Goal: Information Seeking & Learning: Find specific fact

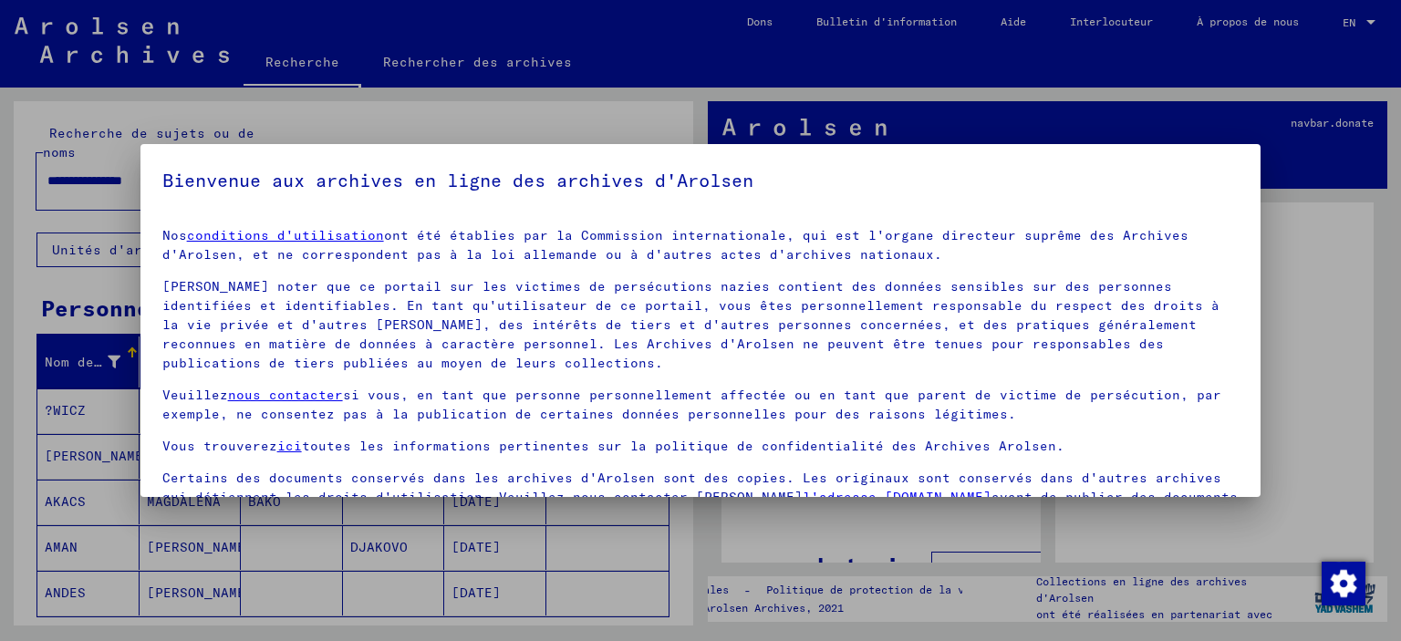
click at [172, 394] on p "[PERSON_NAME] nous contacter si vous, en tant que personne personnellement affe…" at bounding box center [700, 405] width 1077 height 38
click at [179, 403] on p "[PERSON_NAME] nous contacter si vous, en tant que personne personnellement affe…" at bounding box center [700, 405] width 1077 height 38
click at [175, 398] on p "[PERSON_NAME] nous contacter si vous, en tant que personne personnellement affe…" at bounding box center [700, 405] width 1077 height 38
click at [184, 462] on div "Nos conditions d'utilisation ont été établies par la Commission internationale,…" at bounding box center [700, 376] width 1077 height 300
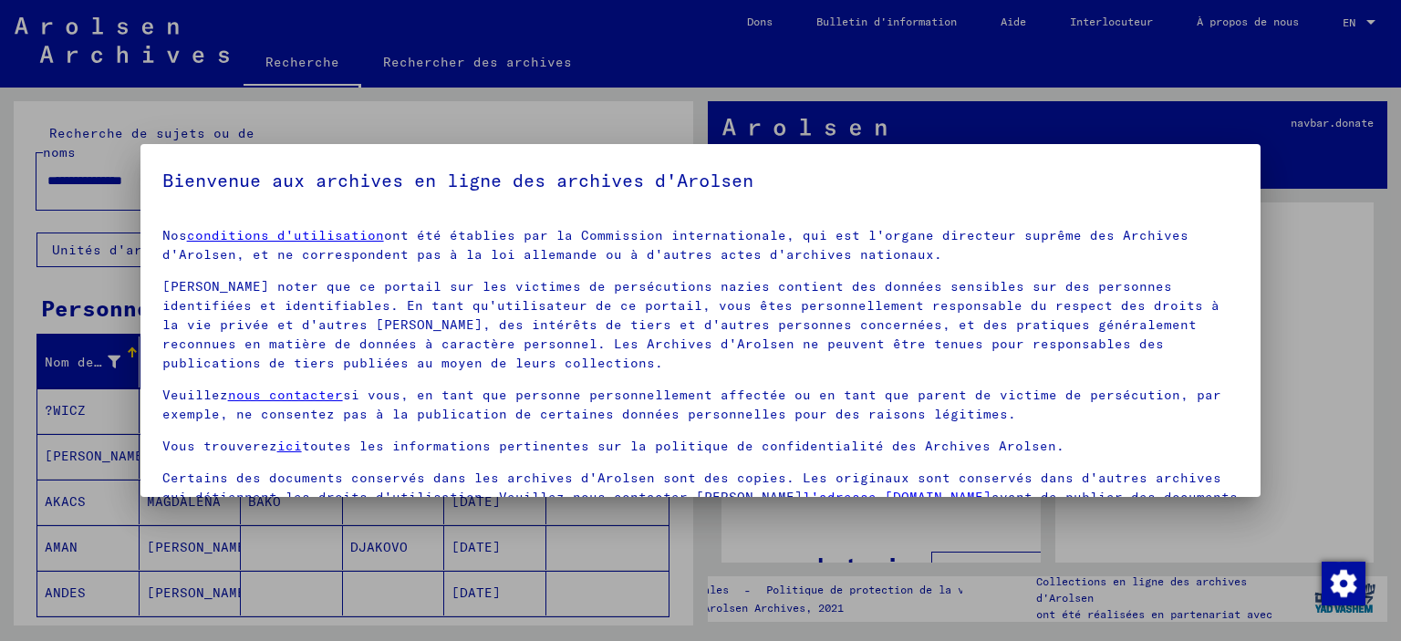
click at [255, 553] on div at bounding box center [700, 320] width 1401 height 641
click at [1355, 183] on div at bounding box center [700, 320] width 1401 height 641
click at [171, 396] on p "[PERSON_NAME] nous contacter si vous, en tant que personne personnellement affe…" at bounding box center [700, 405] width 1077 height 38
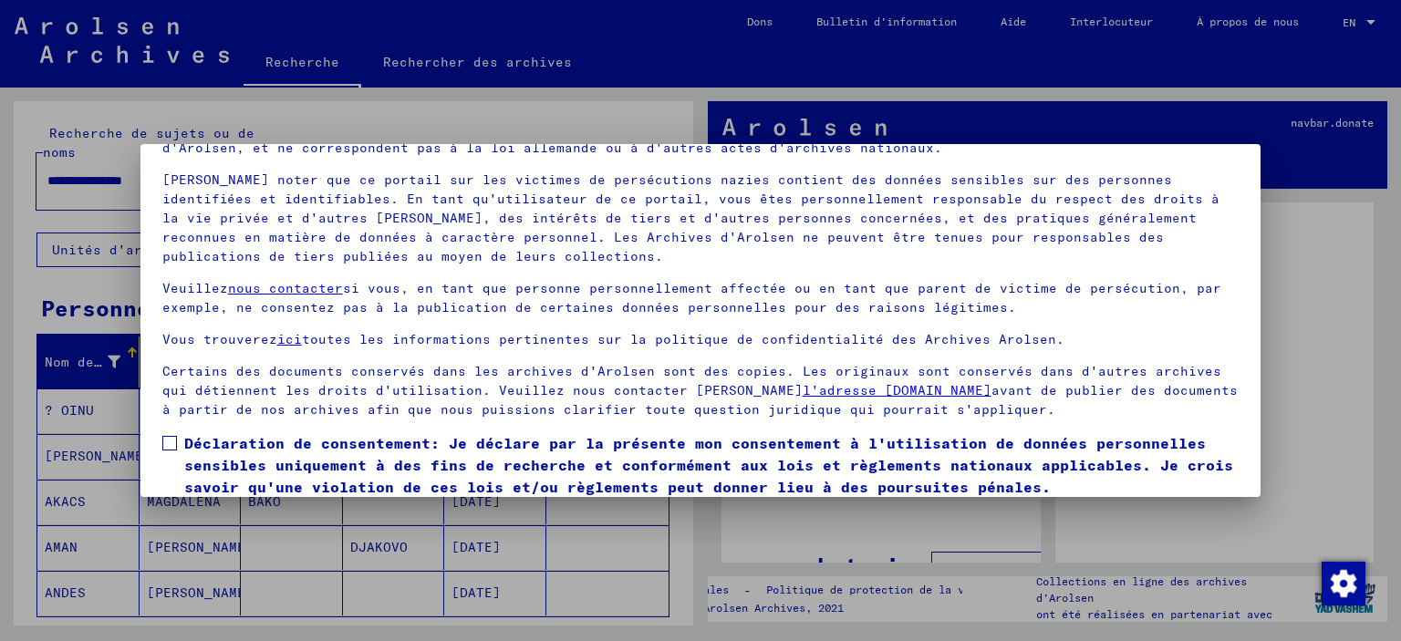
scroll to position [155, 0]
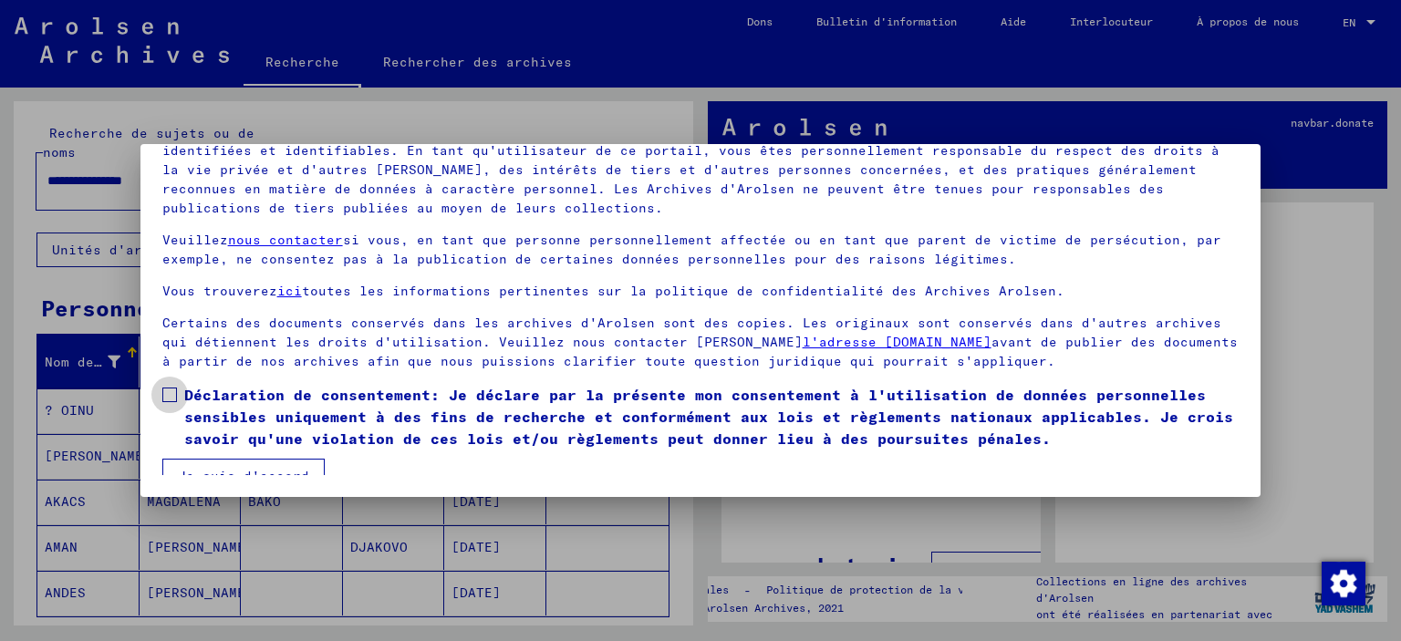
click at [170, 397] on span at bounding box center [169, 395] width 15 height 15
click at [211, 465] on button "Je suis d'accord" at bounding box center [243, 476] width 162 height 35
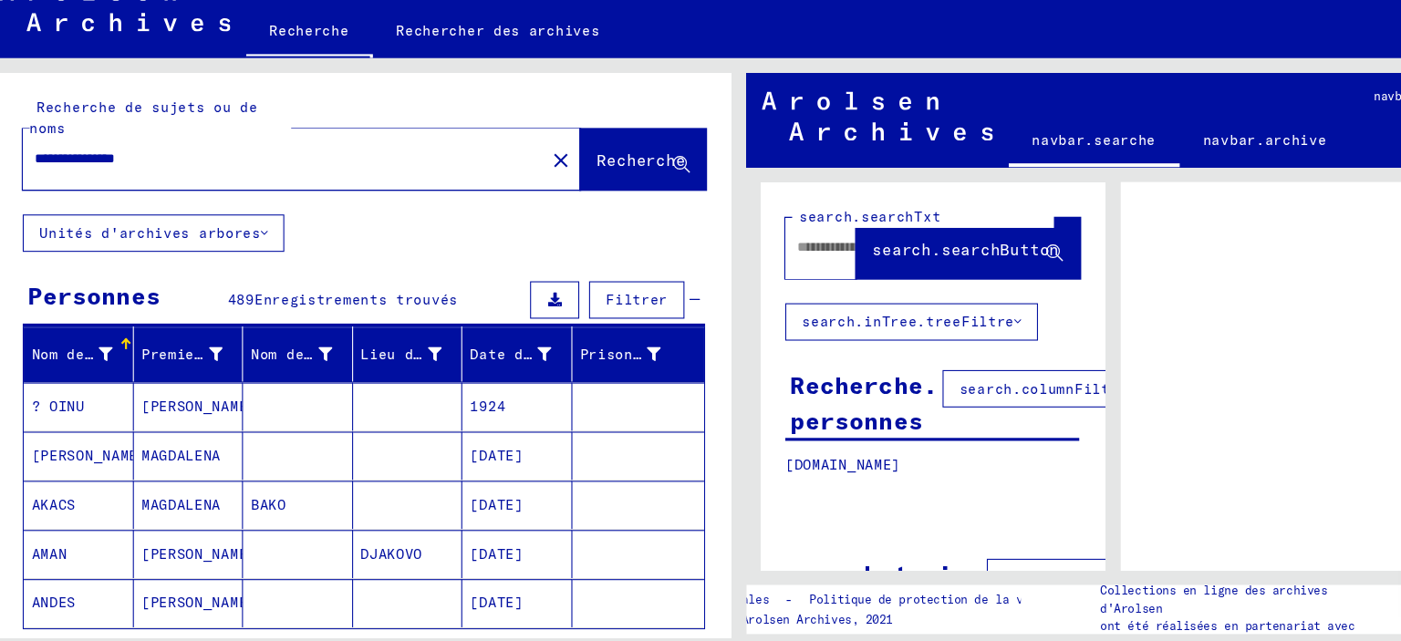
click at [307, 184] on input "**********" at bounding box center [278, 180] width 462 height 19
drag, startPoint x: 307, startPoint y: 184, endPoint x: 35, endPoint y: 178, distance: 272.8
click at [47, 178] on input "**********" at bounding box center [278, 180] width 462 height 19
type input "*******"
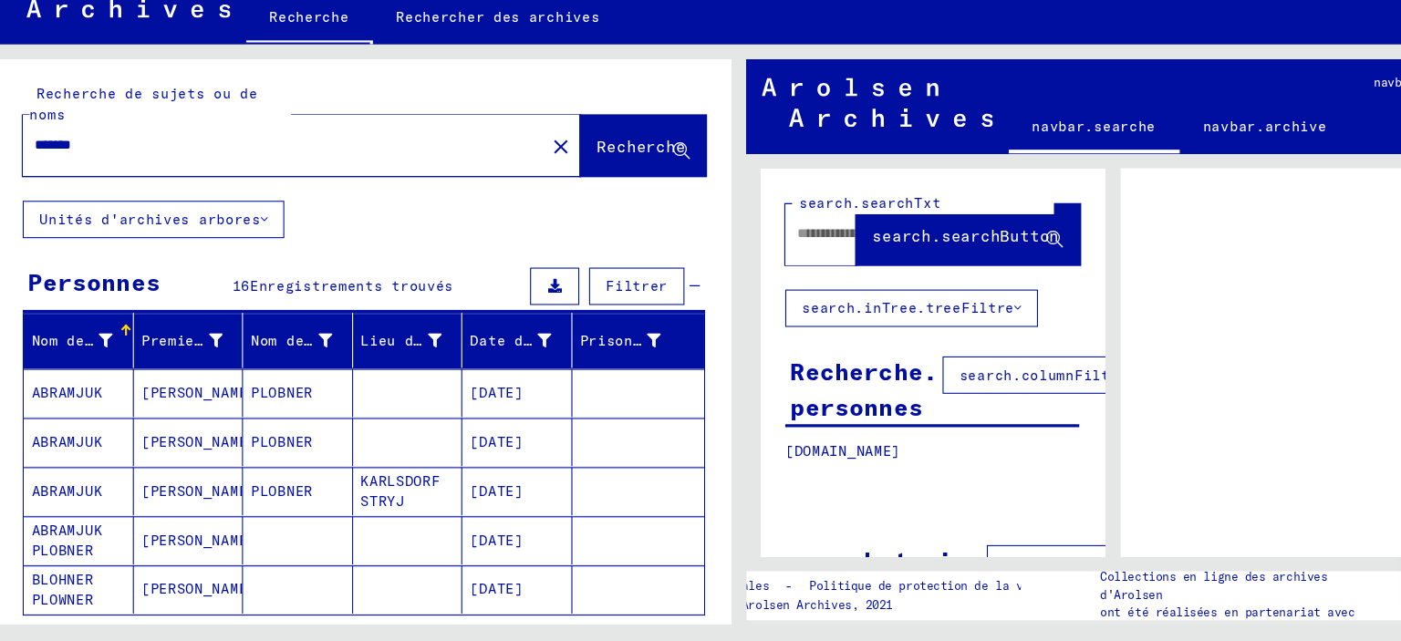
click at [98, 535] on mat-cell "ABRAMJUK PLOBNER" at bounding box center [88, 547] width 102 height 45
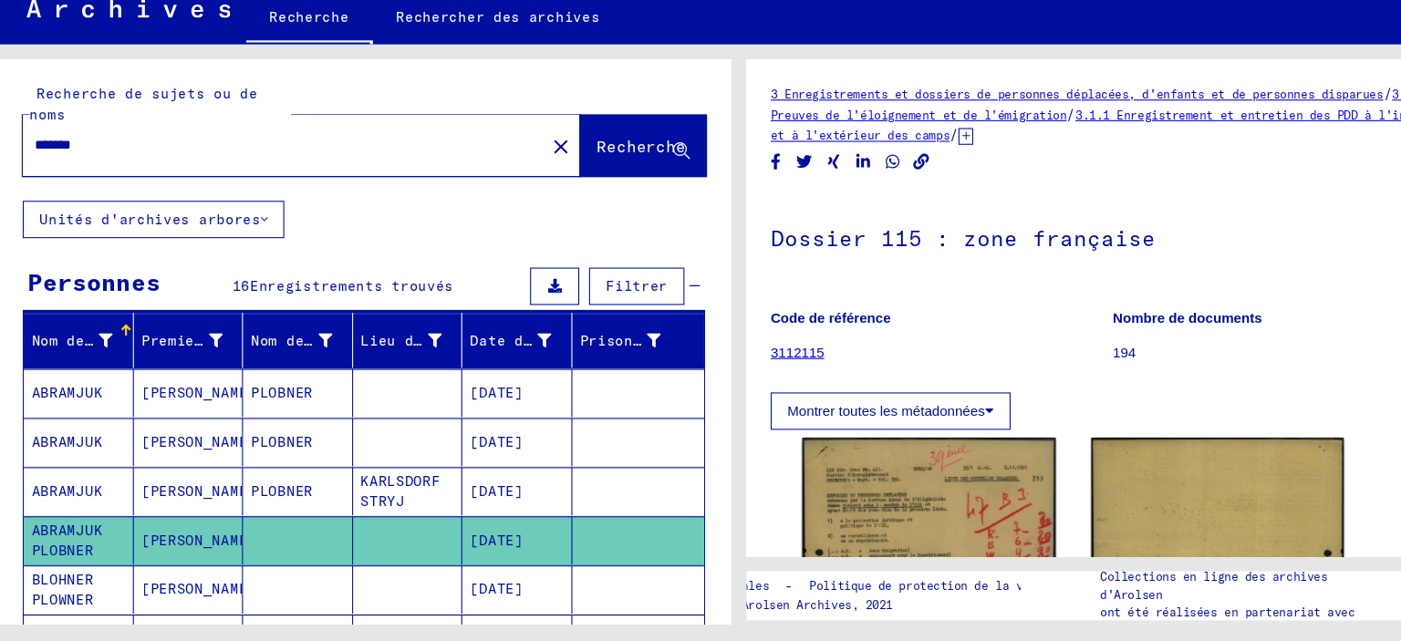
click at [102, 493] on mat-cell "ABRAMJUK" at bounding box center [88, 502] width 102 height 45
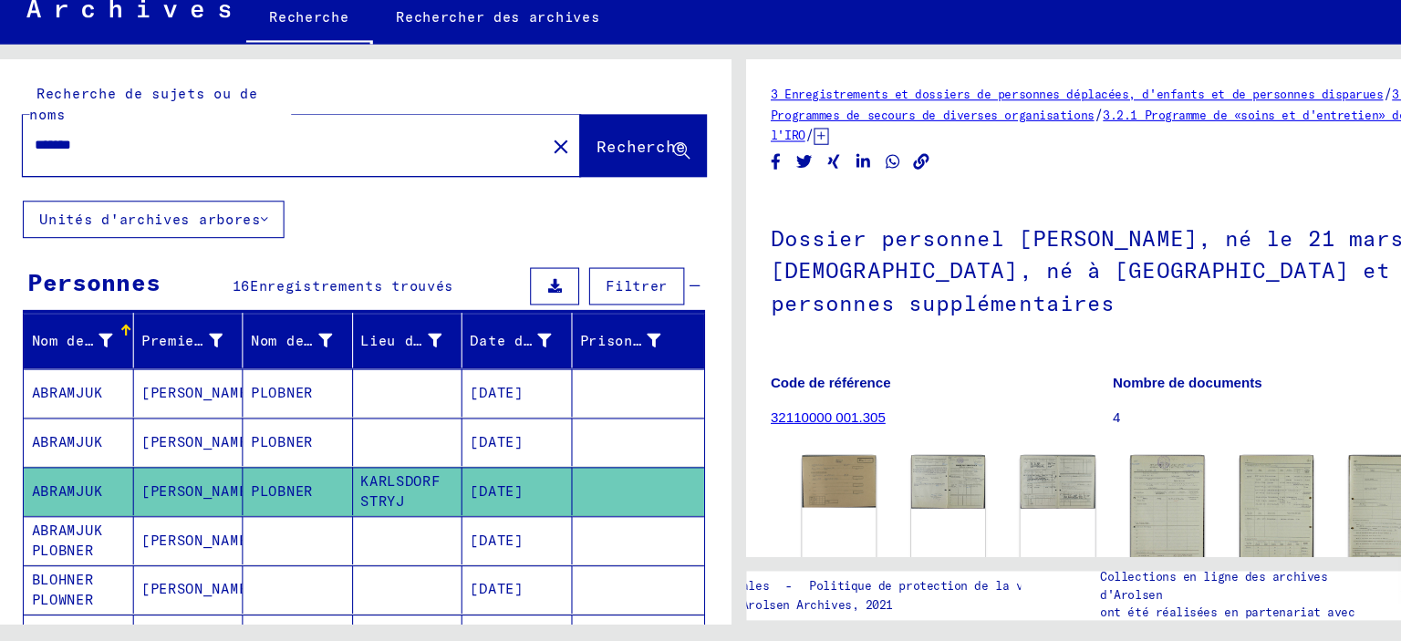
click at [100, 470] on mat-cell "ABRAMJUK" at bounding box center [88, 456] width 102 height 45
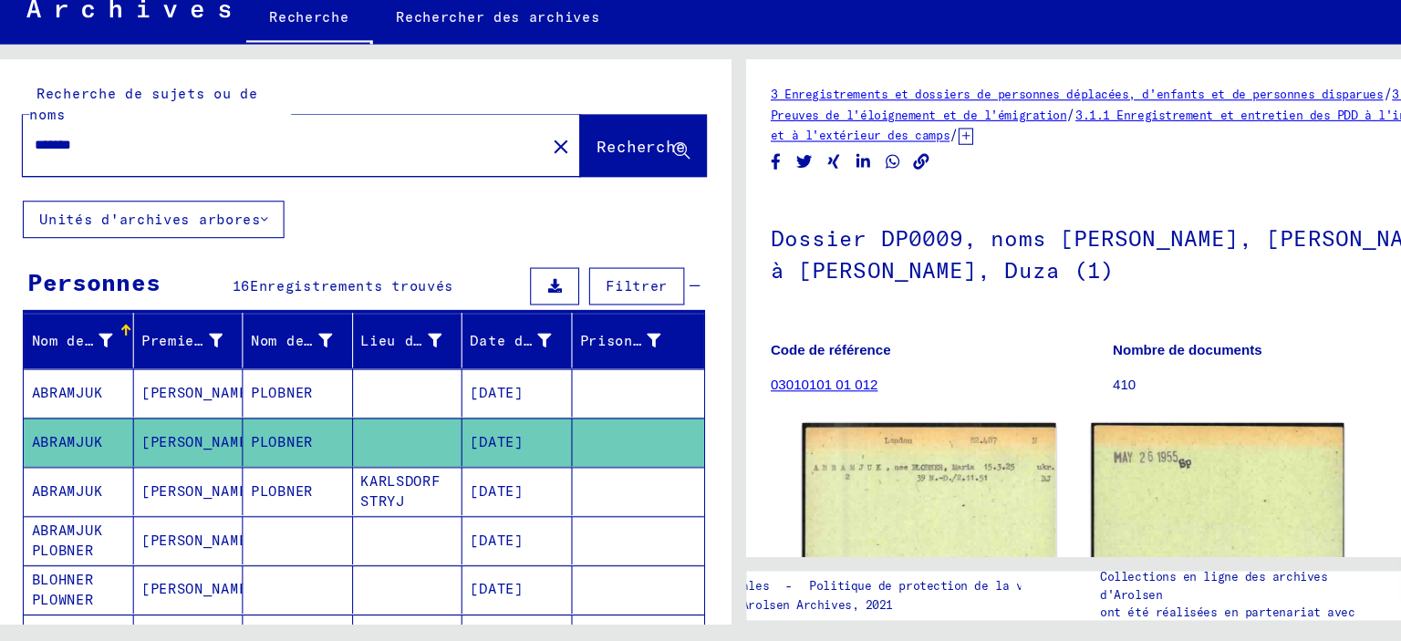
click at [79, 415] on mat-cell "ABRAMJUK" at bounding box center [88, 411] width 102 height 45
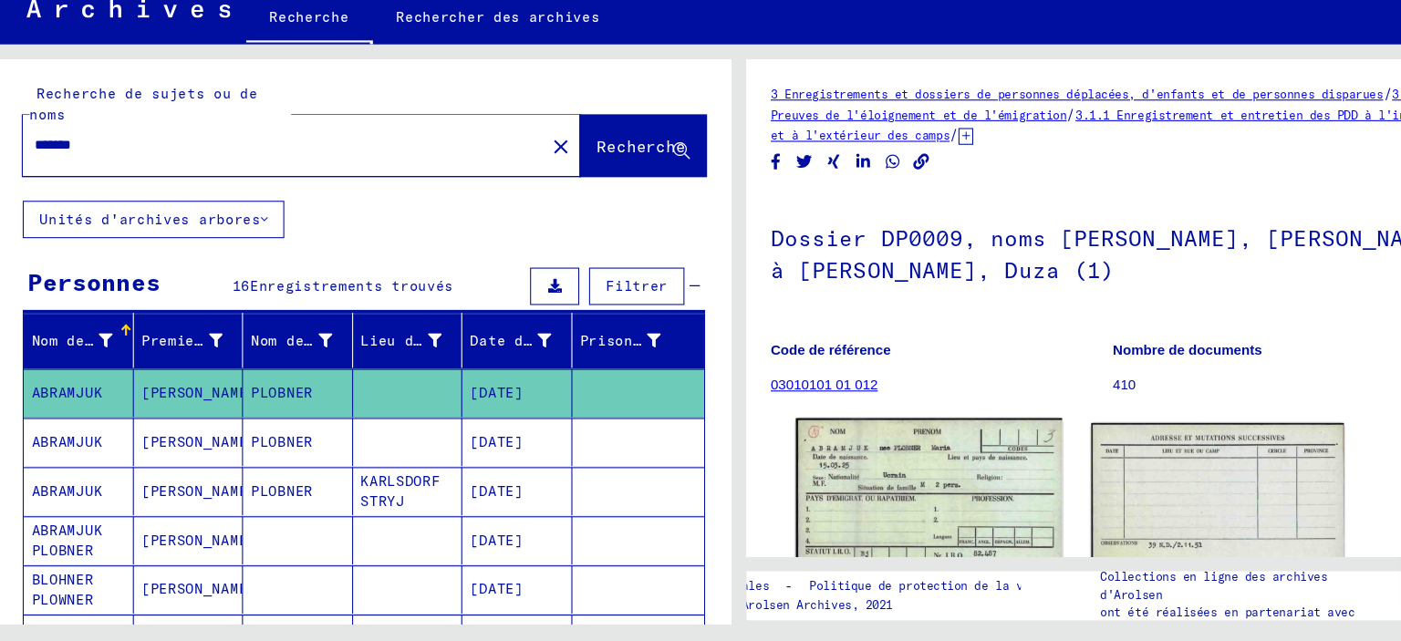
click at [892, 524] on img at bounding box center [877, 520] width 246 height 173
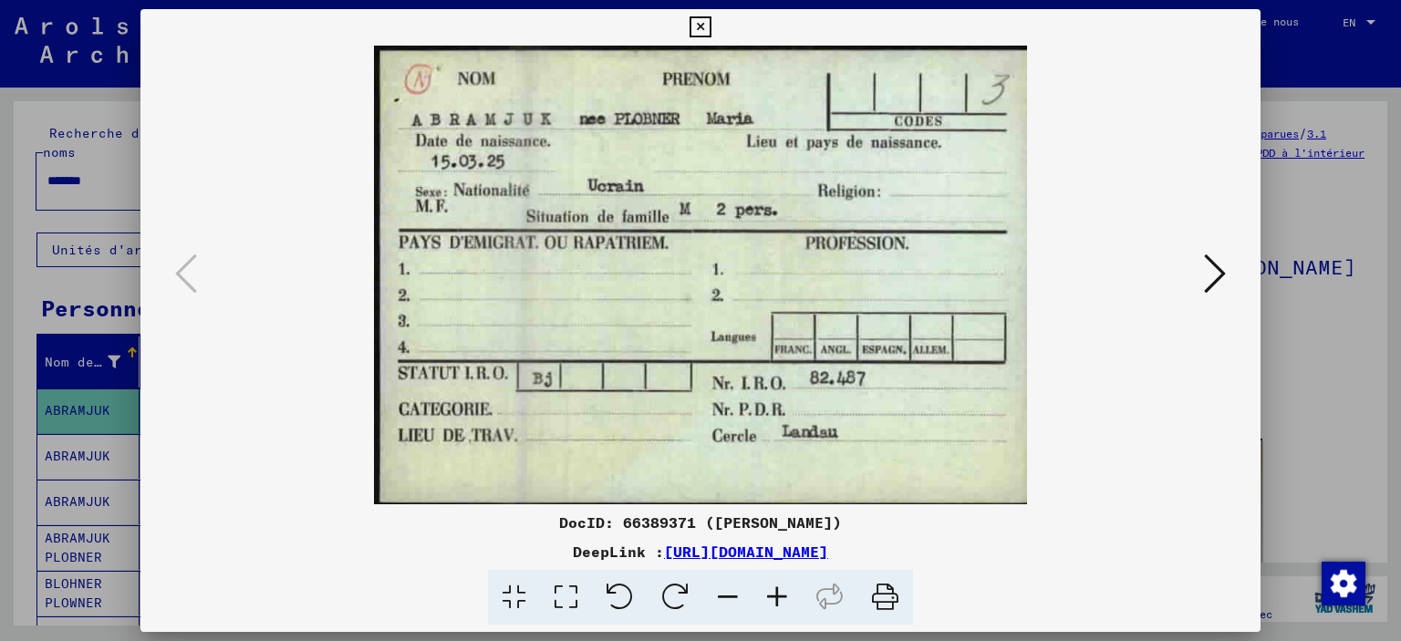
click at [711, 20] on icon at bounding box center [700, 27] width 21 height 22
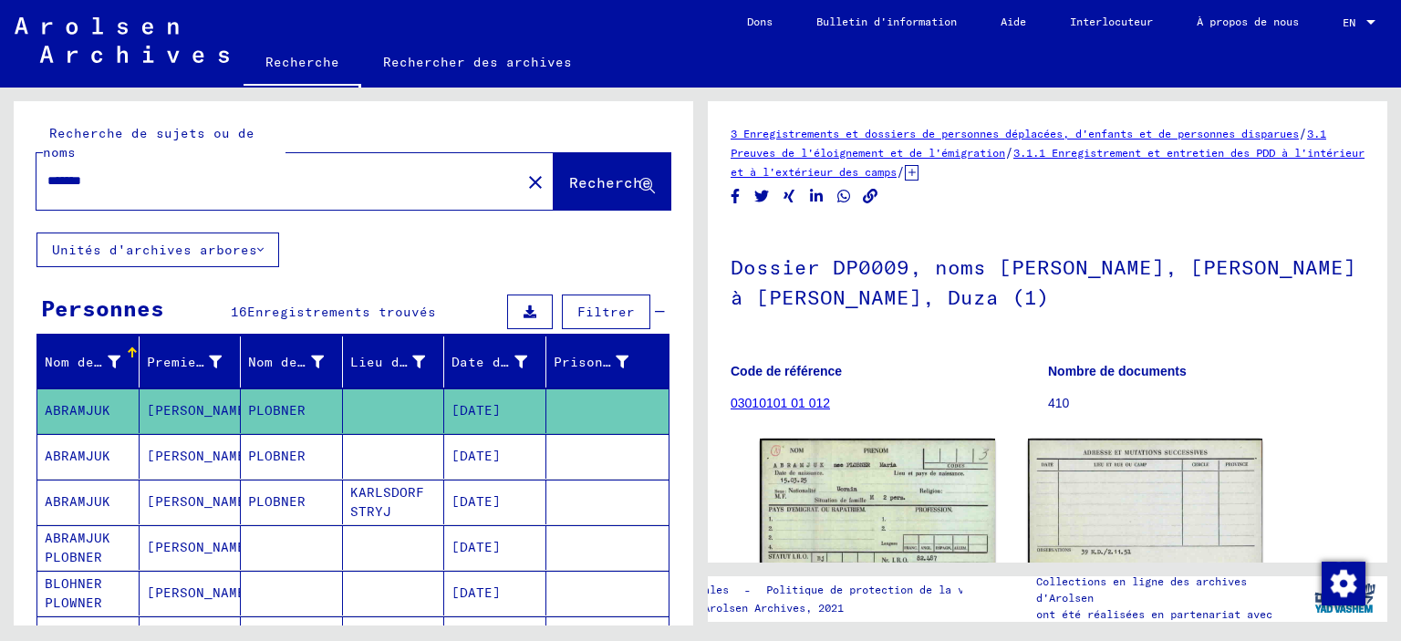
click at [114, 455] on mat-cell "ABRAMJUK" at bounding box center [88, 456] width 102 height 45
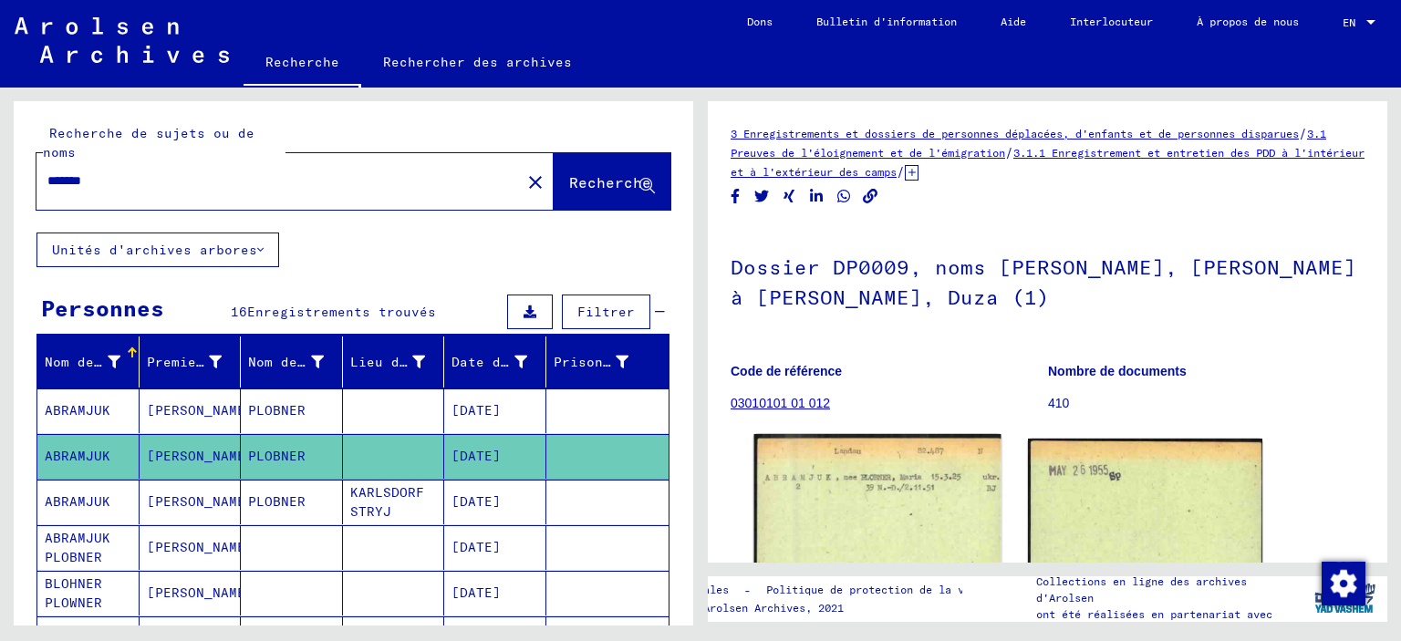
click at [809, 465] on img at bounding box center [877, 522] width 246 height 177
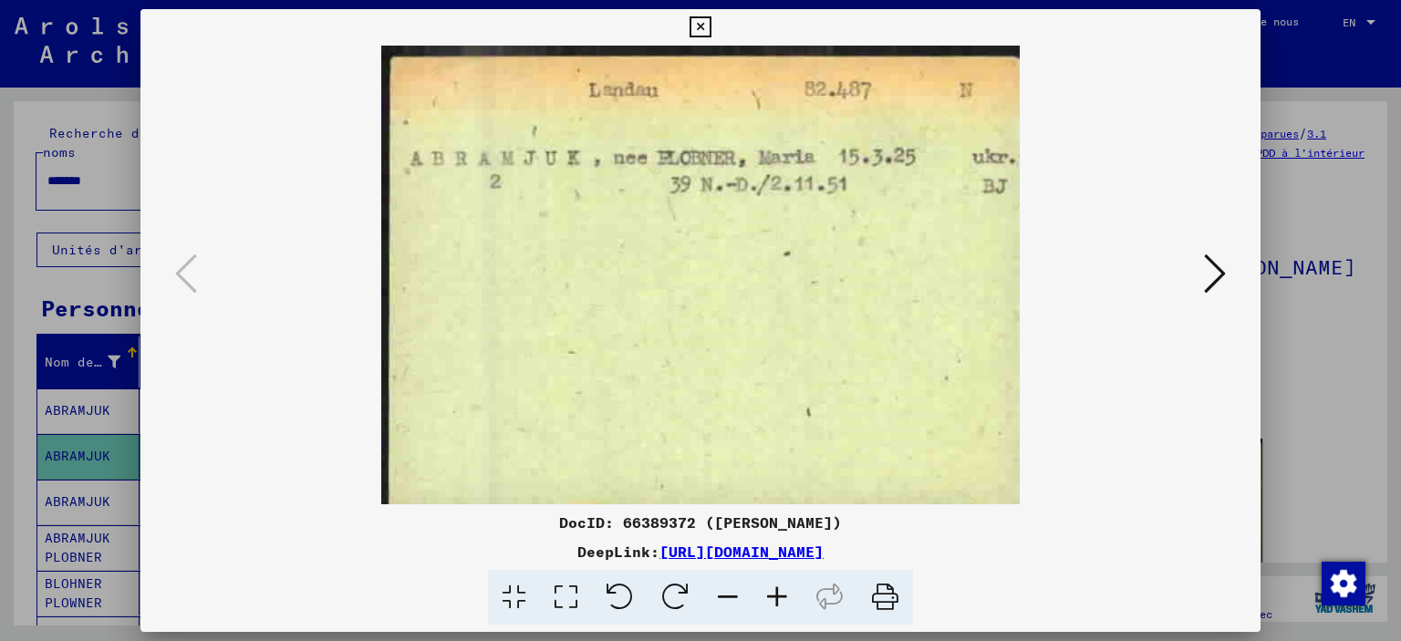
click at [1217, 265] on icon at bounding box center [1215, 274] width 22 height 44
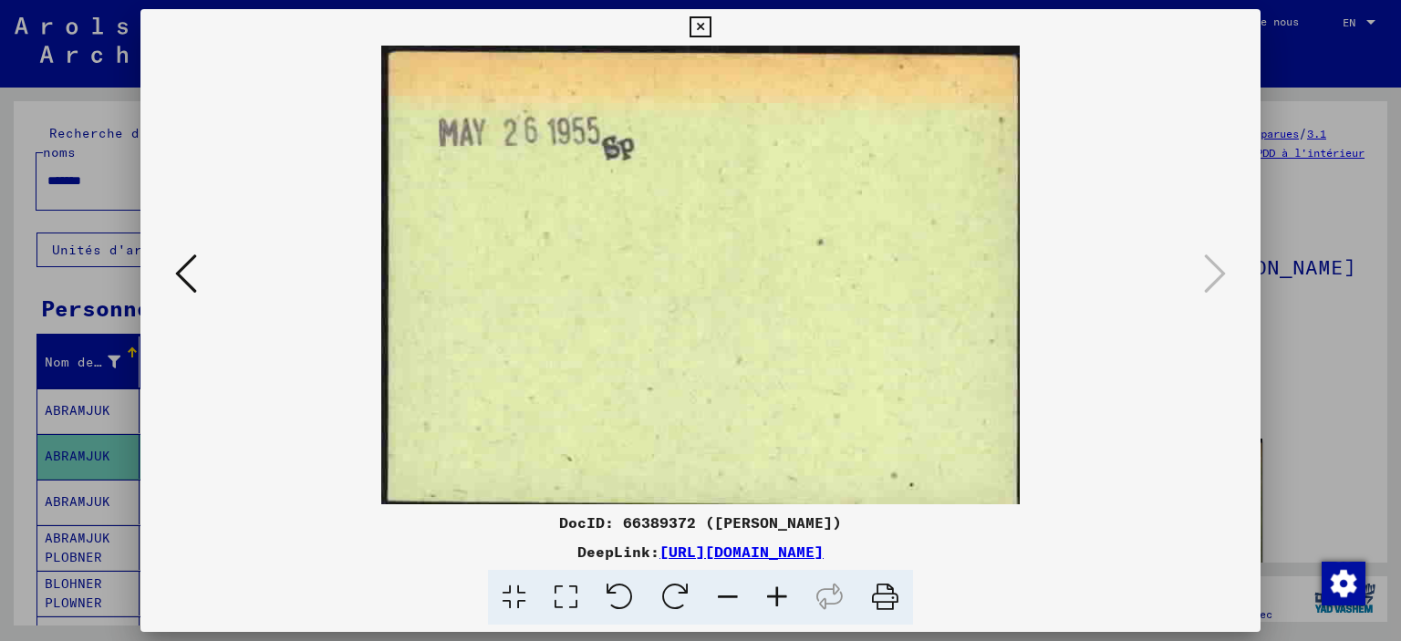
click at [711, 37] on icon at bounding box center [700, 27] width 21 height 22
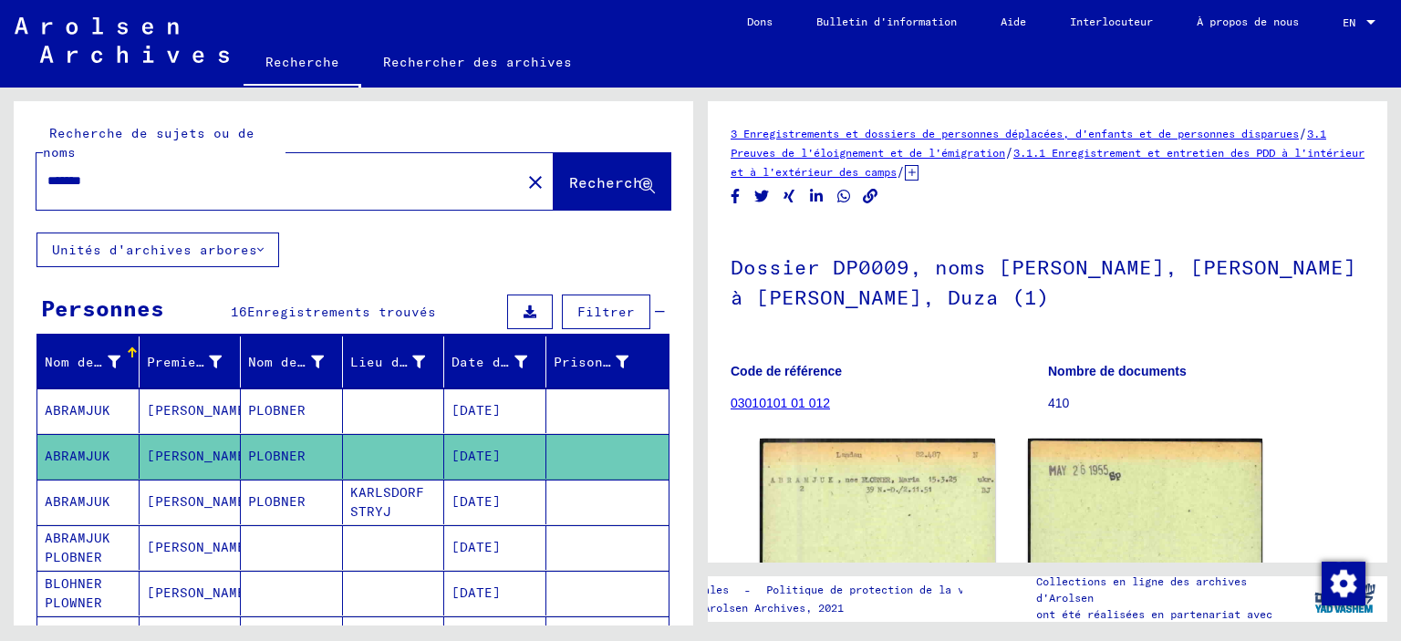
click at [108, 502] on mat-cell "ABRAMJUK" at bounding box center [88, 502] width 102 height 45
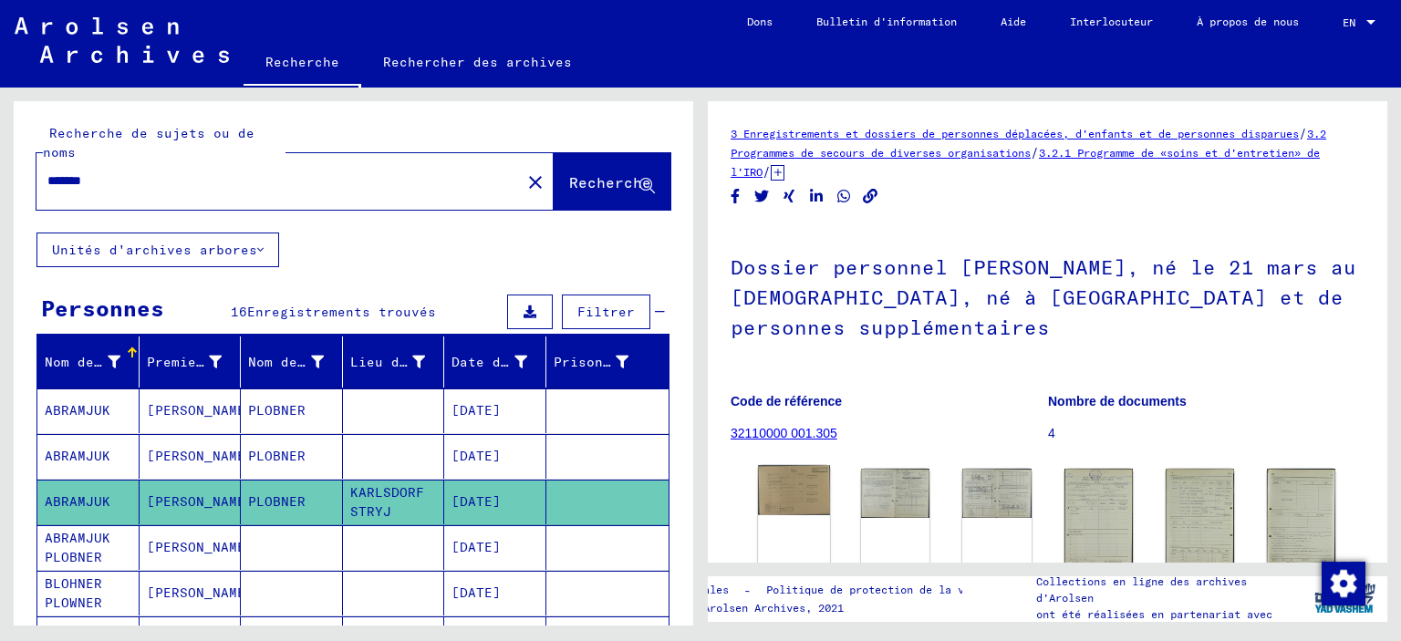
click at [787, 498] on img at bounding box center [794, 490] width 72 height 50
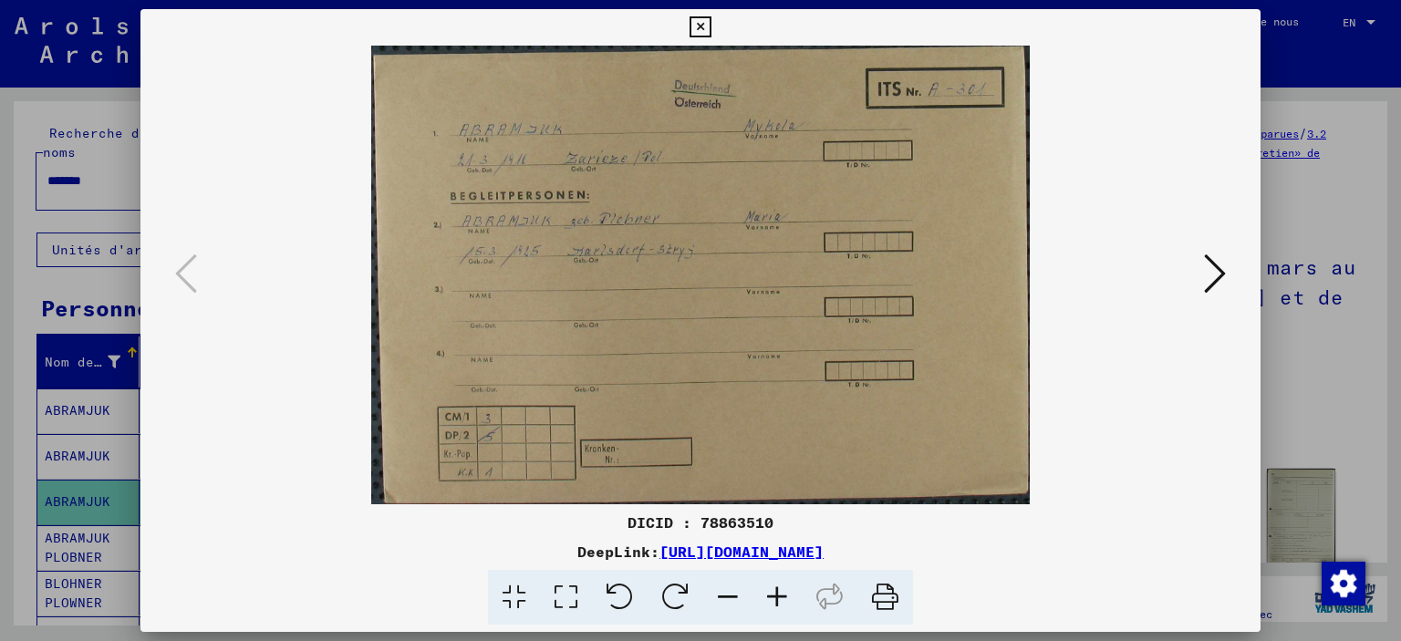
click at [1224, 277] on icon at bounding box center [1215, 274] width 22 height 44
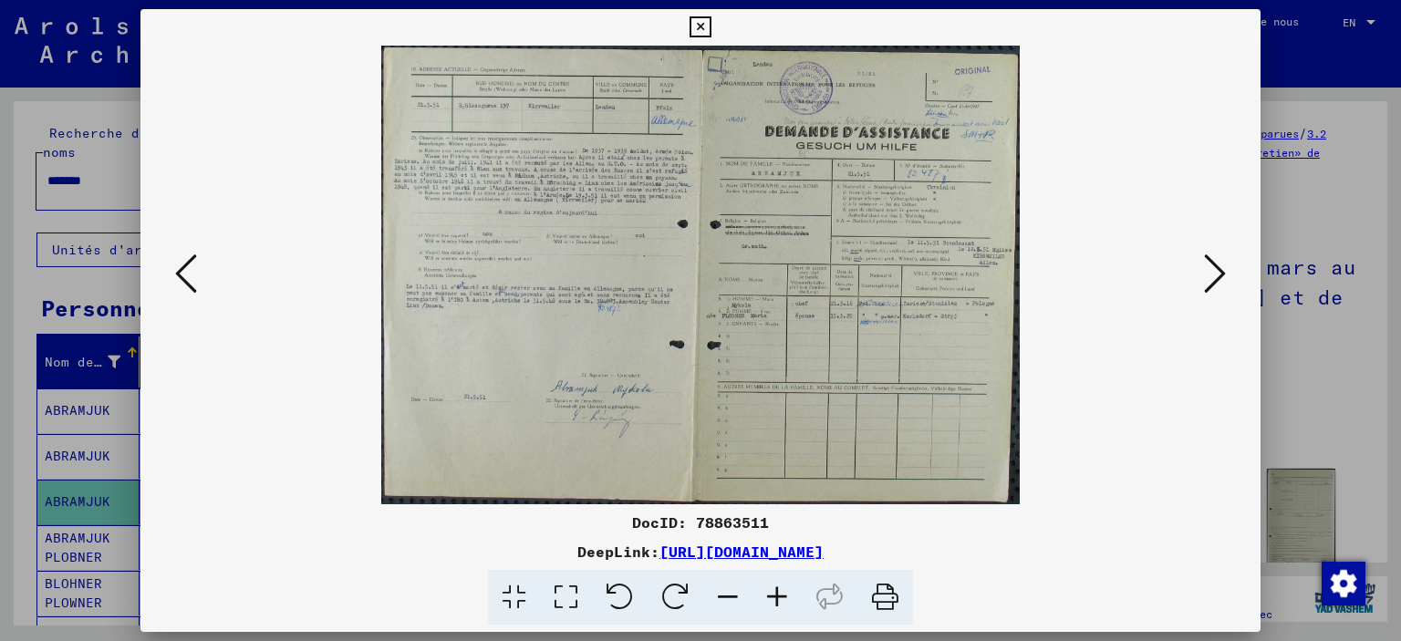
click at [711, 31] on icon at bounding box center [700, 27] width 21 height 22
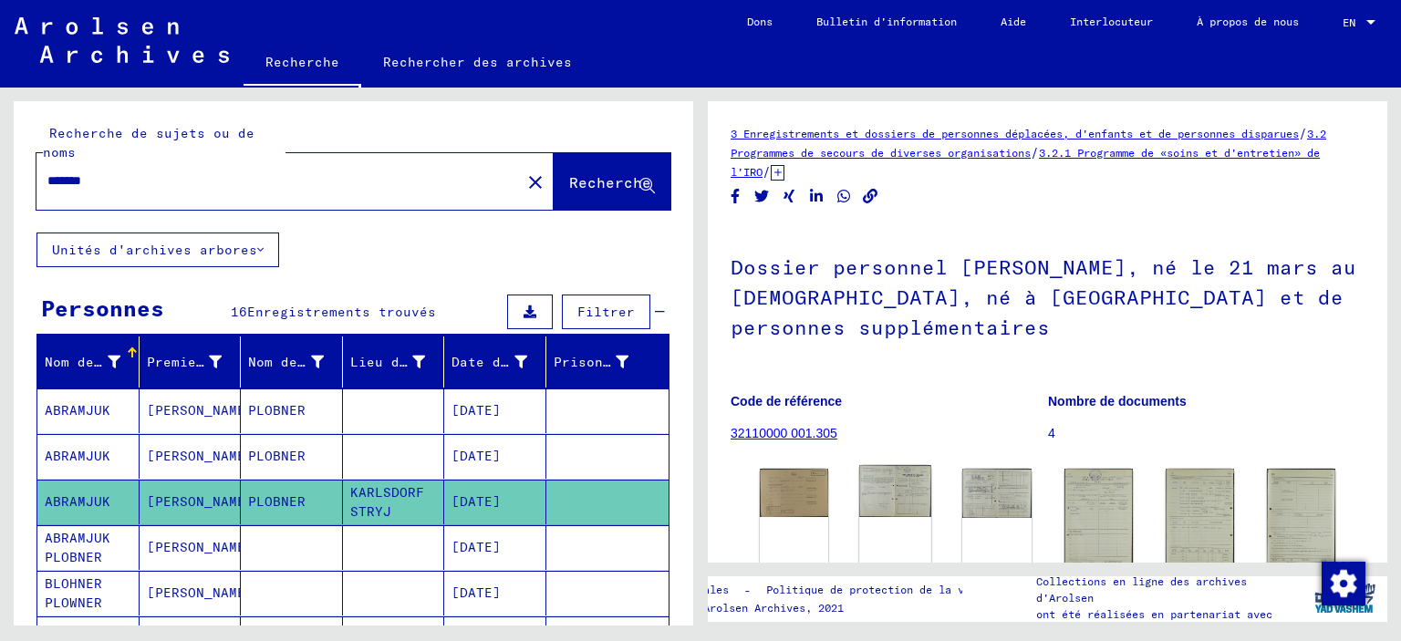
click at [881, 524] on div "DocID: 78863511" at bounding box center [895, 538] width 72 height 146
click at [894, 503] on img at bounding box center [895, 491] width 72 height 52
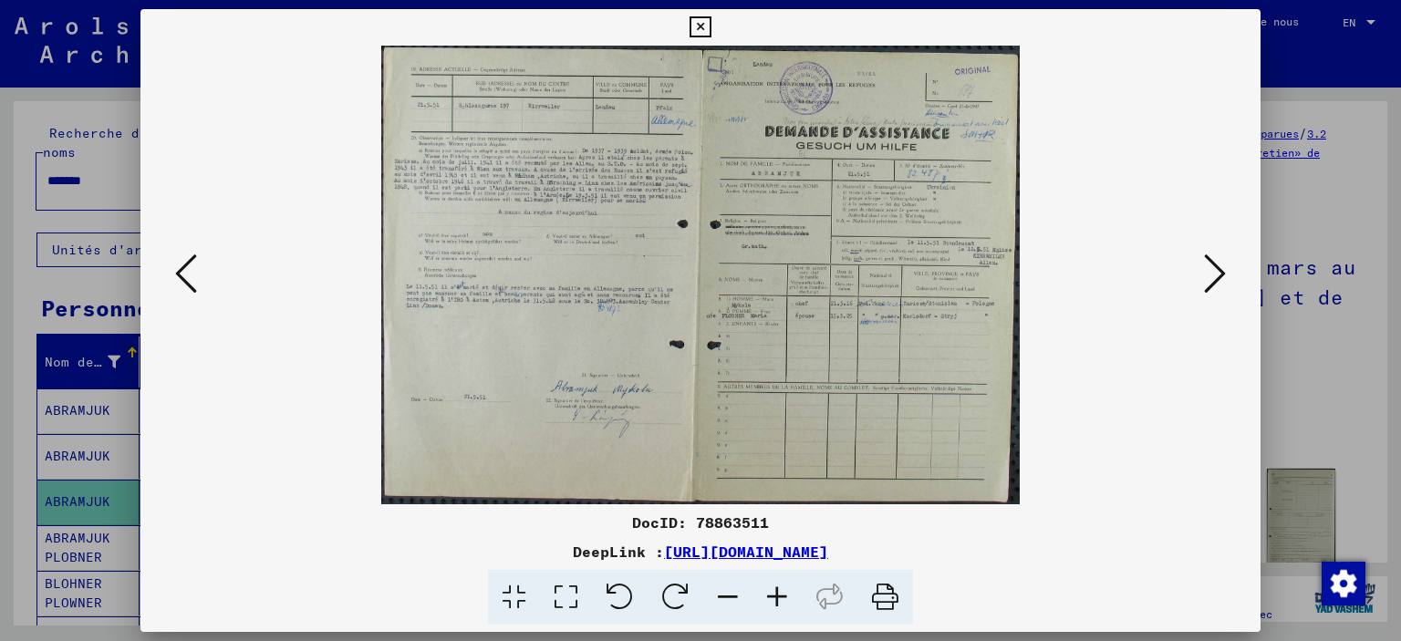
click at [711, 31] on icon at bounding box center [700, 27] width 21 height 22
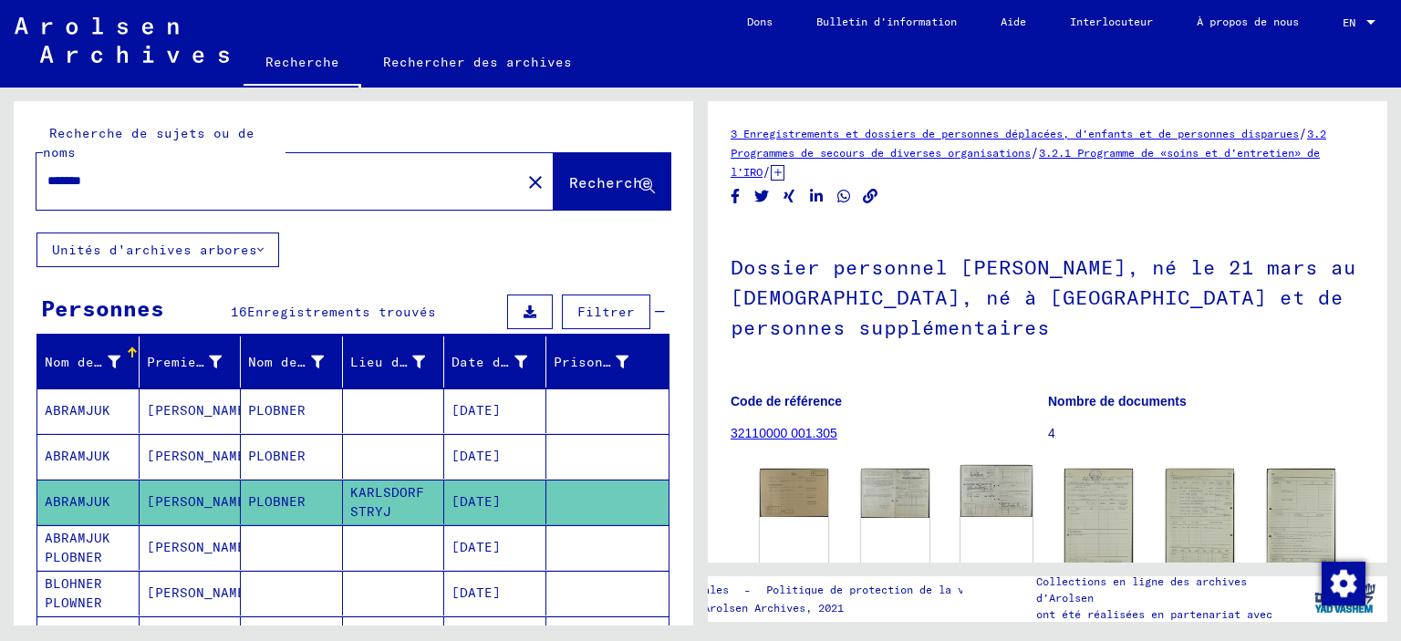
click at [1015, 524] on div "DocID: 78863511" at bounding box center [996, 538] width 72 height 146
click at [1012, 498] on img at bounding box center [996, 490] width 72 height 51
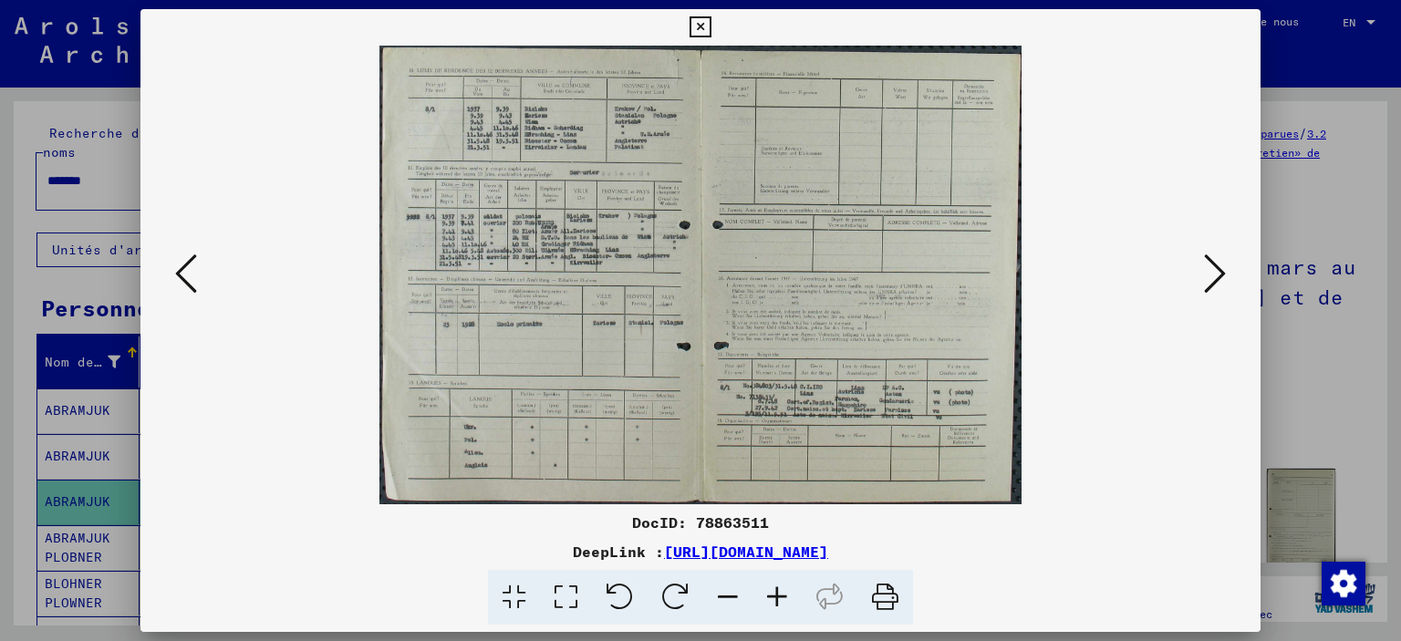
click at [711, 17] on icon at bounding box center [700, 27] width 21 height 22
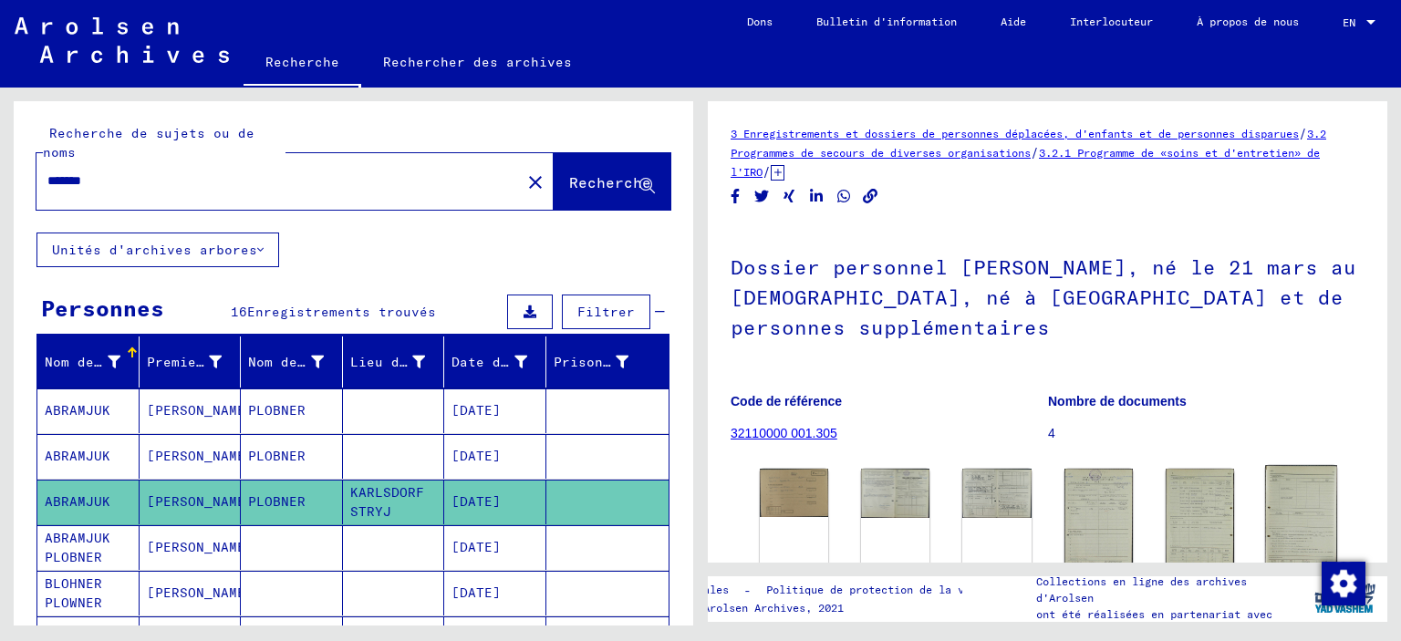
click at [1301, 498] on img at bounding box center [1301, 523] width 72 height 117
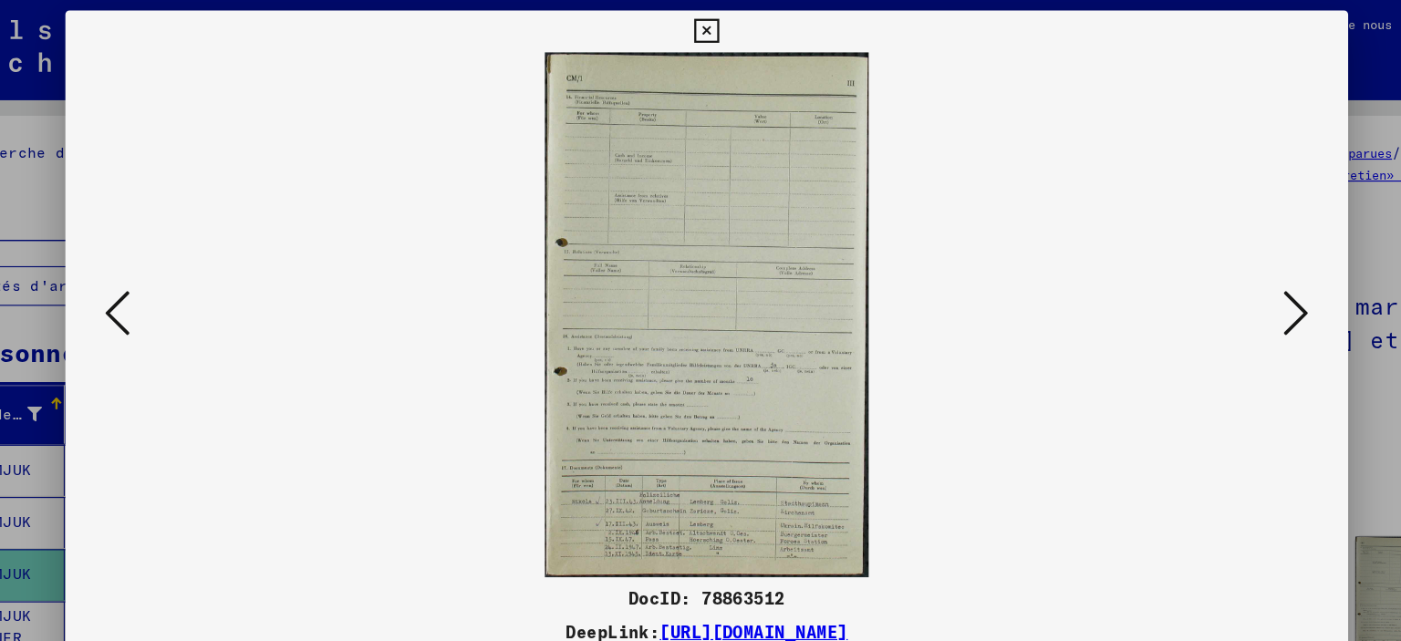
click at [711, 29] on icon at bounding box center [700, 27] width 21 height 22
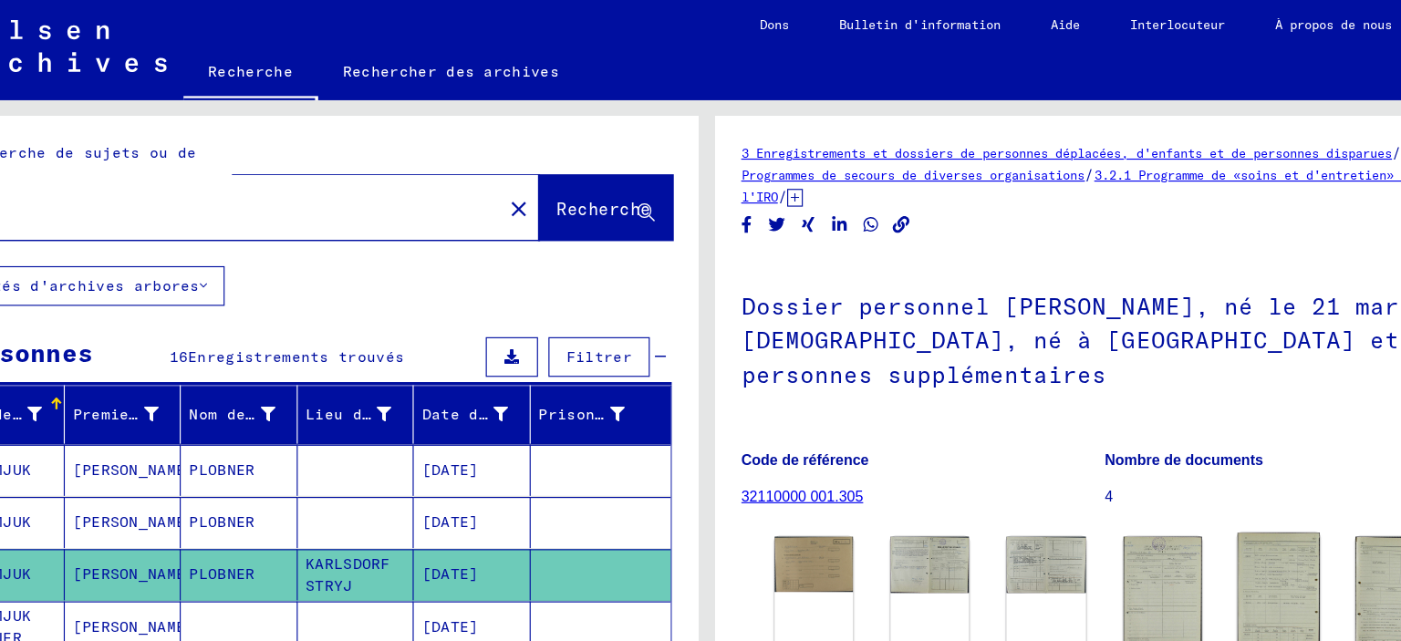
click at [1188, 509] on img at bounding box center [1200, 522] width 72 height 114
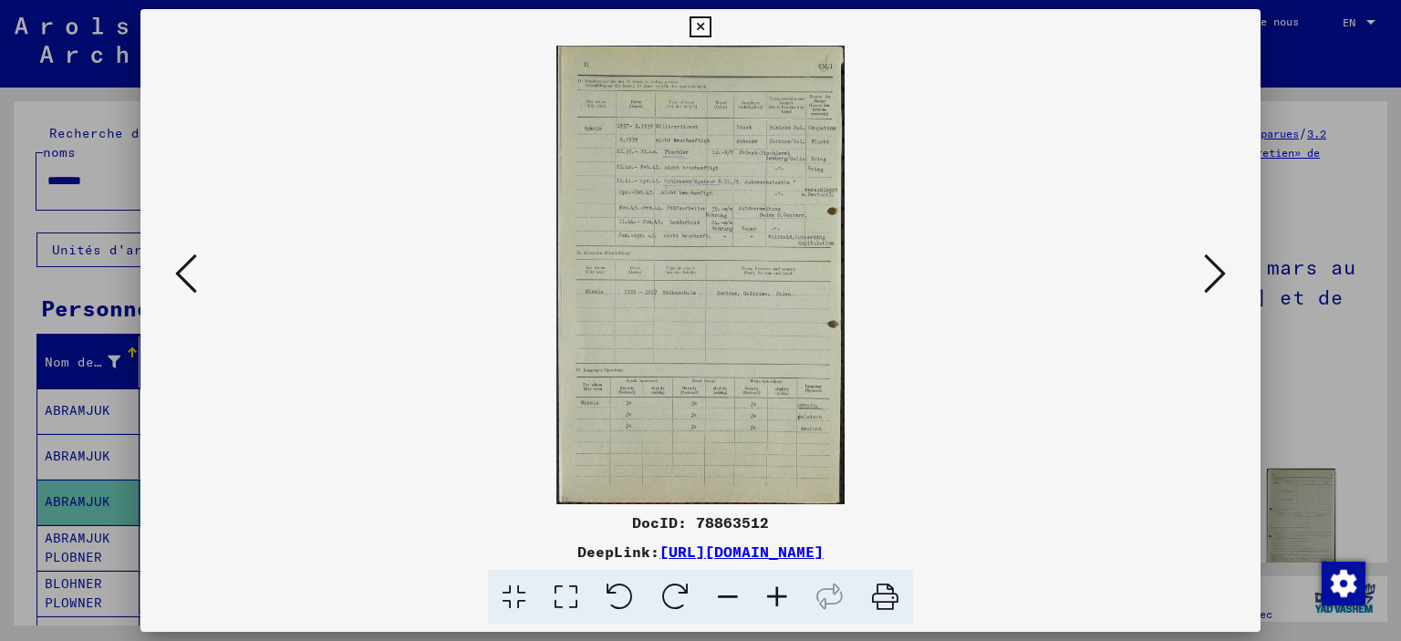
click at [711, 31] on icon at bounding box center [700, 27] width 21 height 22
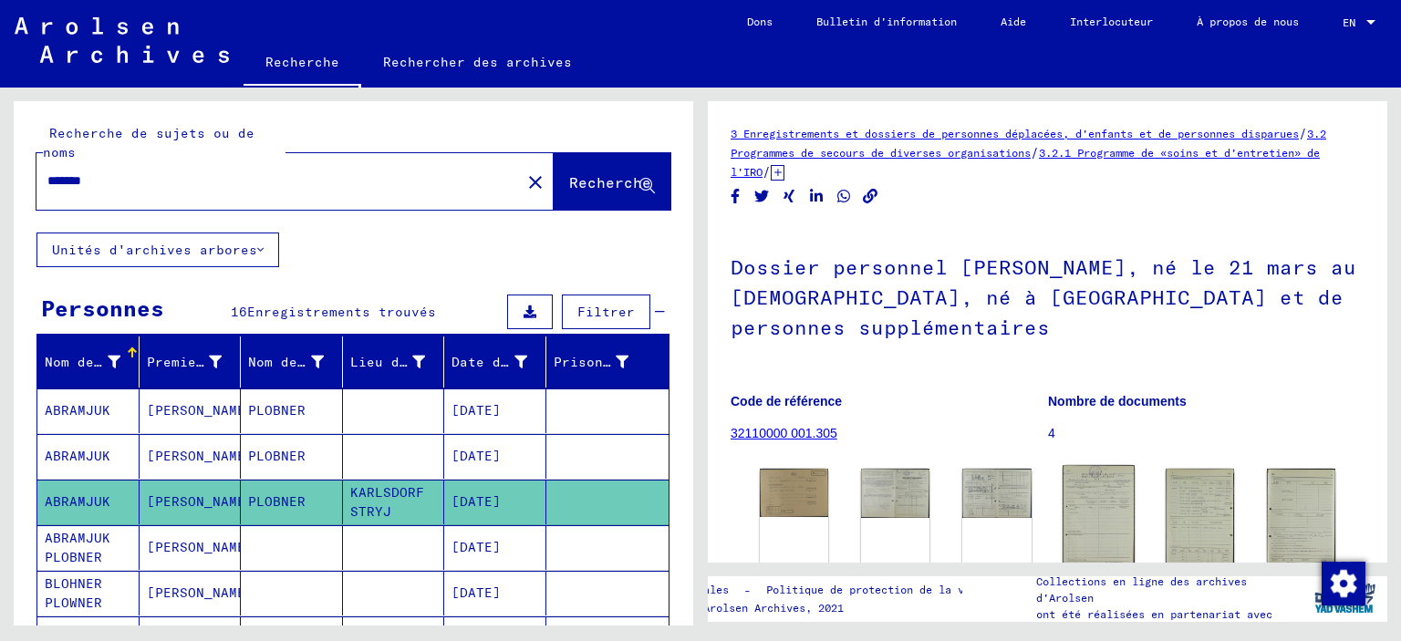
click at [1104, 515] on img at bounding box center [1099, 522] width 72 height 115
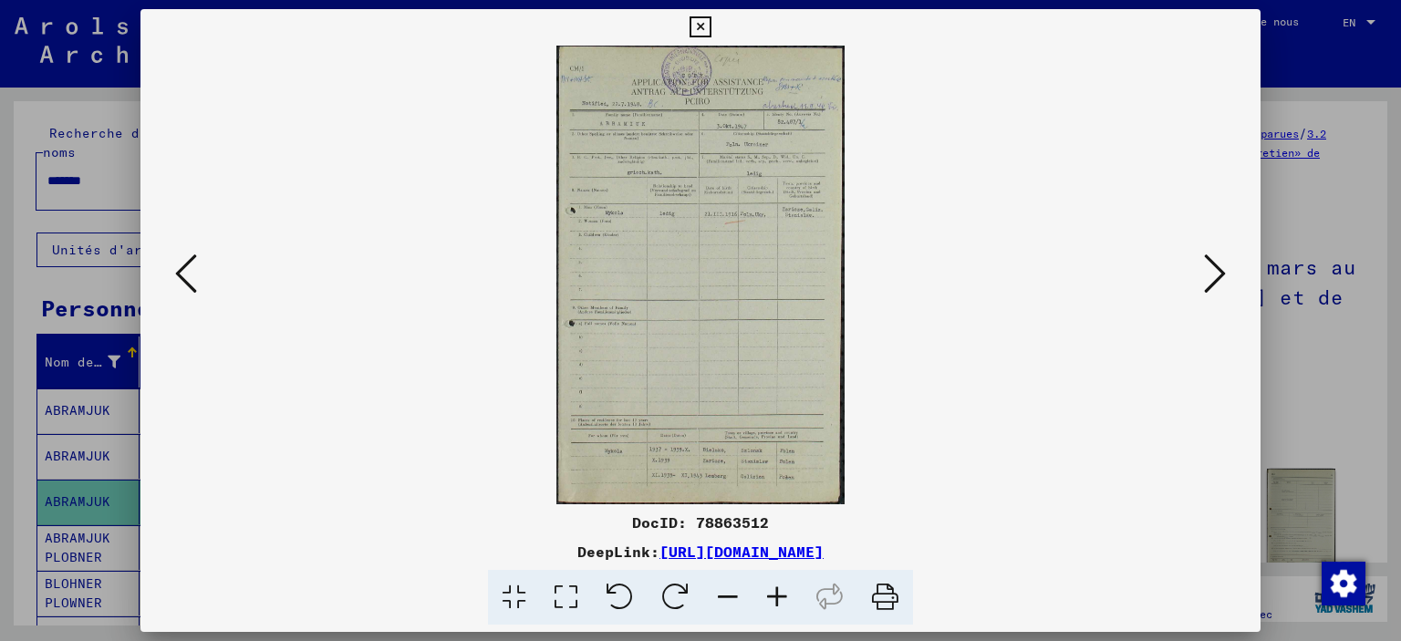
click at [711, 33] on icon at bounding box center [700, 27] width 21 height 22
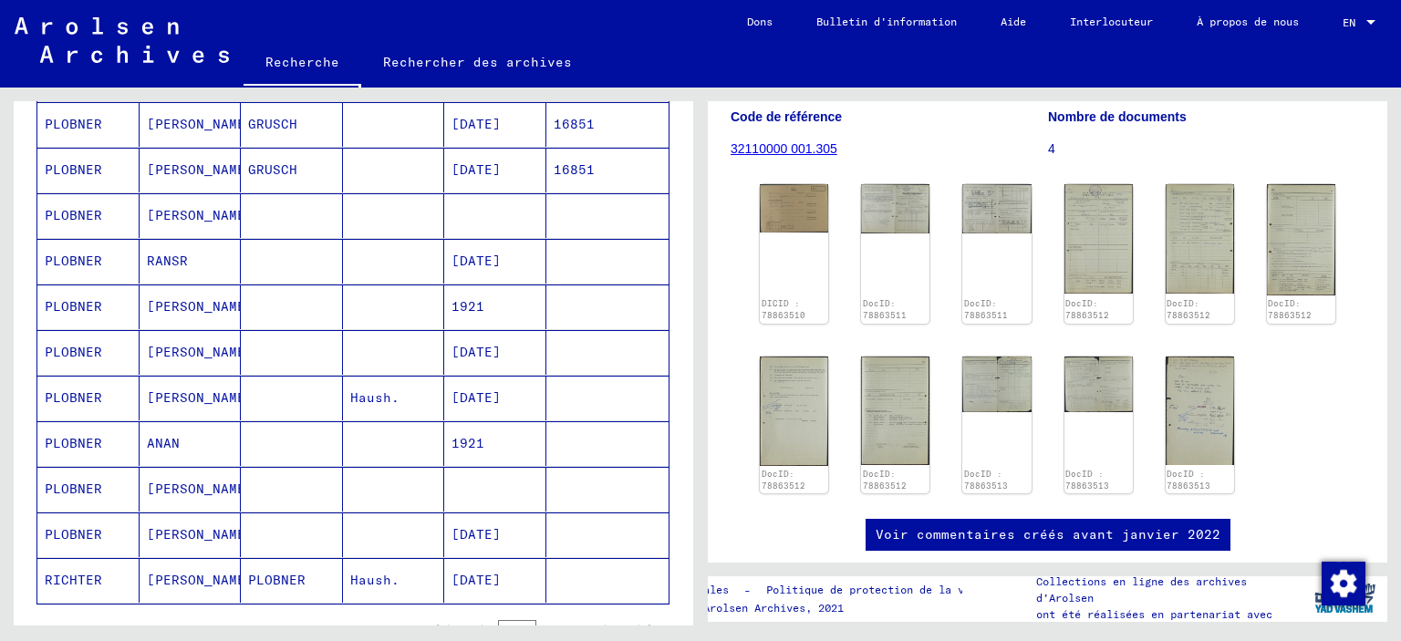
scroll to position [523, 0]
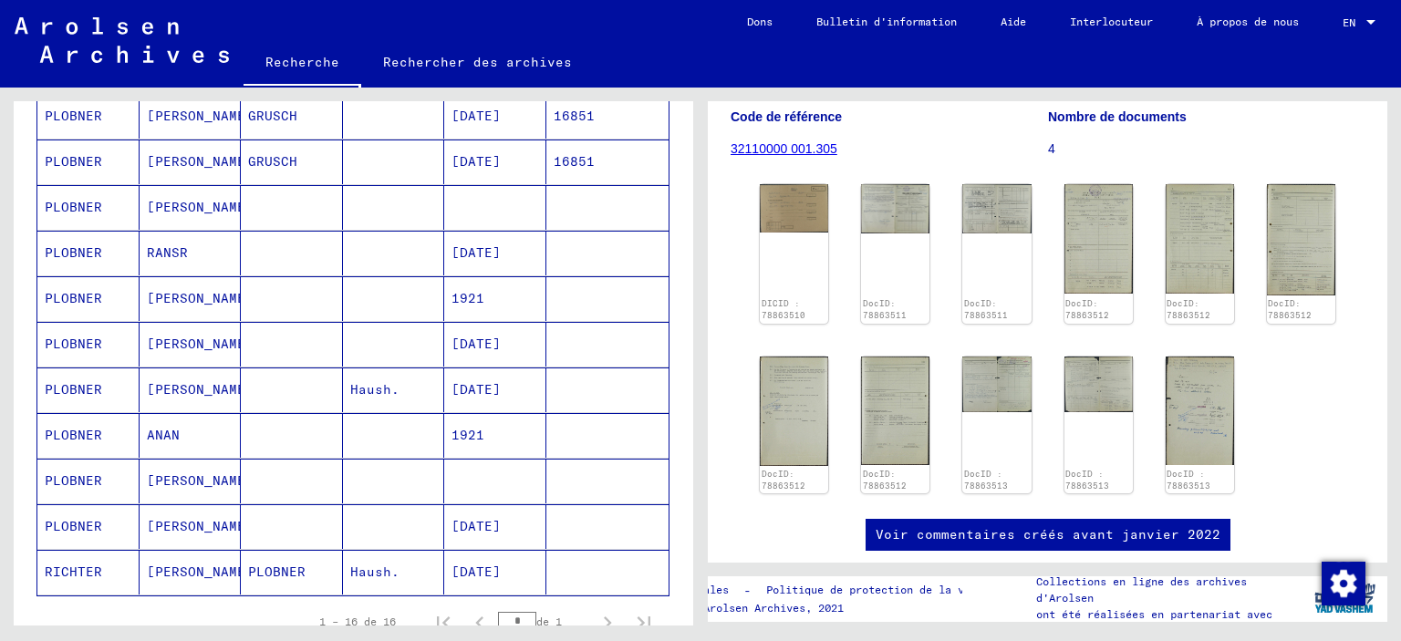
click at [68, 515] on mat-cell "PLOBNER" at bounding box center [88, 526] width 102 height 45
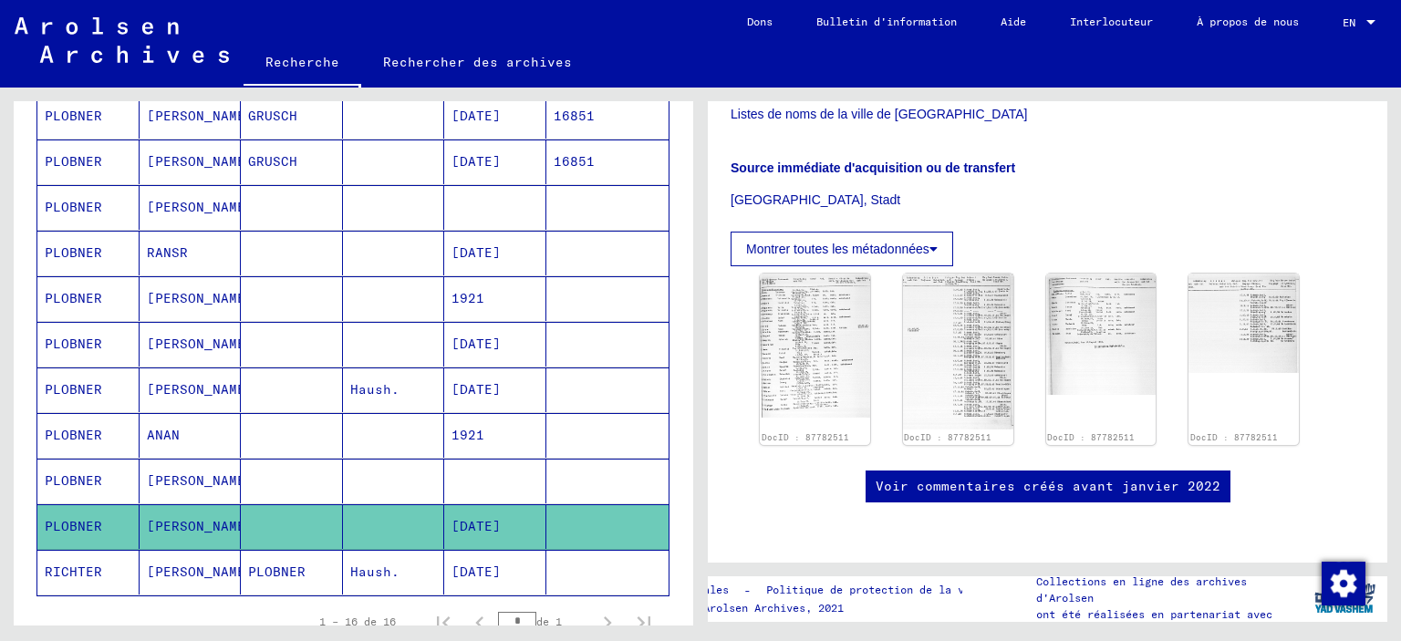
scroll to position [404, 0]
click at [834, 330] on img at bounding box center [815, 345] width 116 height 151
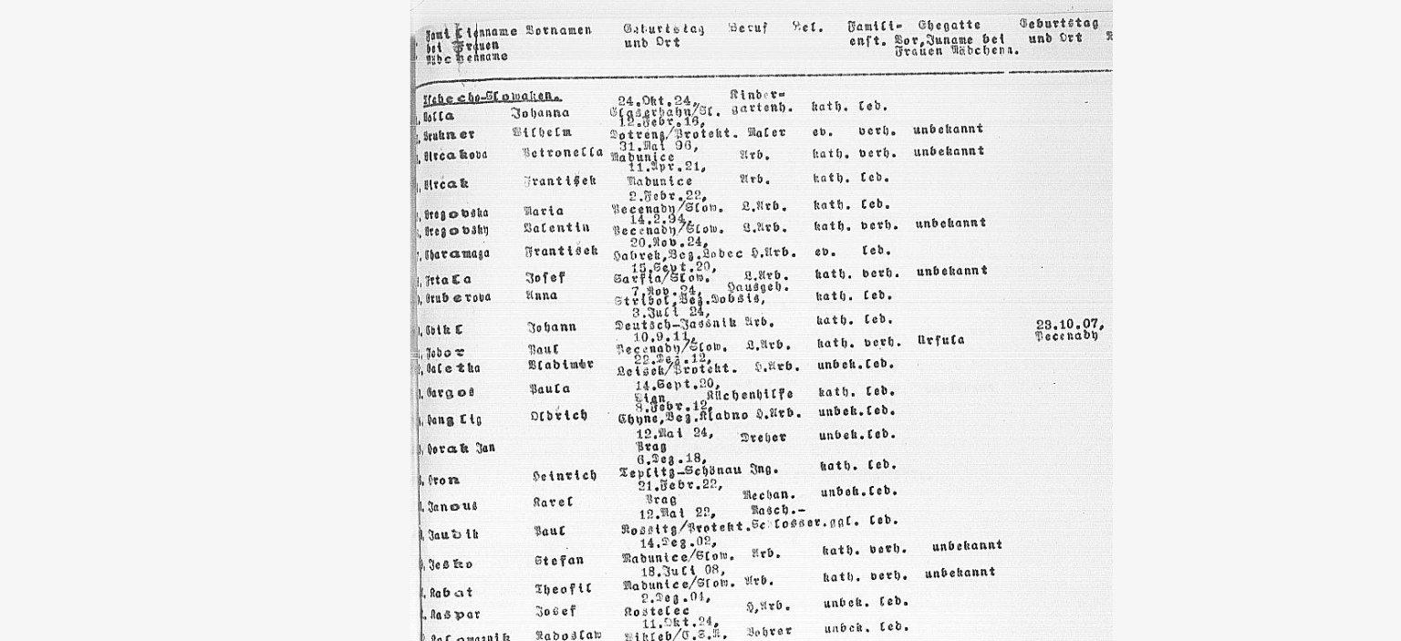
scroll to position [523, 0]
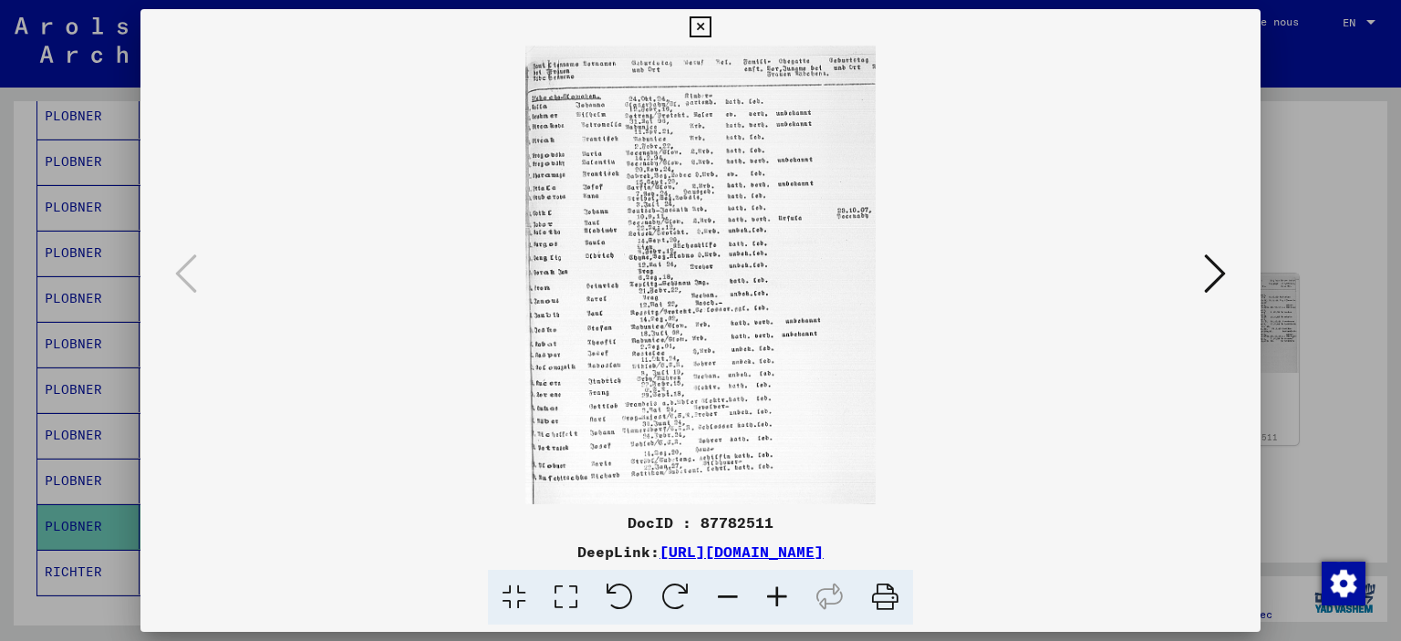
click at [711, 26] on icon at bounding box center [700, 27] width 21 height 22
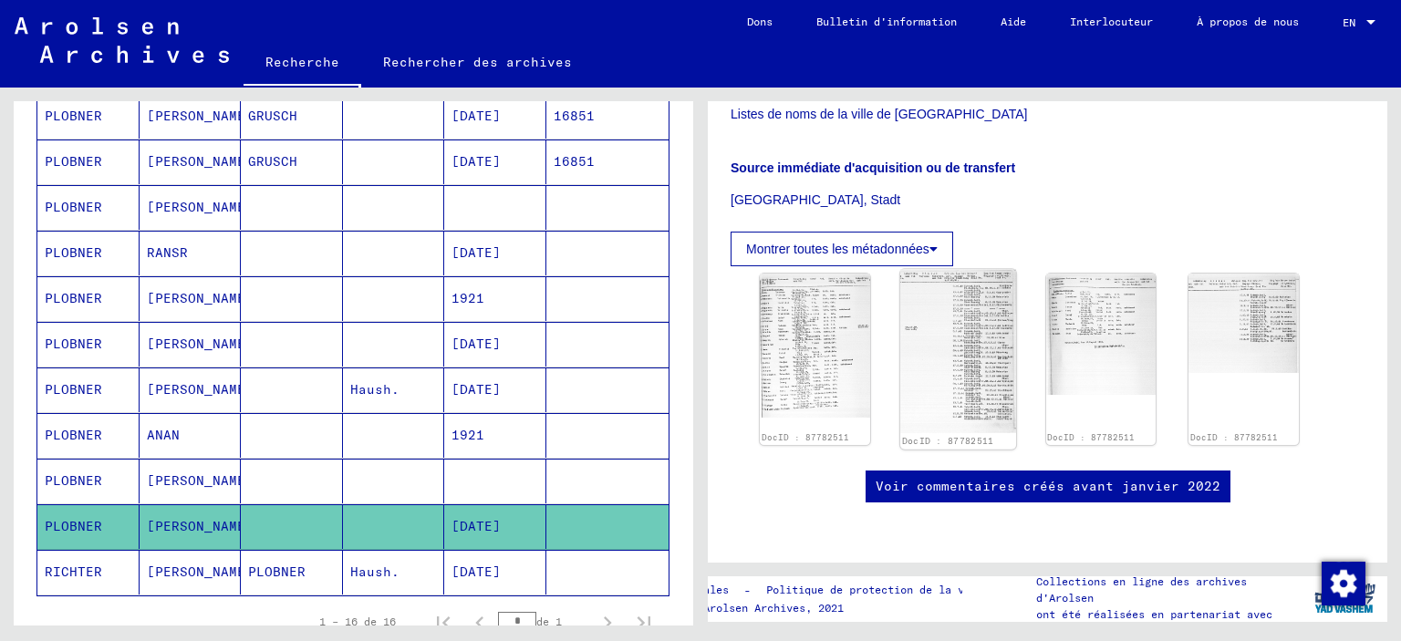
click at [971, 289] on img at bounding box center [958, 352] width 116 height 164
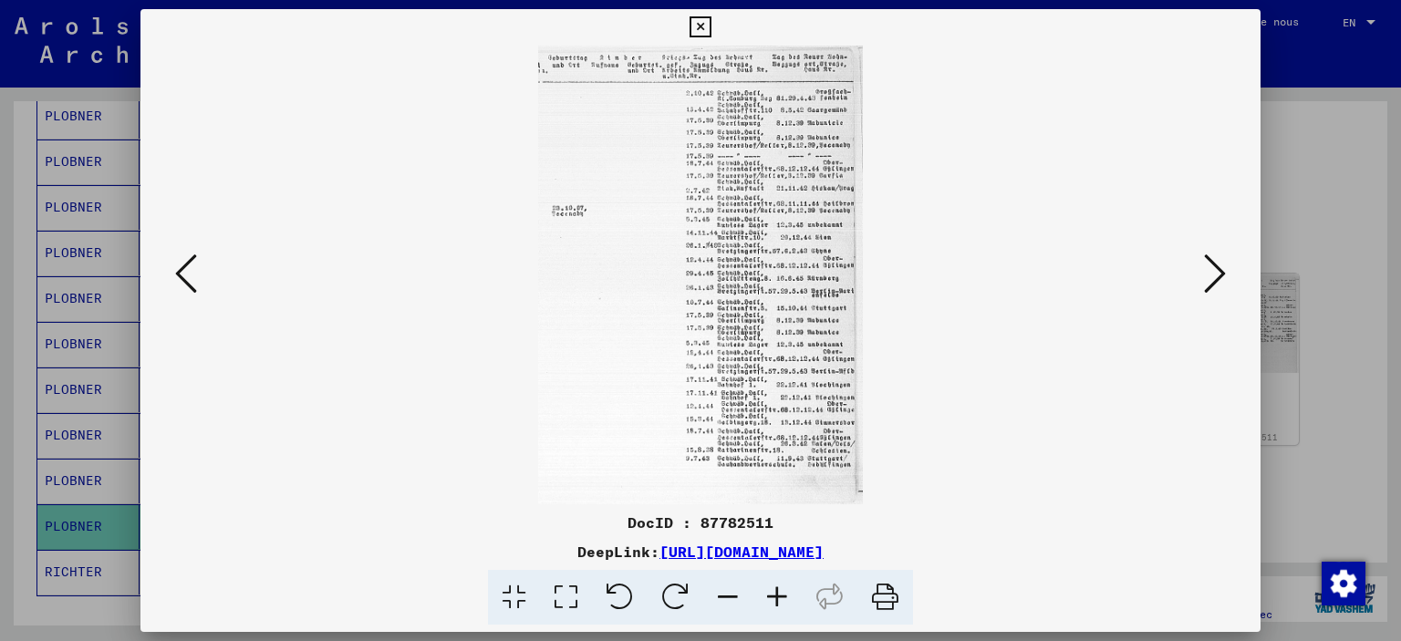
click at [711, 26] on icon at bounding box center [700, 27] width 21 height 22
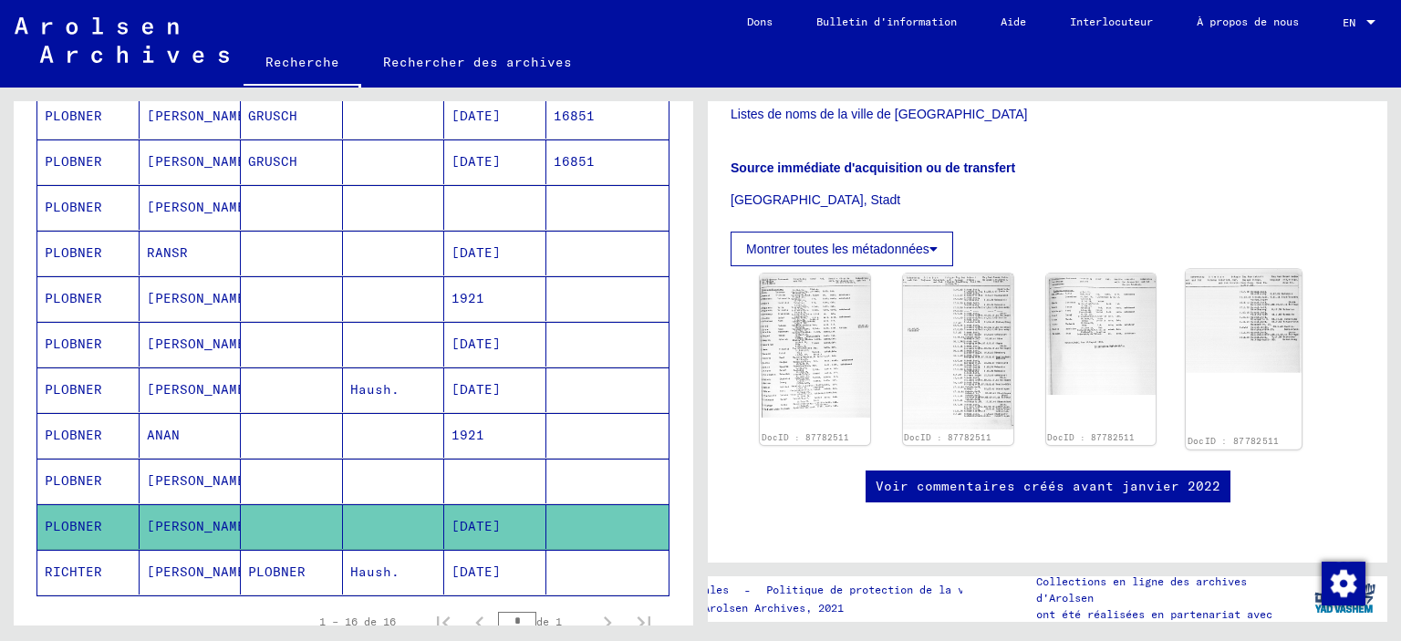
click at [1248, 308] on img at bounding box center [1244, 322] width 116 height 104
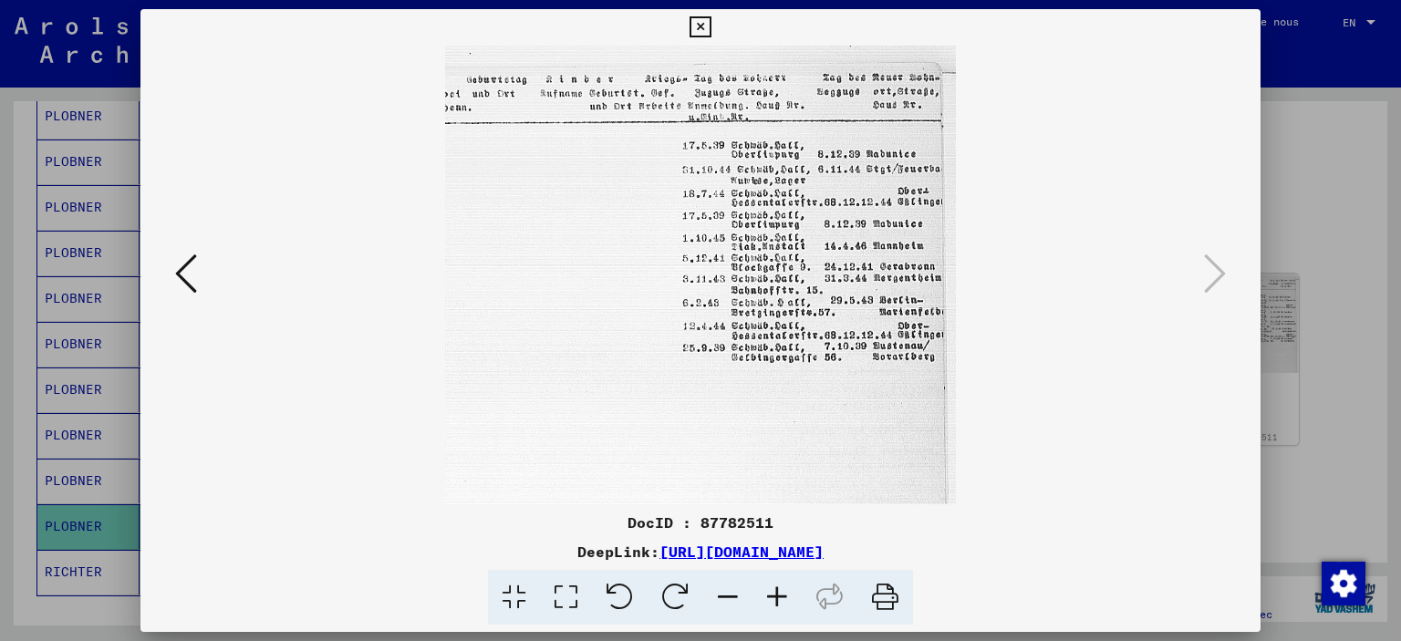
click at [711, 20] on icon at bounding box center [700, 27] width 21 height 22
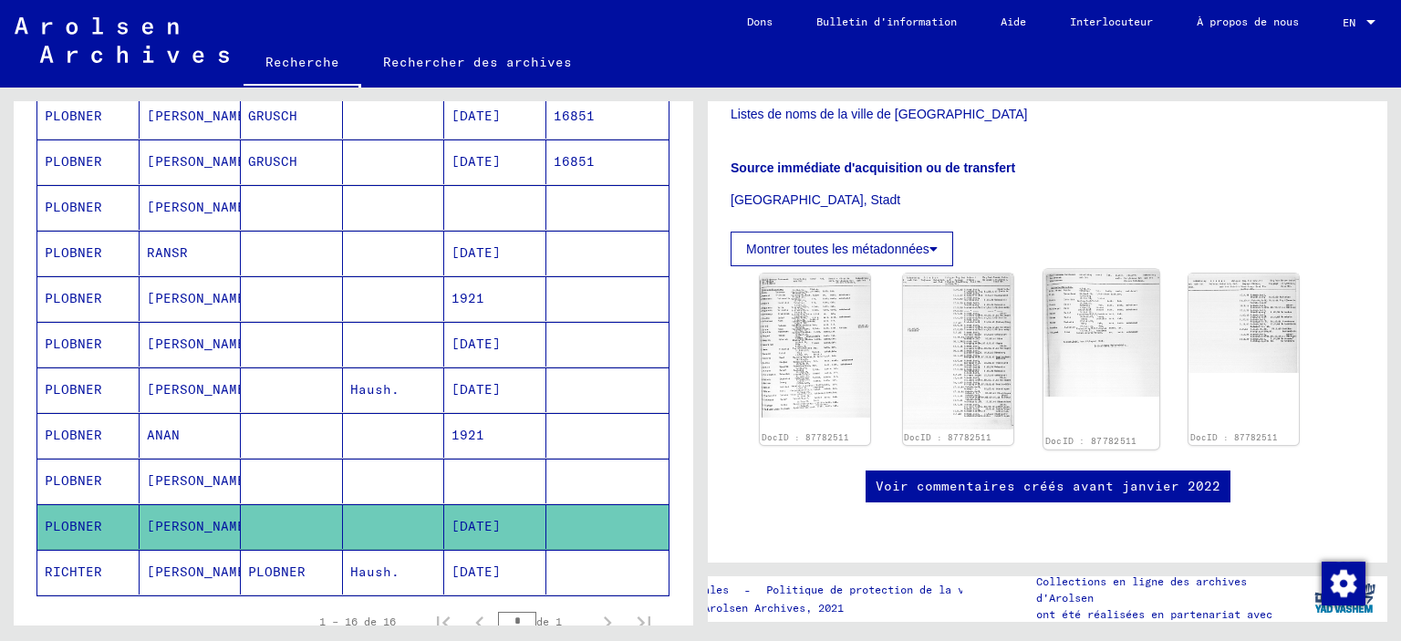
click at [1109, 305] on img at bounding box center [1101, 334] width 116 height 128
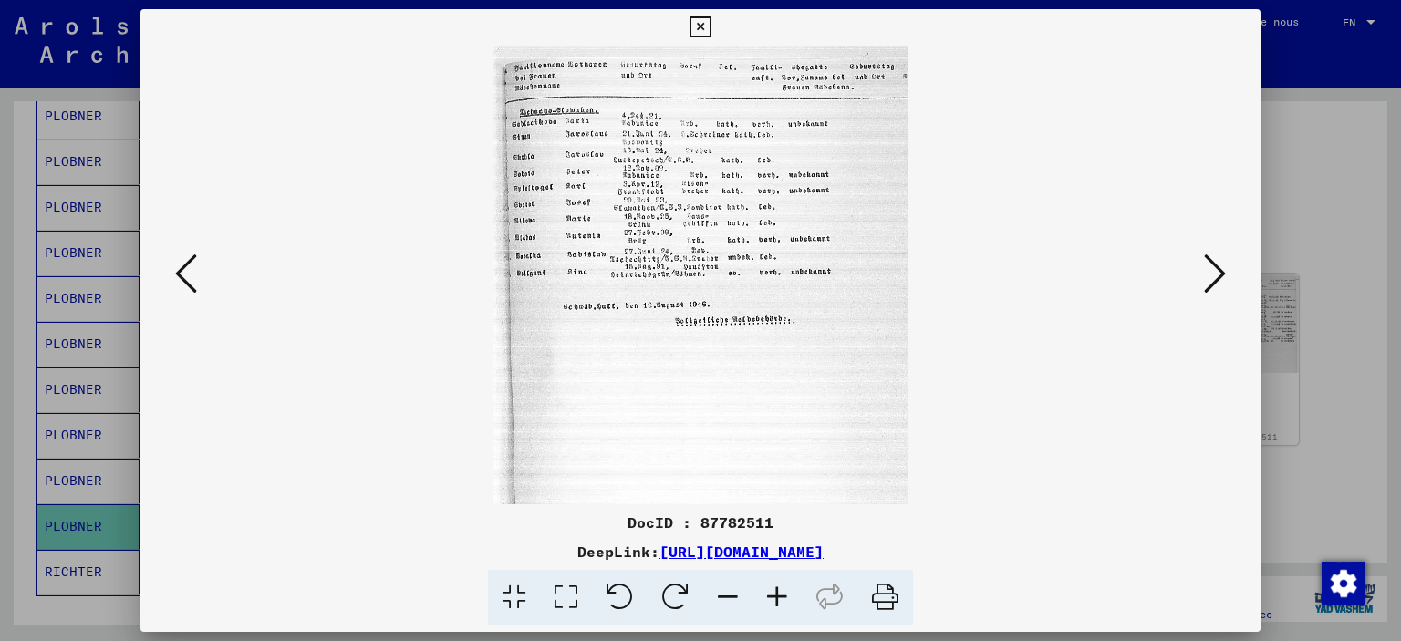
click at [711, 27] on icon at bounding box center [700, 27] width 21 height 22
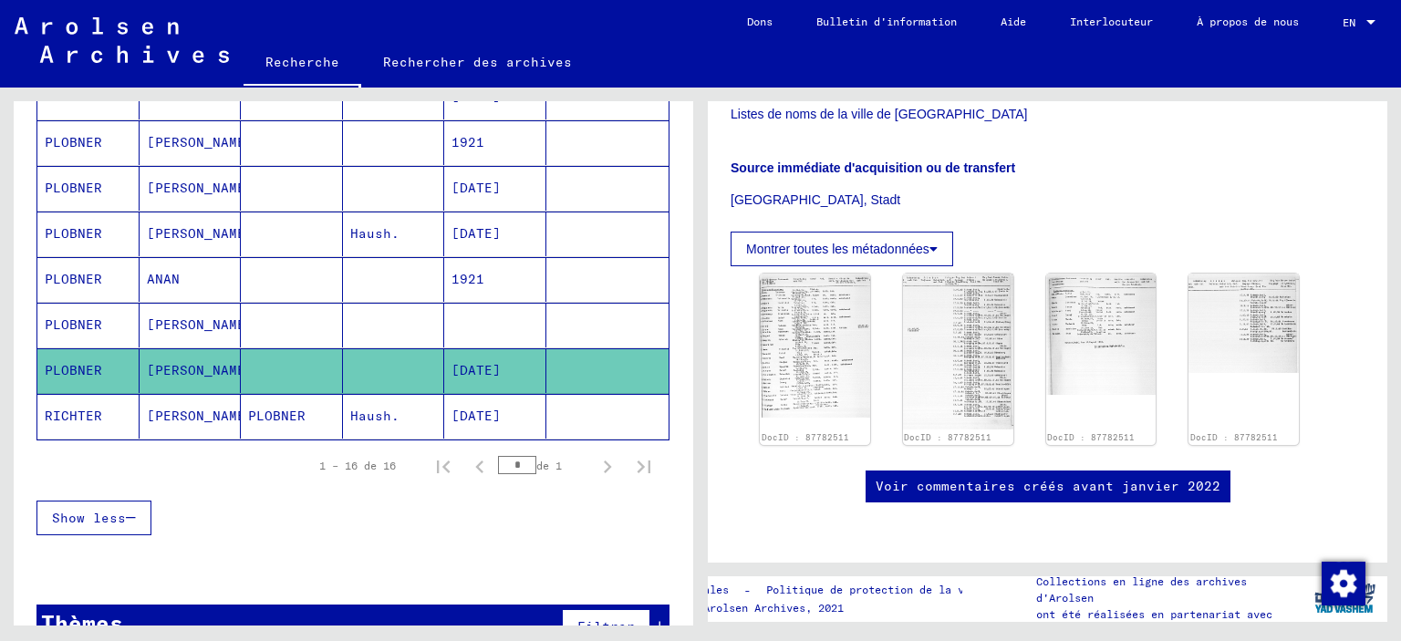
scroll to position [684, 0]
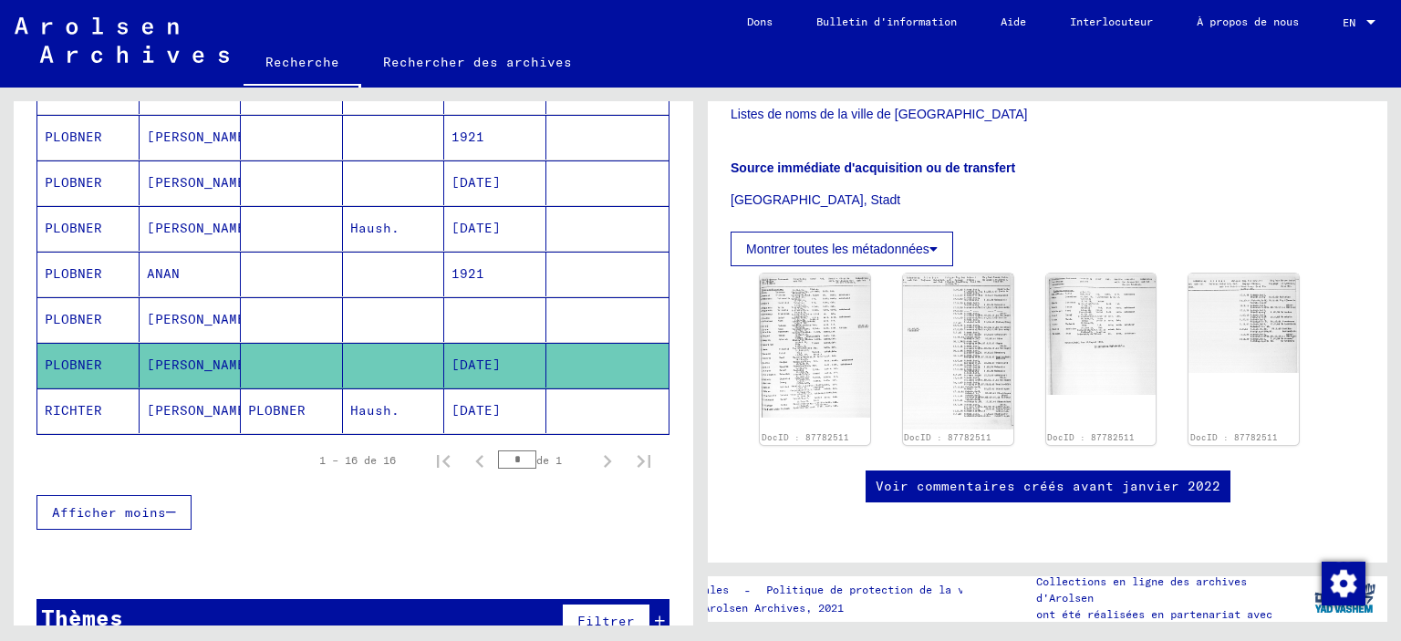
click at [486, 410] on mat-cell "[DATE]" at bounding box center [495, 411] width 102 height 45
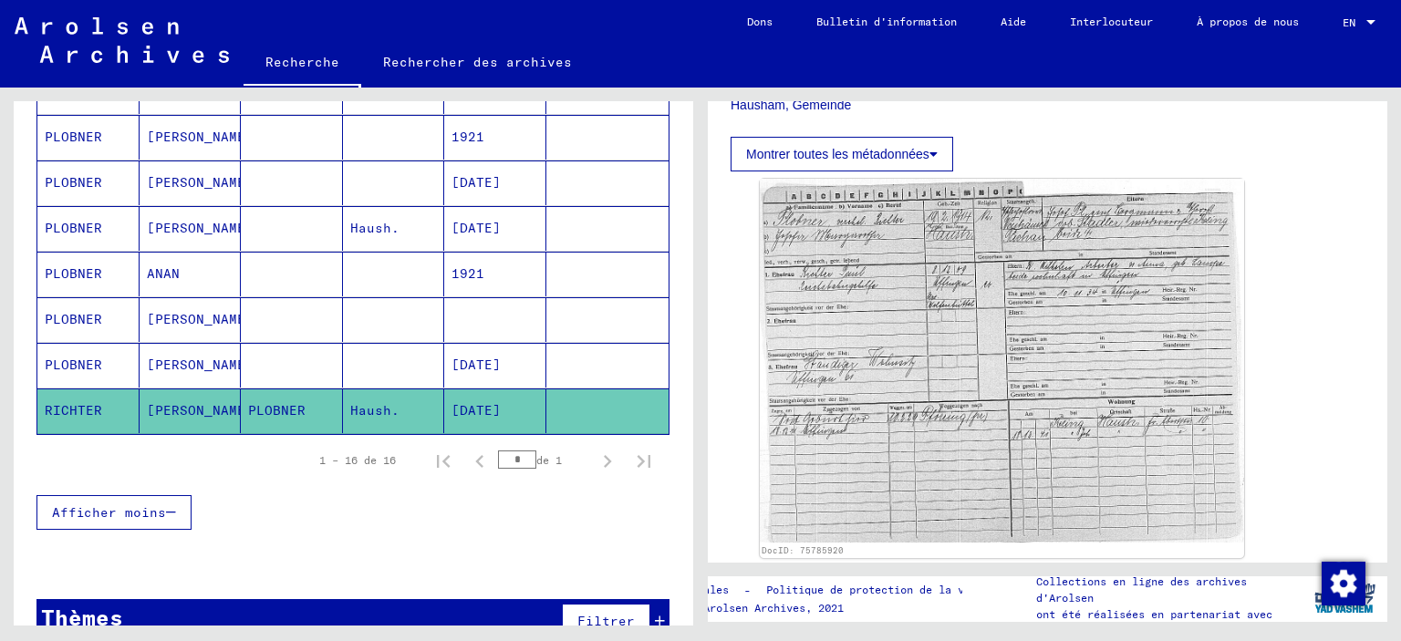
scroll to position [529, 0]
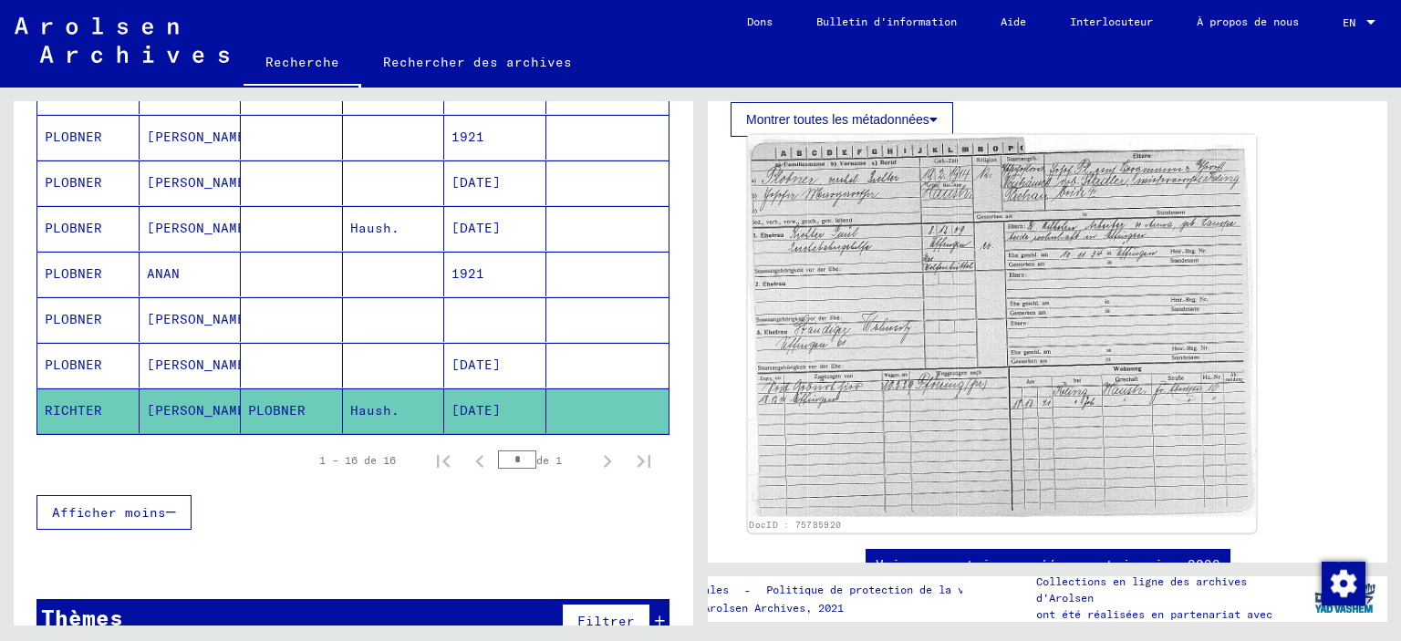
click at [1006, 262] on img at bounding box center [1002, 326] width 509 height 382
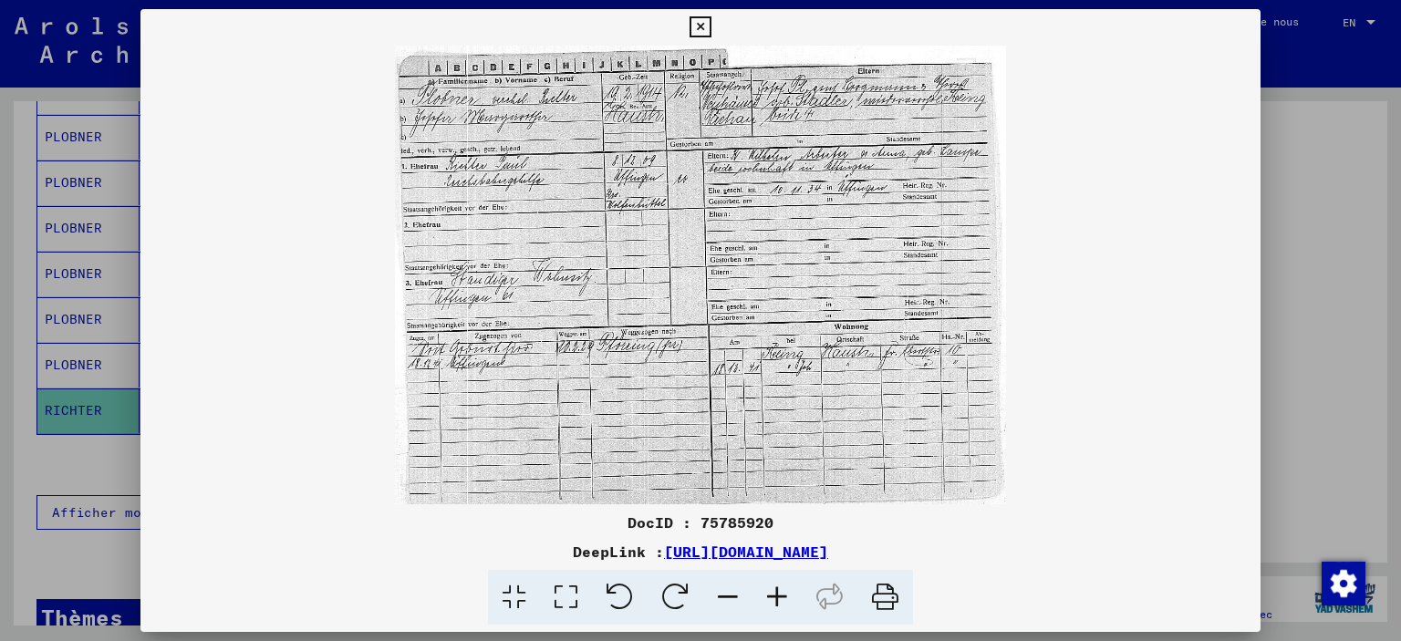
click at [711, 27] on icon at bounding box center [700, 27] width 21 height 22
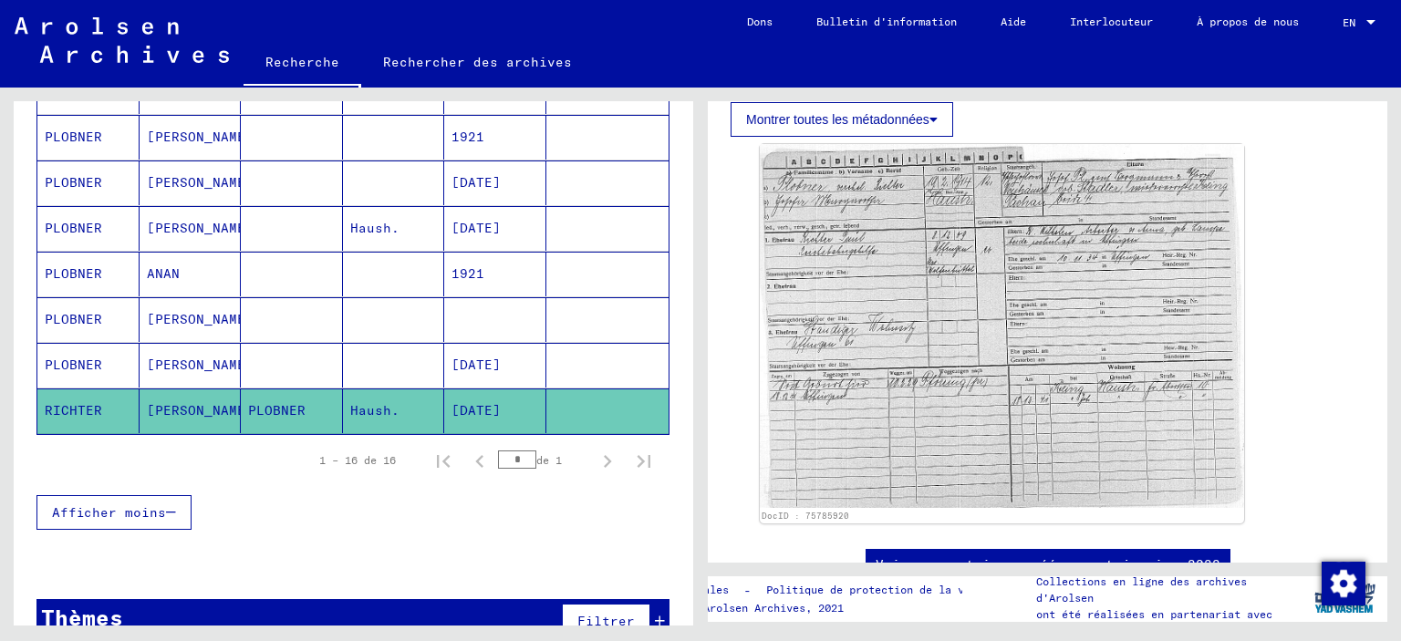
click at [280, 389] on mat-cell "PLOBNER" at bounding box center [292, 411] width 102 height 45
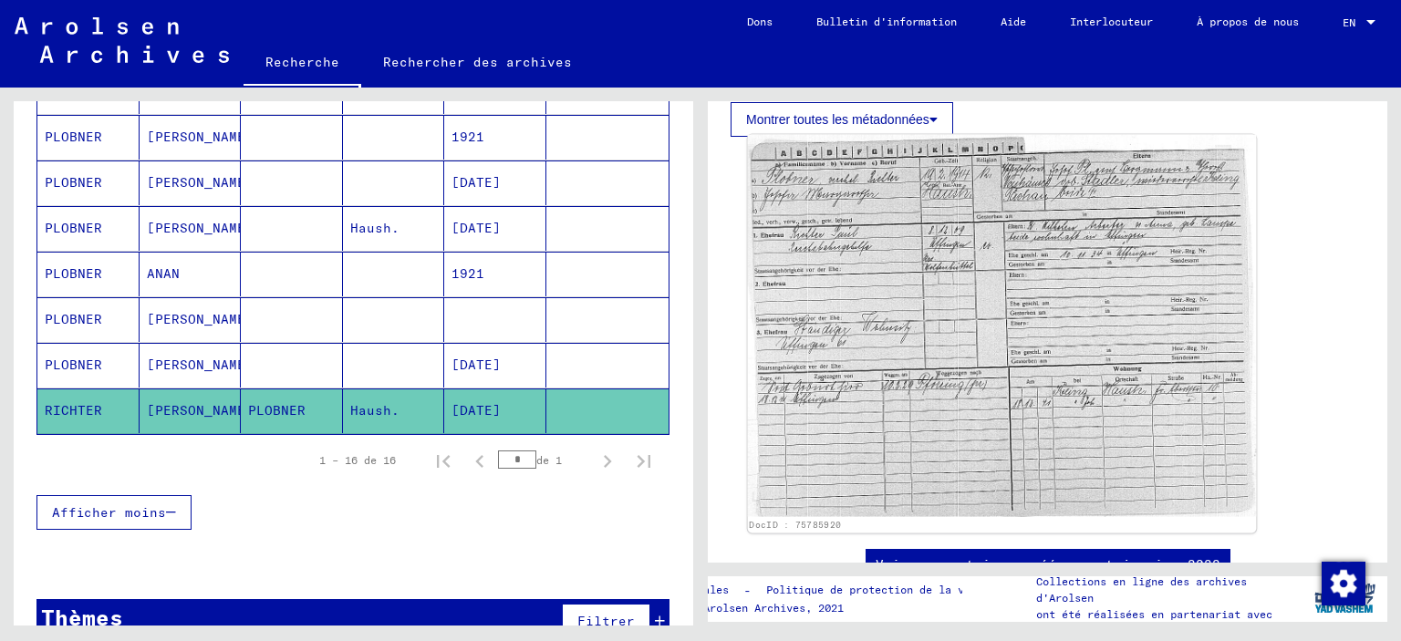
click at [871, 295] on img at bounding box center [1002, 326] width 509 height 382
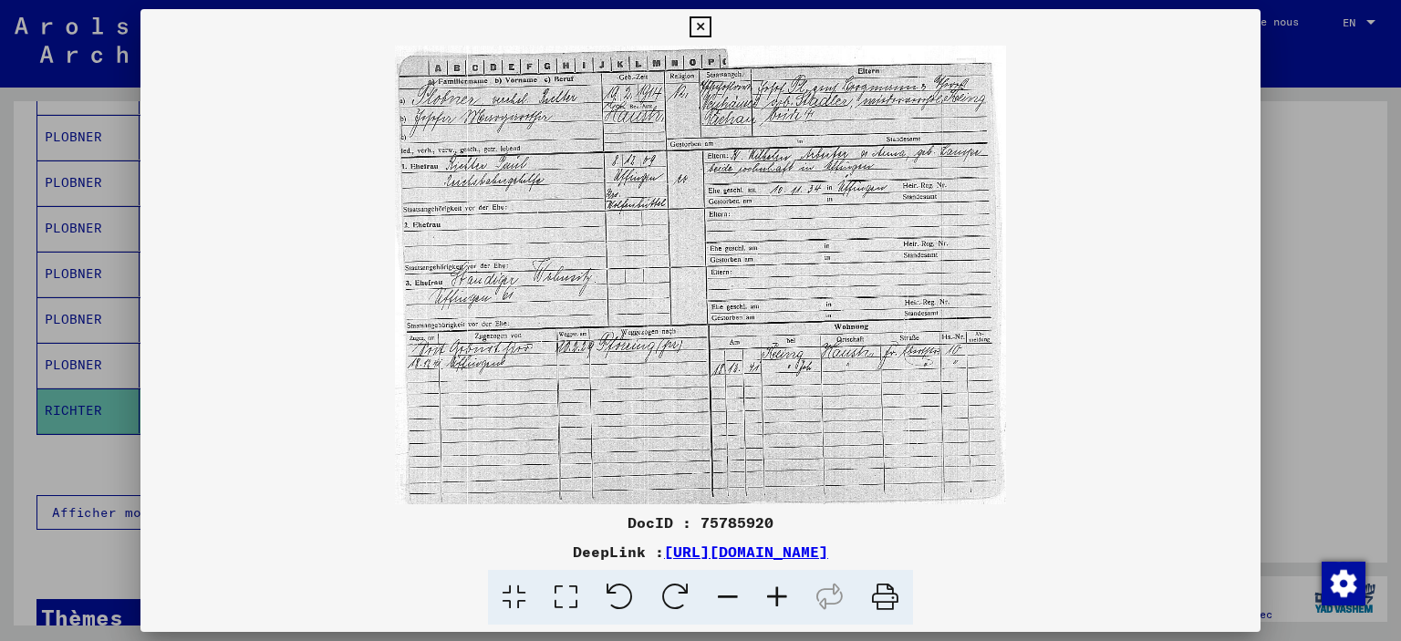
click at [711, 27] on icon at bounding box center [700, 27] width 21 height 22
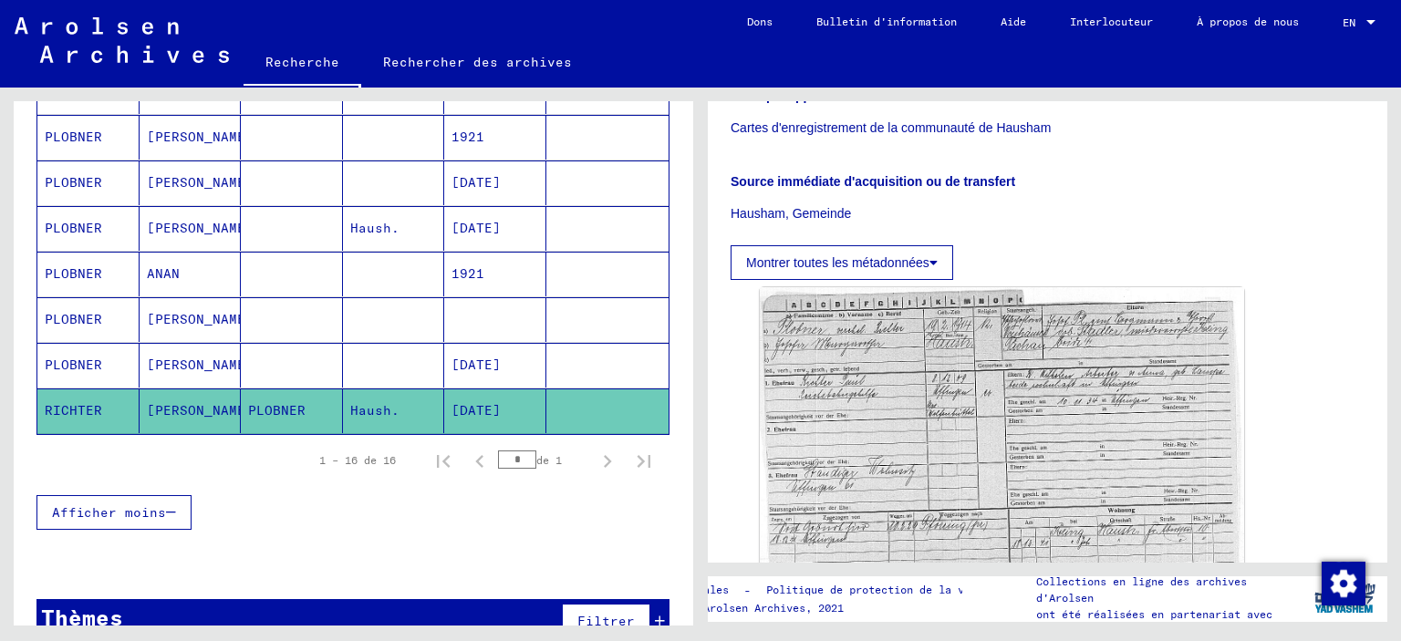
scroll to position [376, 0]
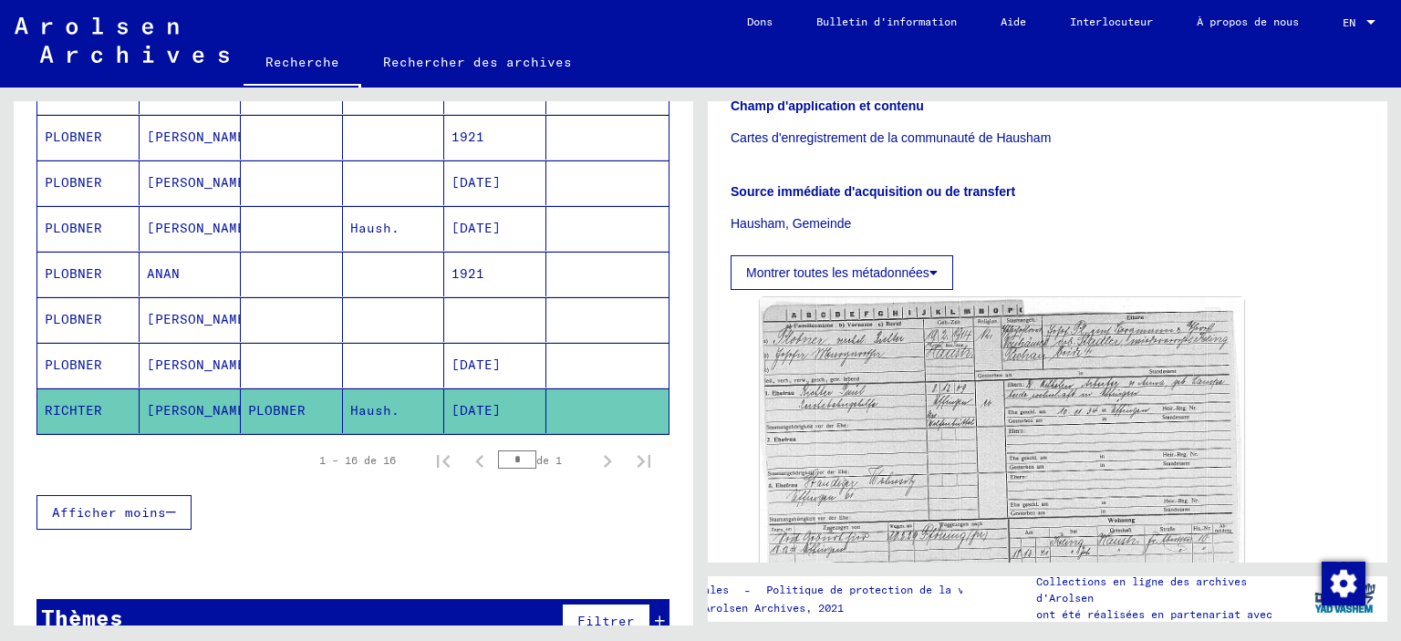
click at [389, 223] on mat-cell "Haush." at bounding box center [394, 228] width 102 height 45
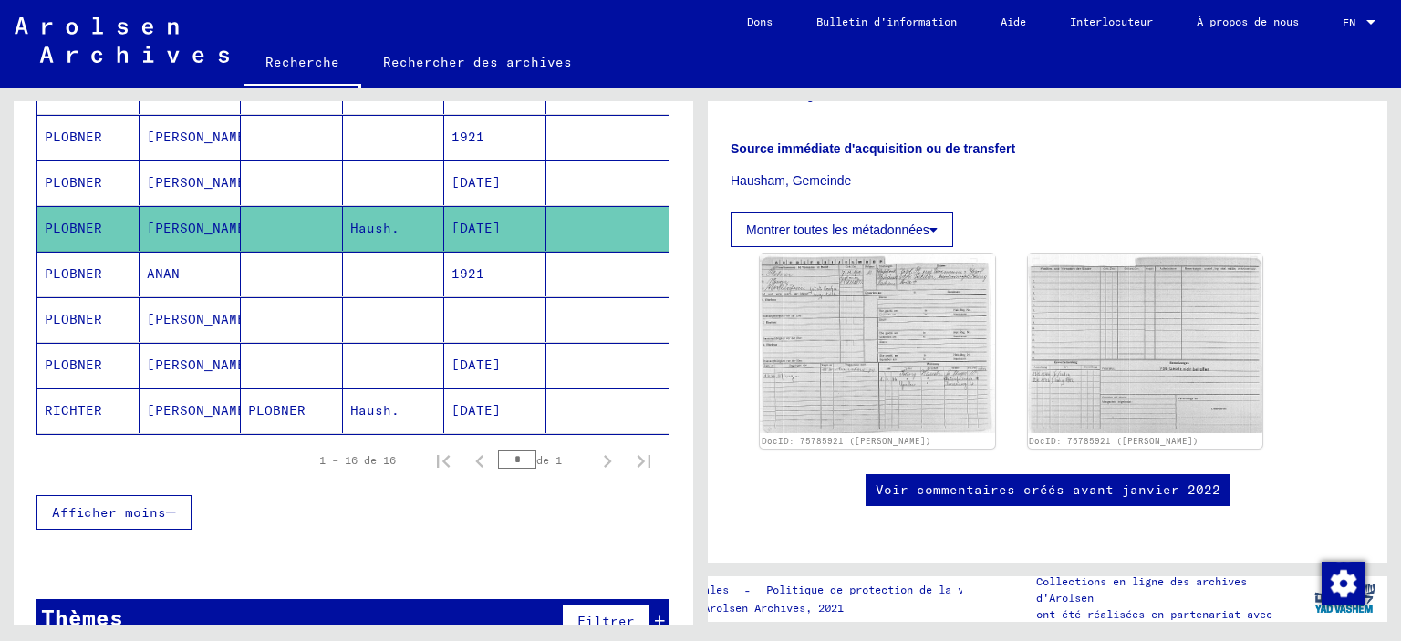
scroll to position [428, 0]
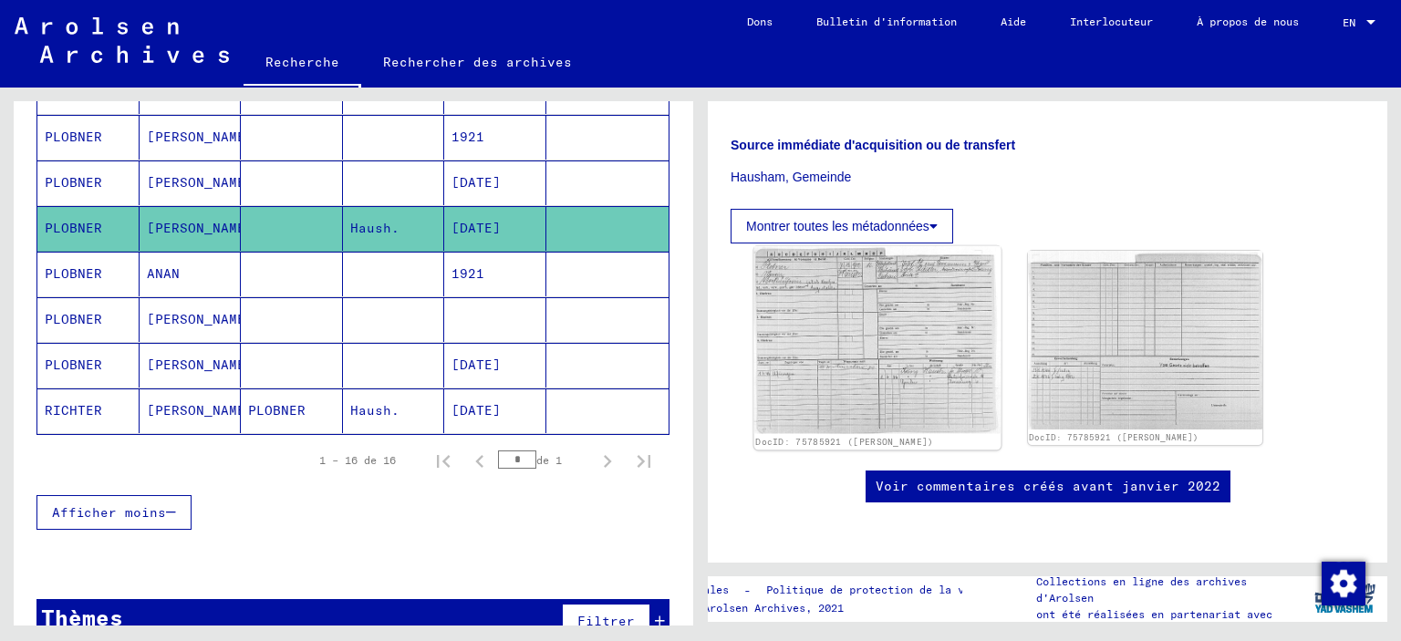
click at [897, 359] on img at bounding box center [877, 339] width 246 height 187
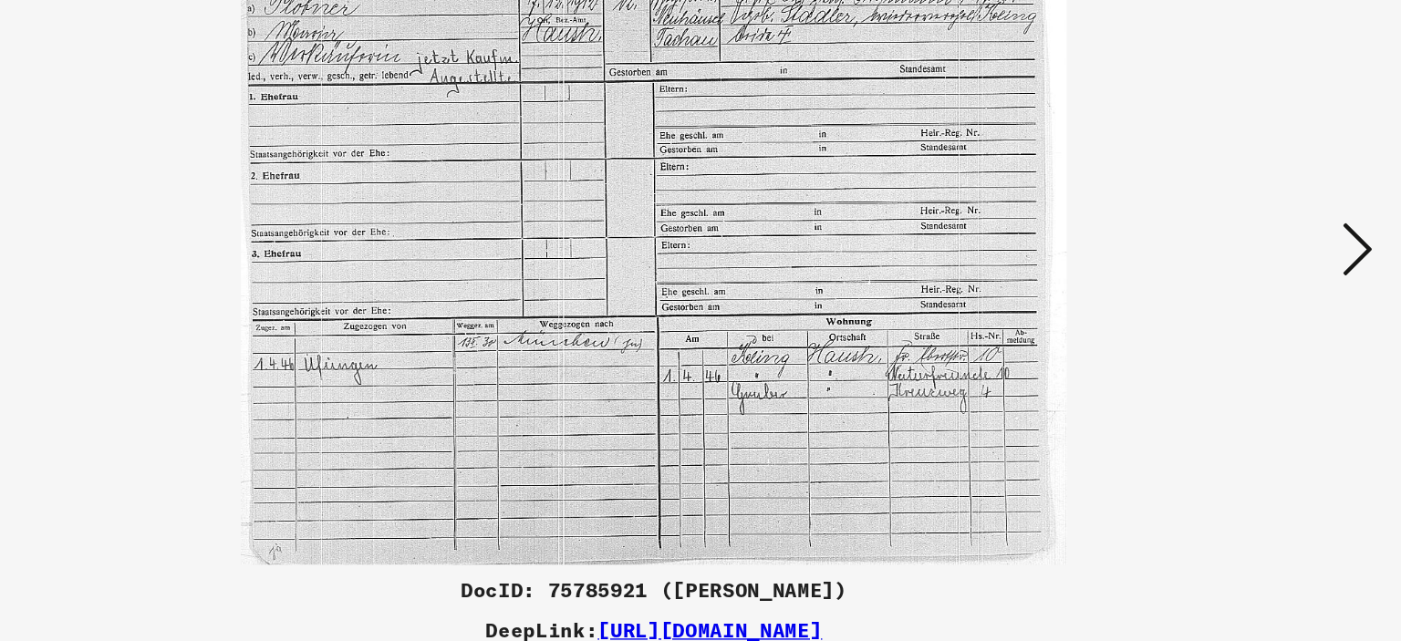
drag, startPoint x: 618, startPoint y: 213, endPoint x: 698, endPoint y: 169, distance: 91.9
click at [698, 169] on img at bounding box center [700, 275] width 997 height 459
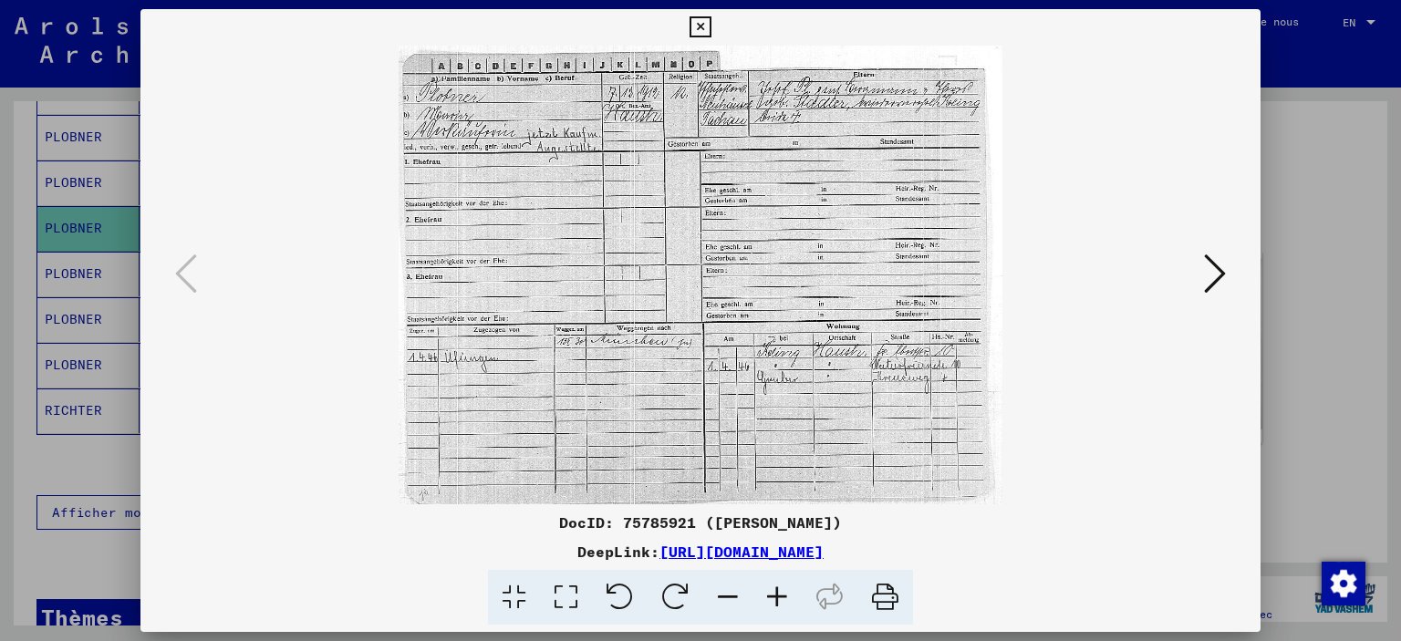
click at [711, 21] on icon at bounding box center [700, 27] width 21 height 22
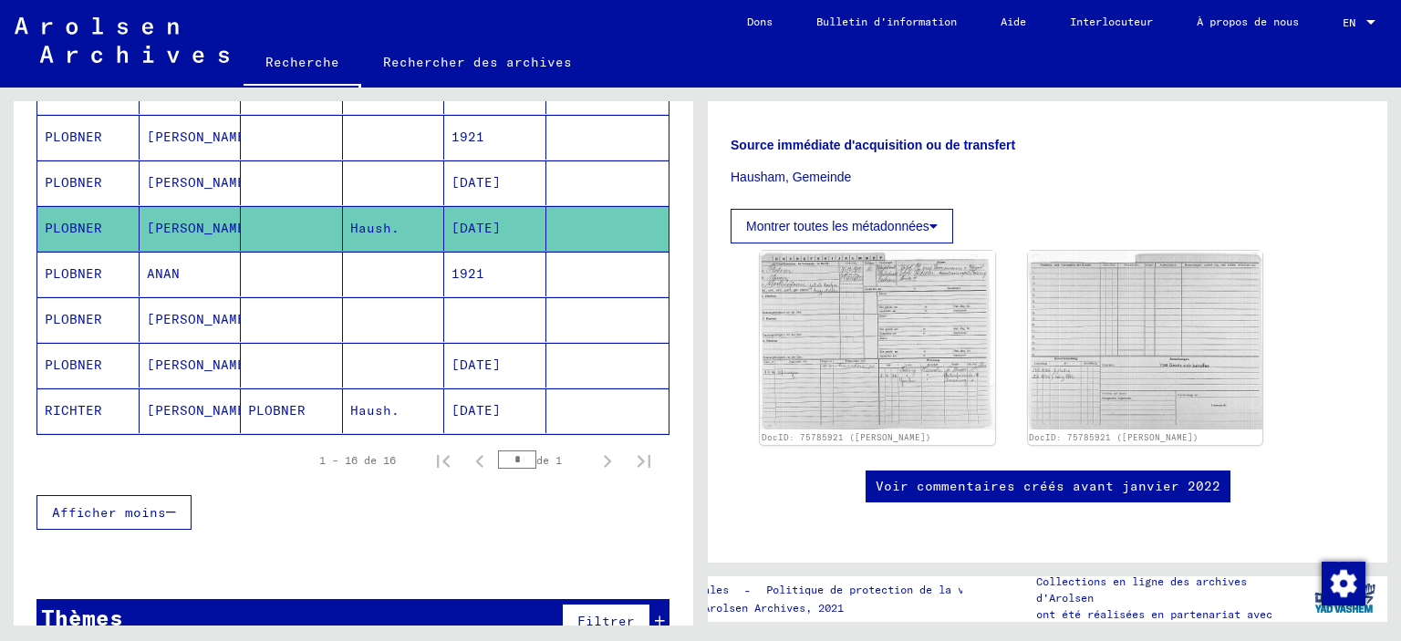
click at [264, 404] on mat-cell "PLOBNER" at bounding box center [292, 411] width 102 height 45
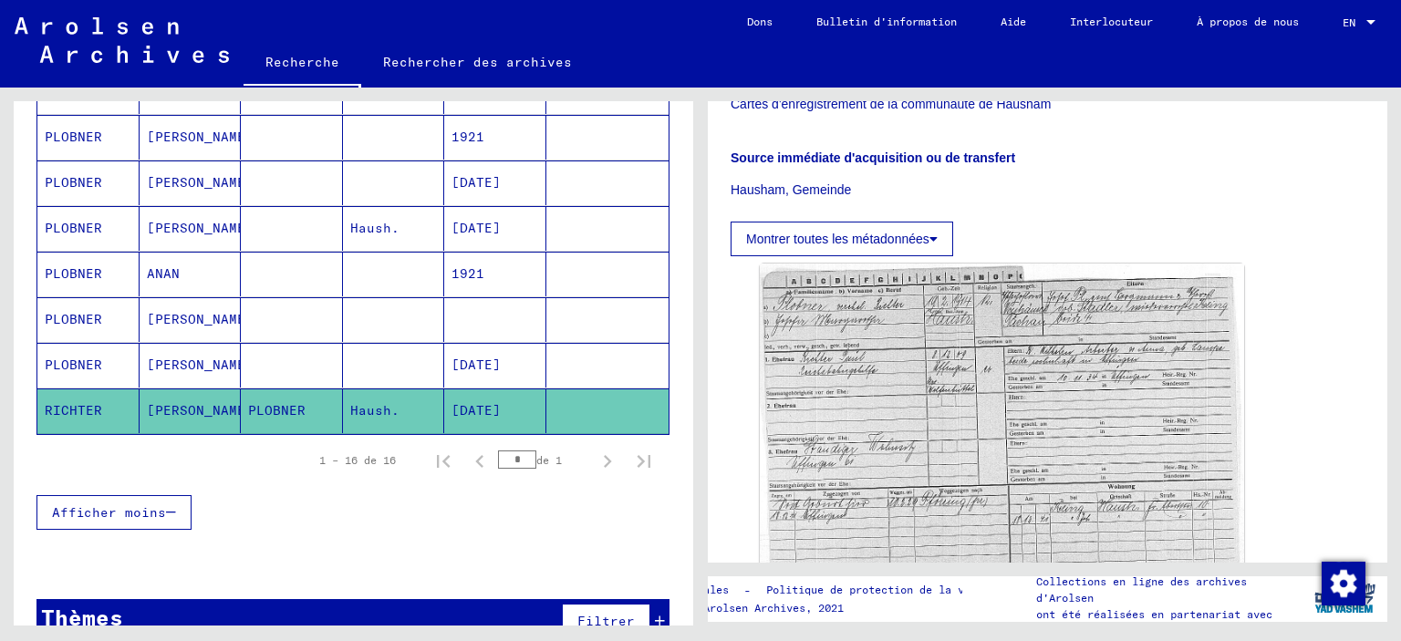
scroll to position [412, 0]
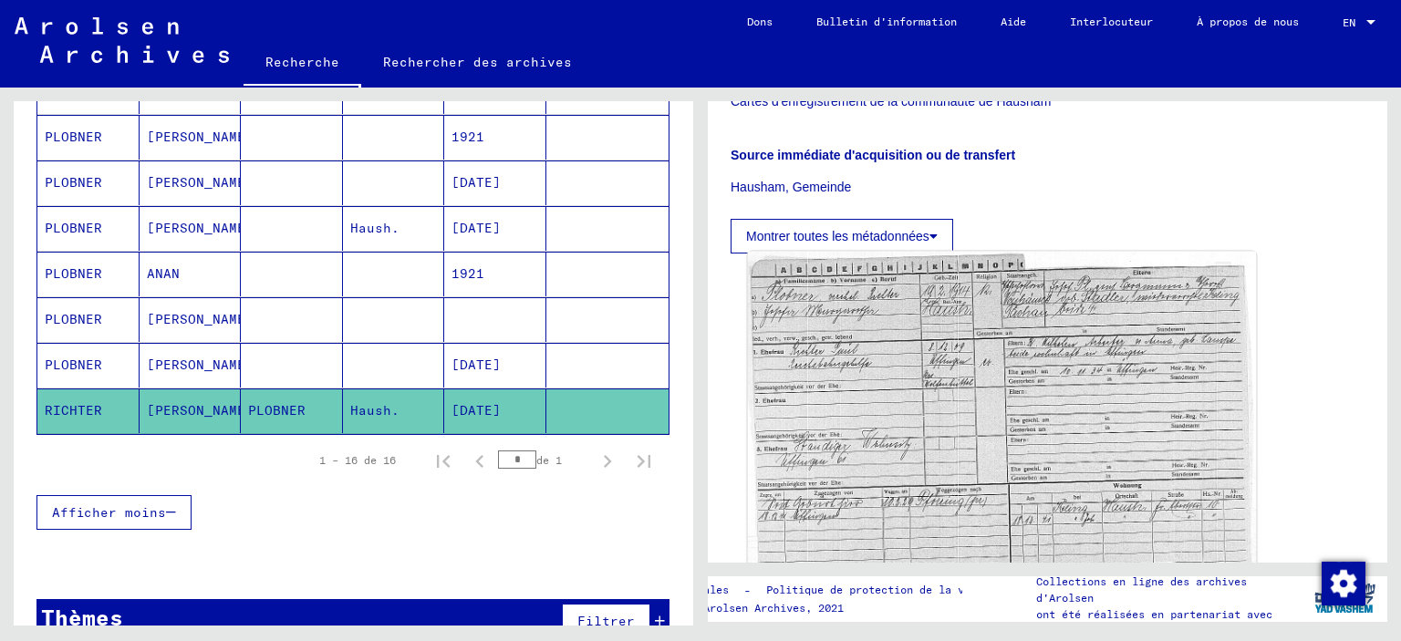
click at [1141, 378] on img at bounding box center [1002, 443] width 509 height 382
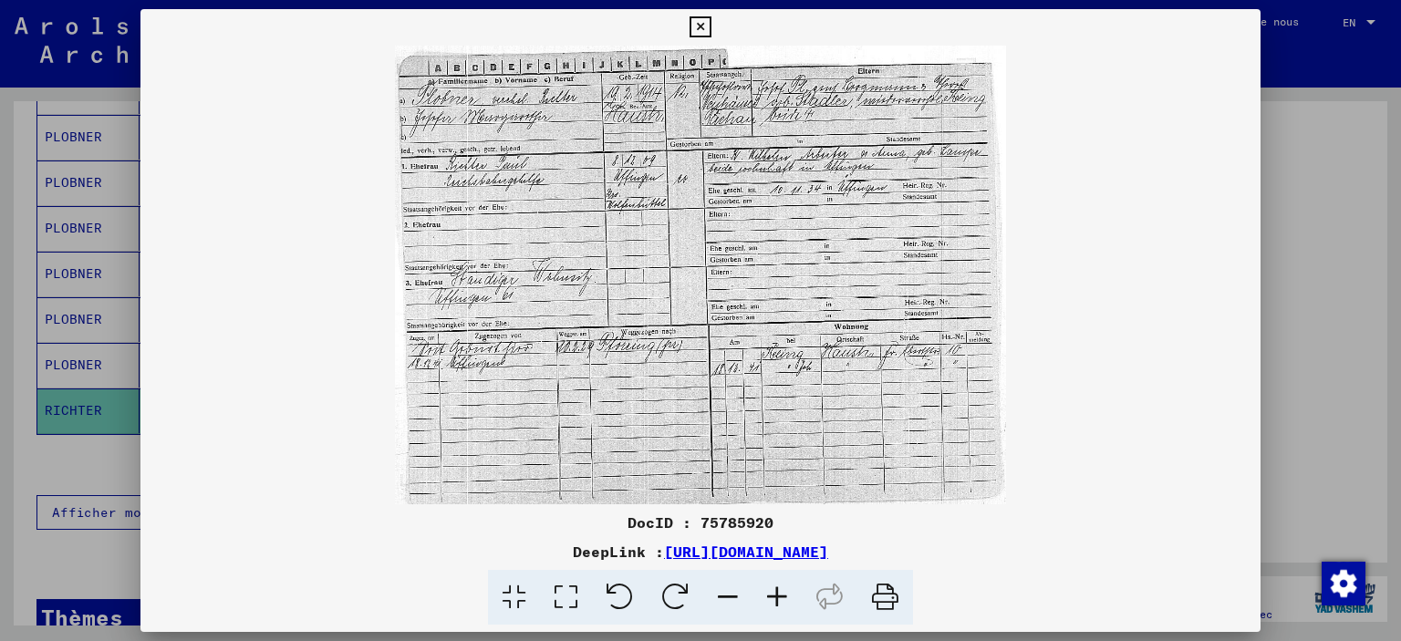
click at [716, 29] on button at bounding box center [700, 27] width 32 height 36
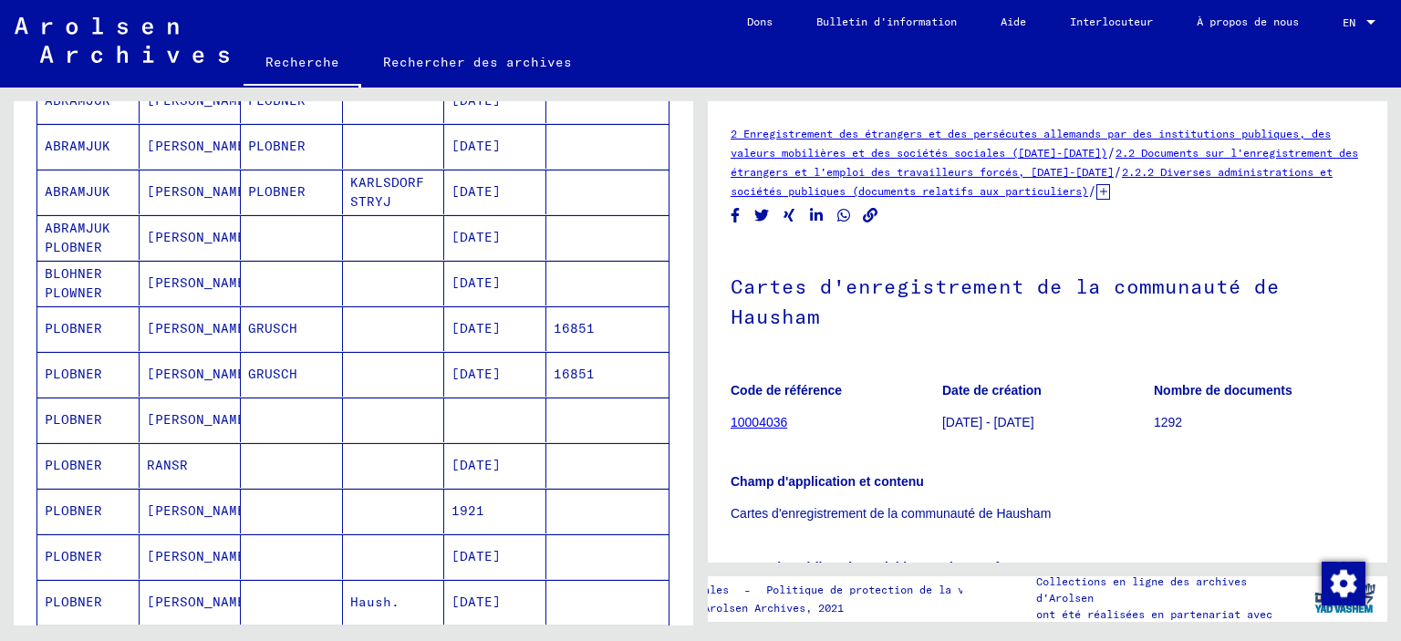
scroll to position [324, 0]
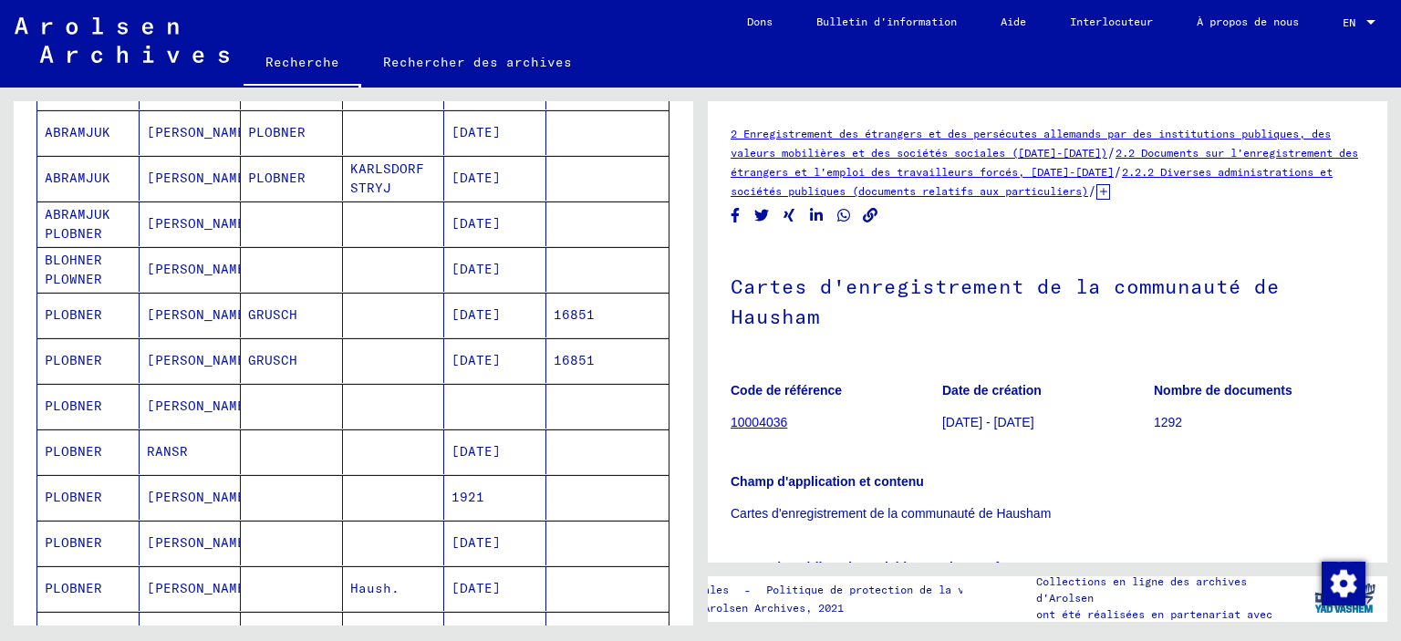
click at [290, 229] on mat-cell at bounding box center [292, 224] width 102 height 45
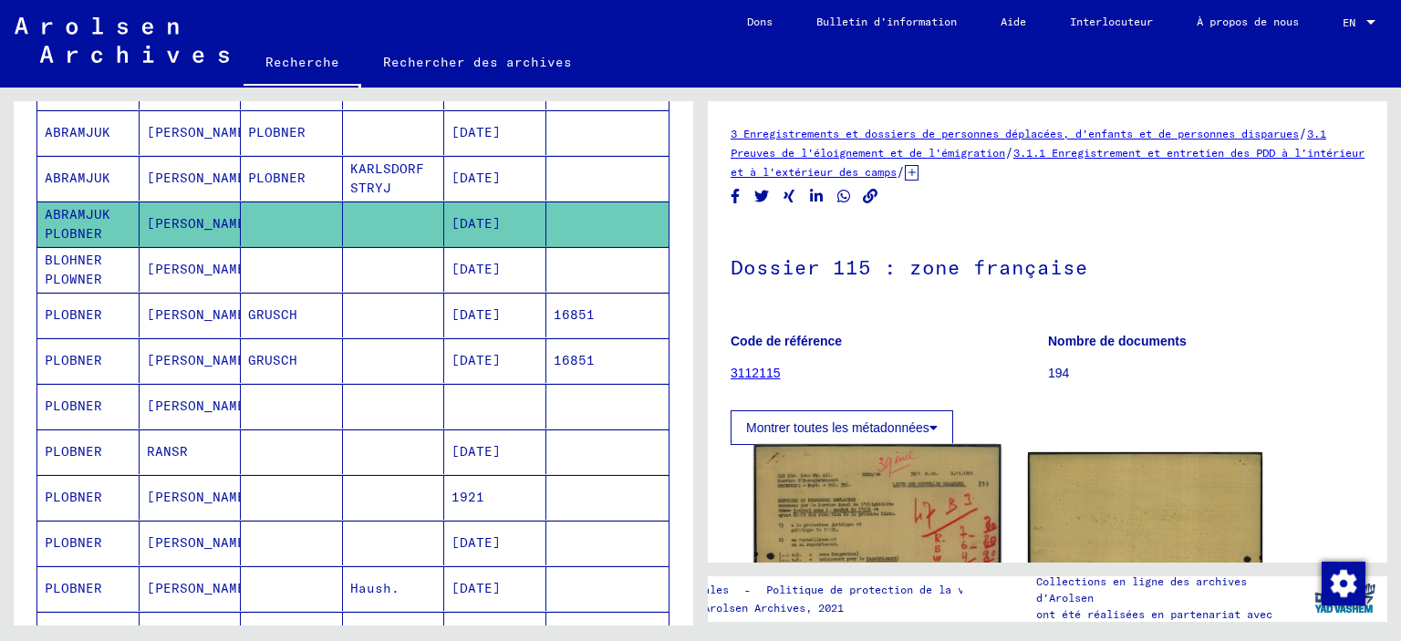
click at [914, 469] on img at bounding box center [877, 602] width 246 height 317
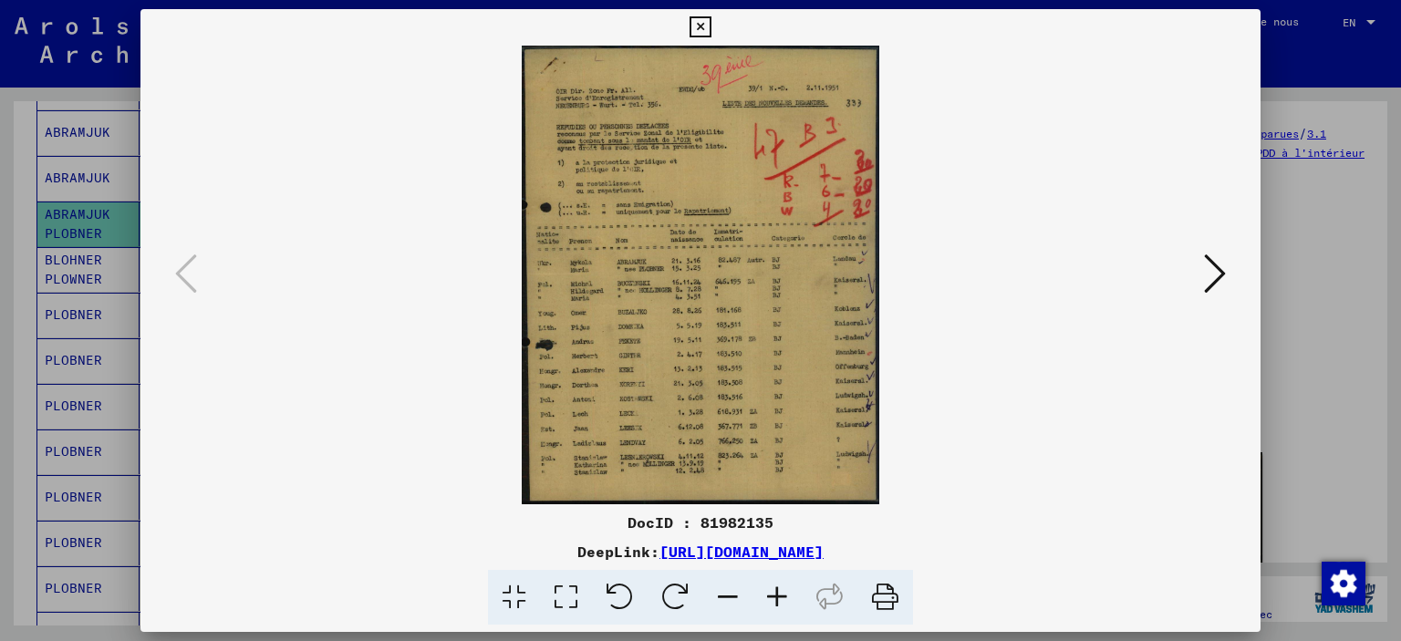
click at [711, 32] on icon at bounding box center [700, 27] width 21 height 22
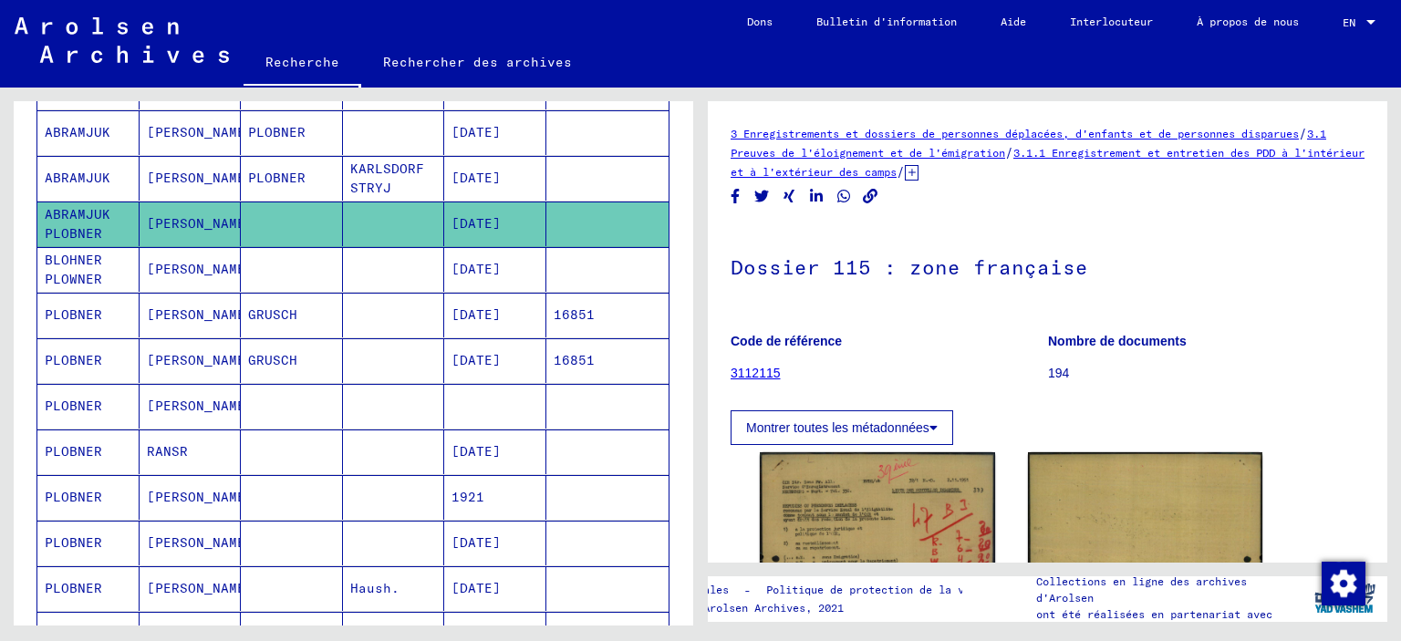
click at [181, 270] on mat-cell "[PERSON_NAME]" at bounding box center [191, 269] width 102 height 45
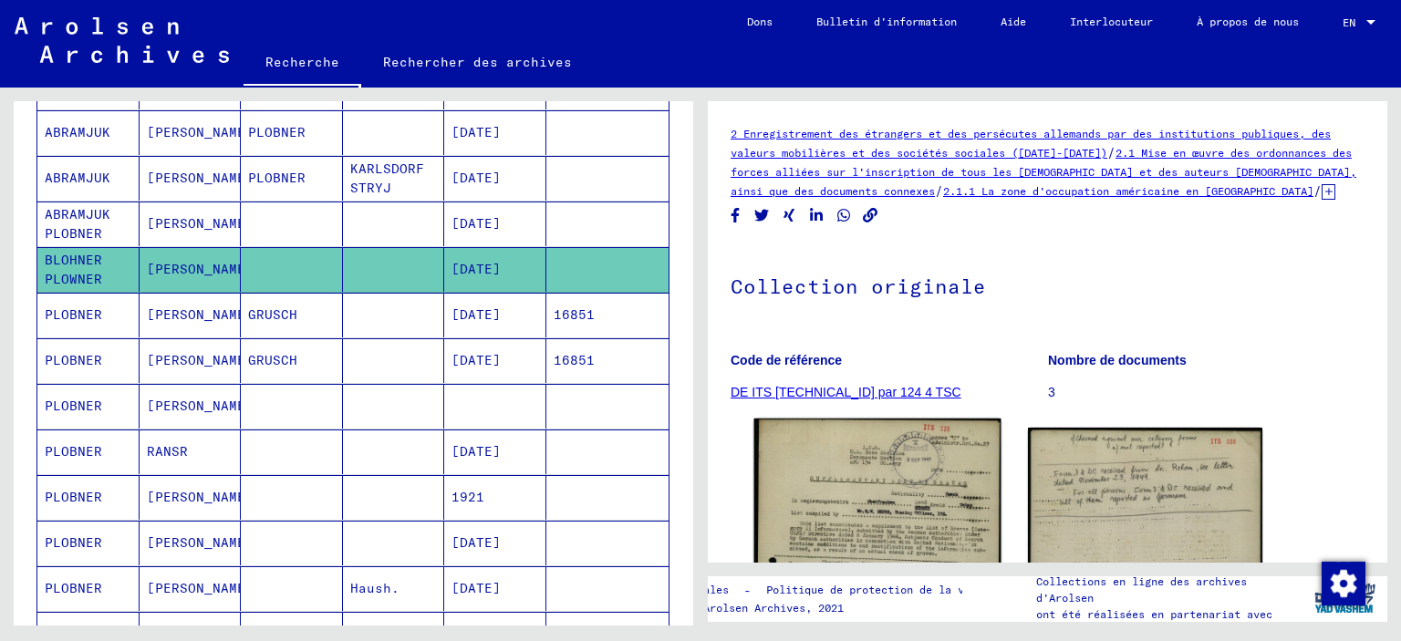
click at [950, 509] on img at bounding box center [877, 604] width 246 height 370
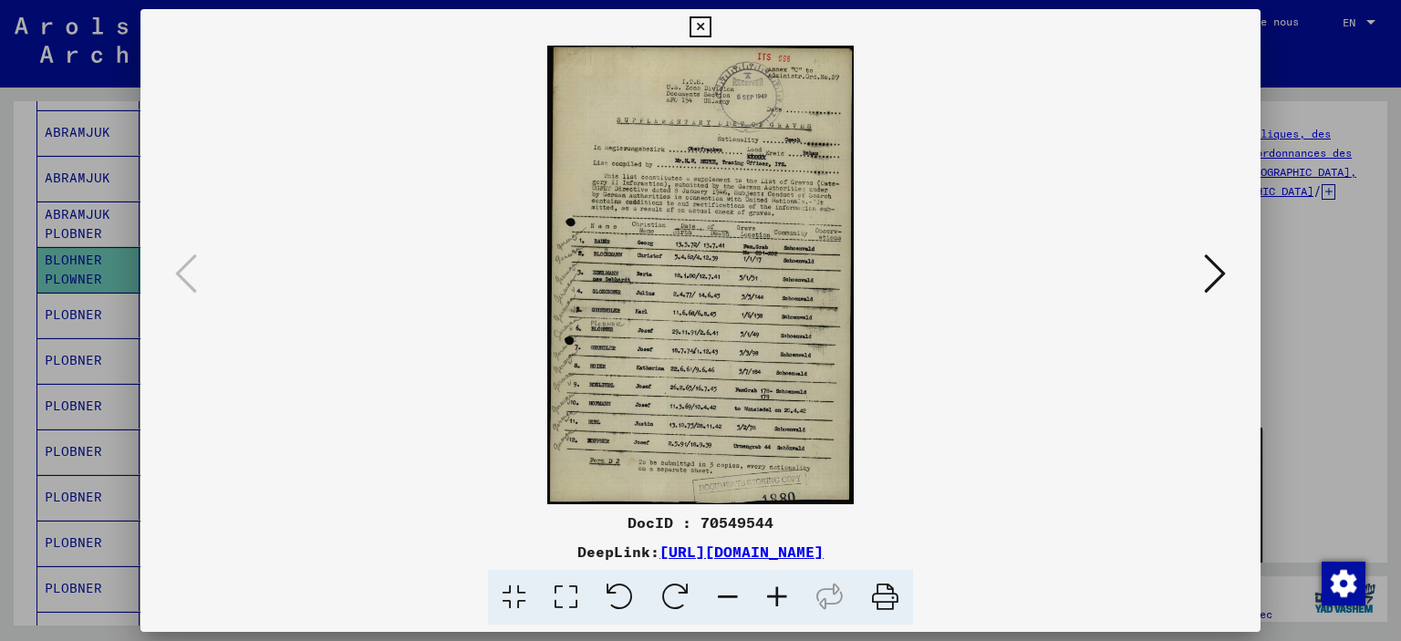
click at [711, 36] on icon at bounding box center [700, 27] width 21 height 22
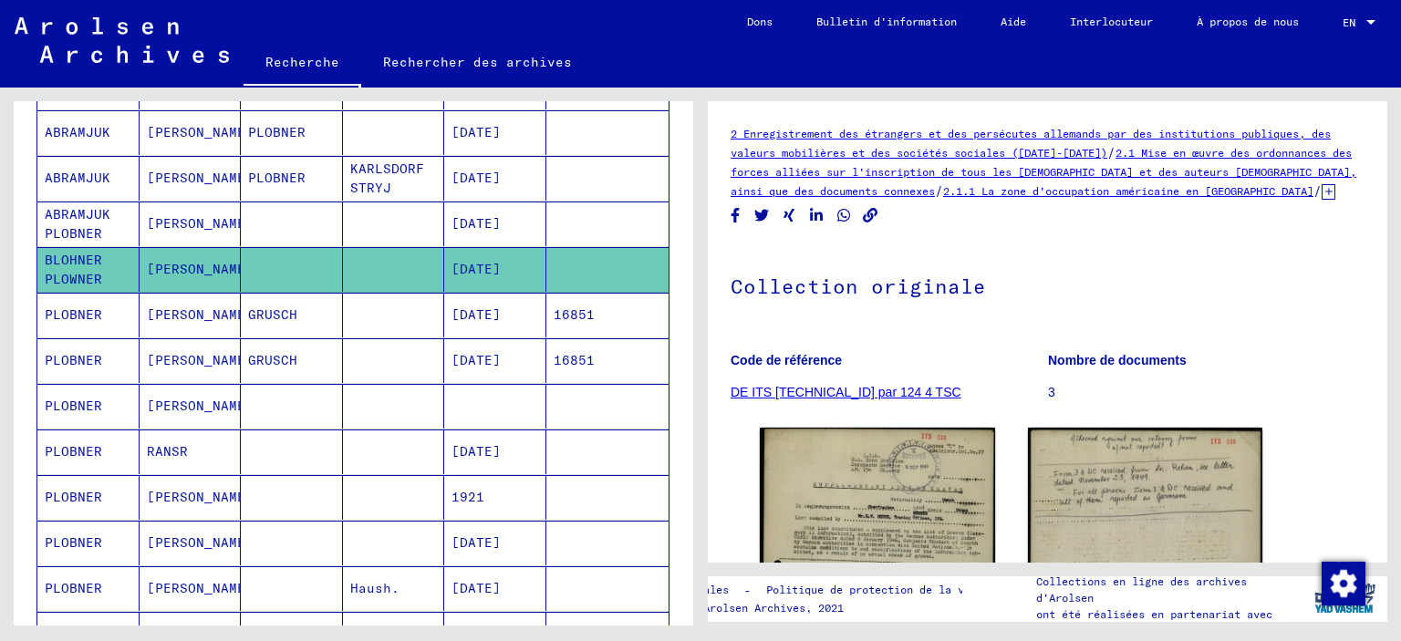
click at [206, 502] on mat-cell "[PERSON_NAME]" at bounding box center [191, 497] width 102 height 45
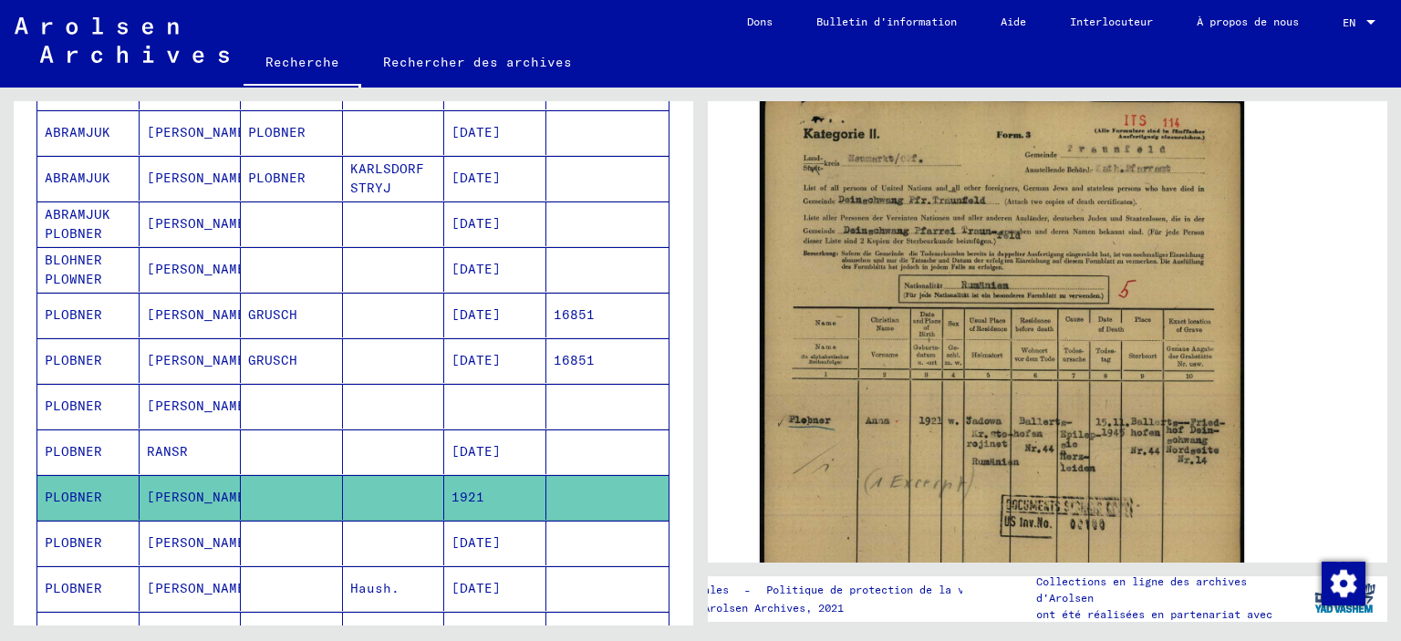
scroll to position [347, 0]
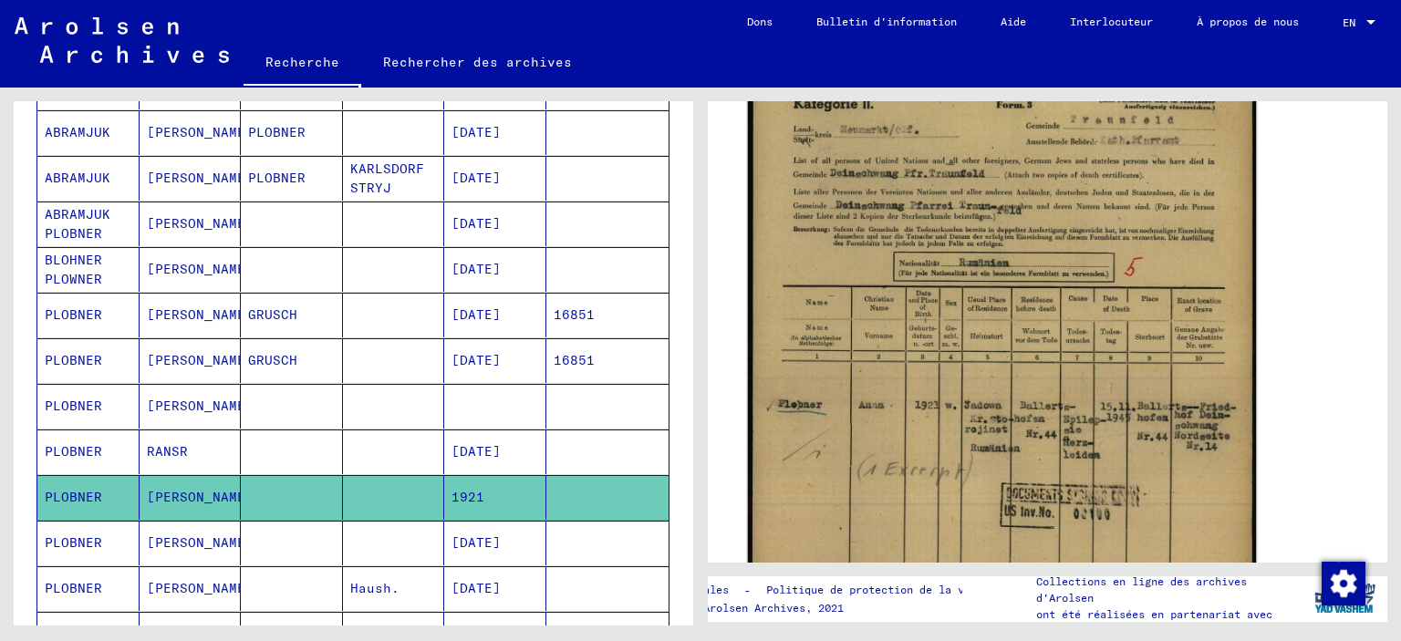
click at [1024, 334] on img at bounding box center [1002, 420] width 509 height 713
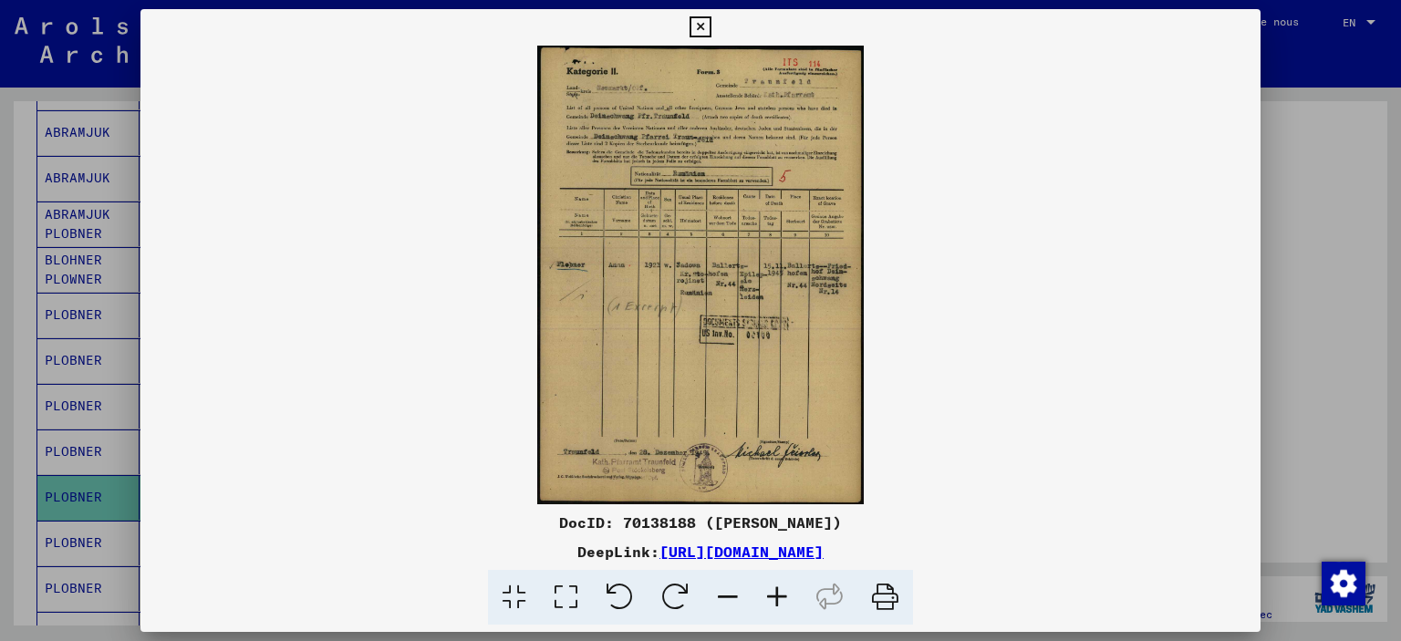
click at [711, 25] on icon at bounding box center [700, 27] width 21 height 22
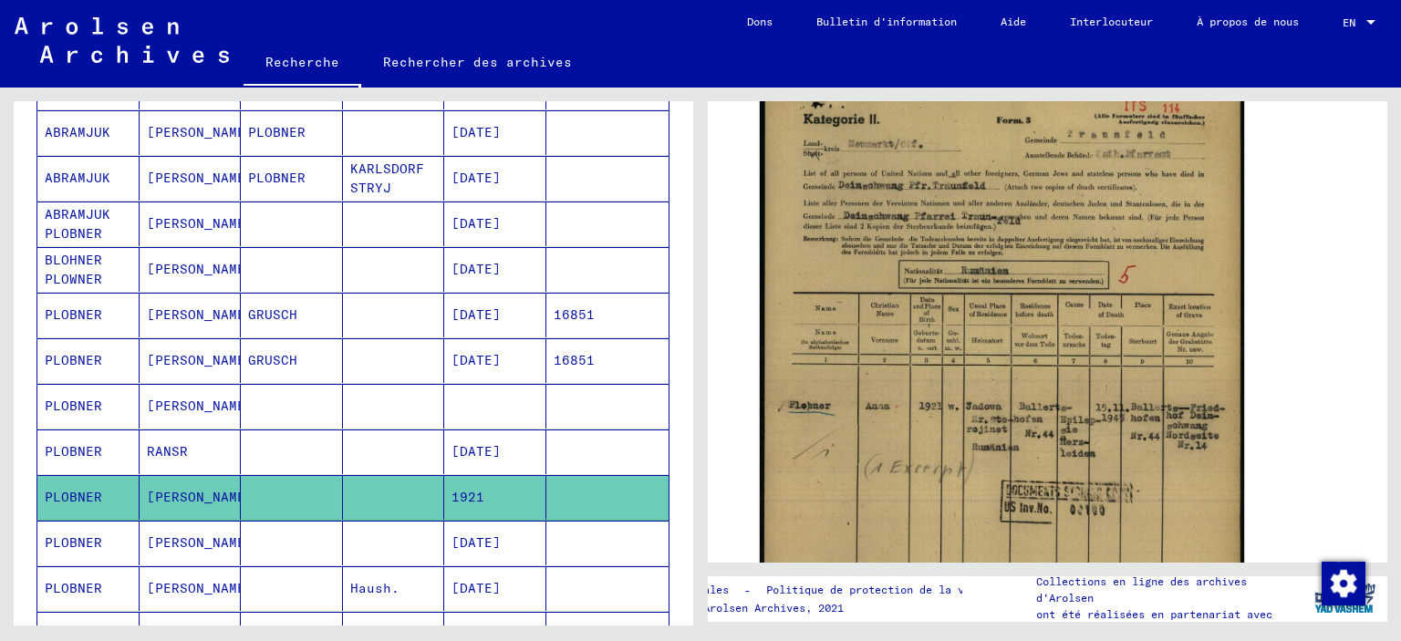
click at [195, 452] on mat-cell "RANSR" at bounding box center [191, 452] width 102 height 45
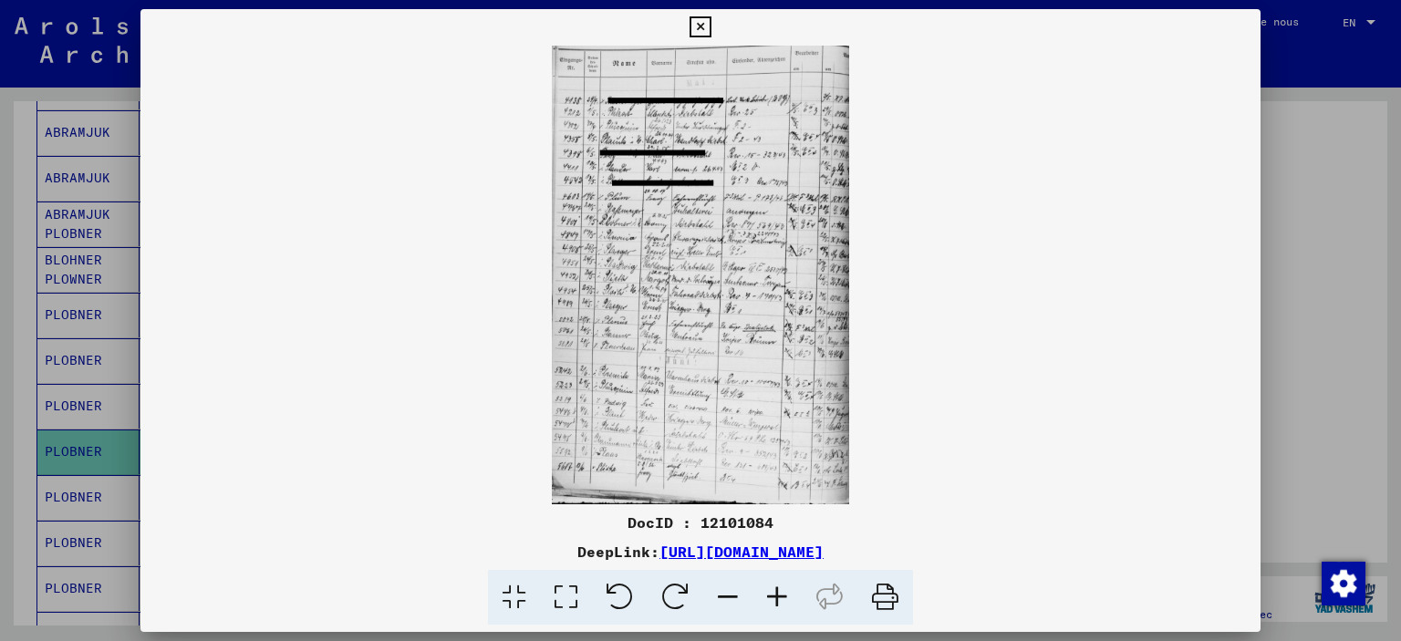
click at [716, 26] on button at bounding box center [700, 27] width 32 height 36
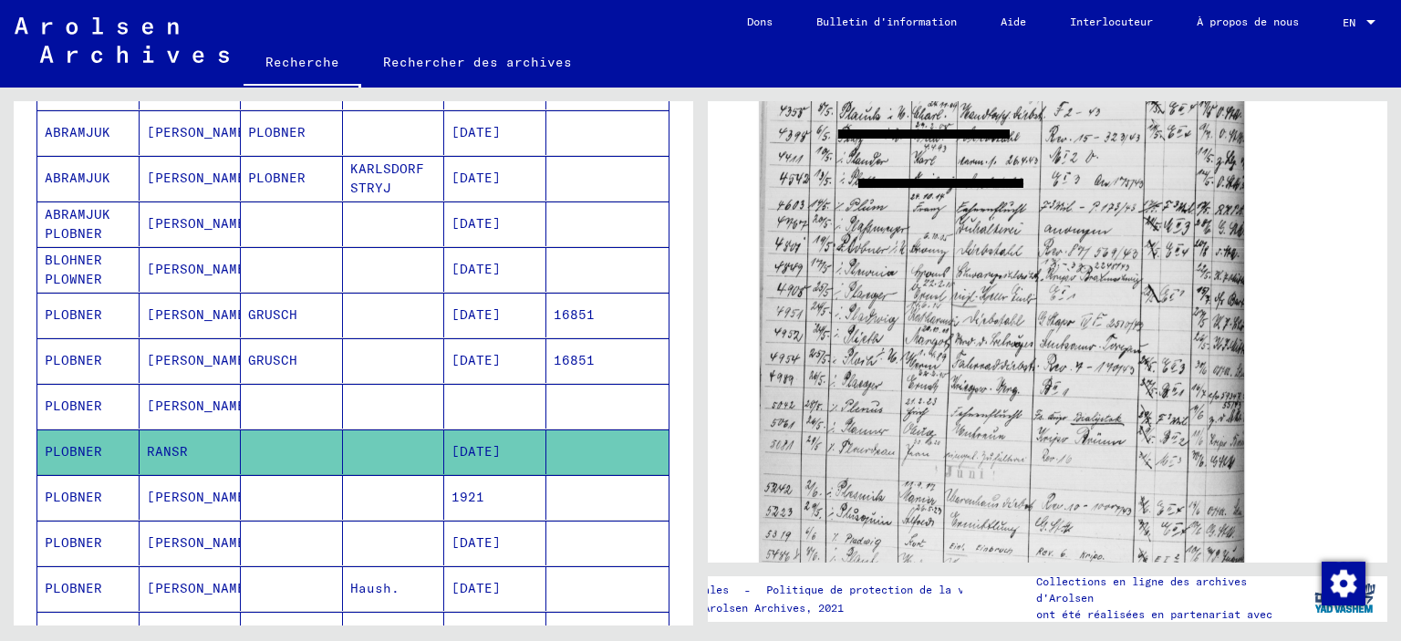
scroll to position [420, 0]
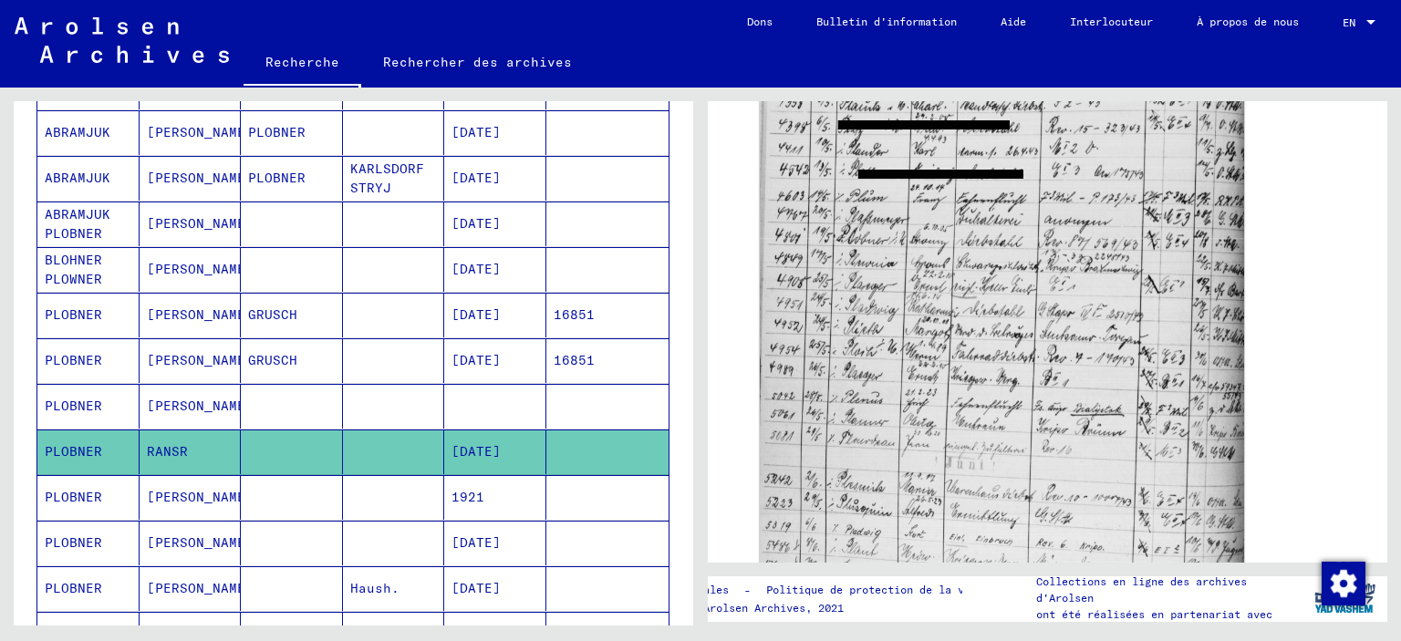
click at [317, 144] on mat-cell "PLOBNER" at bounding box center [292, 132] width 102 height 45
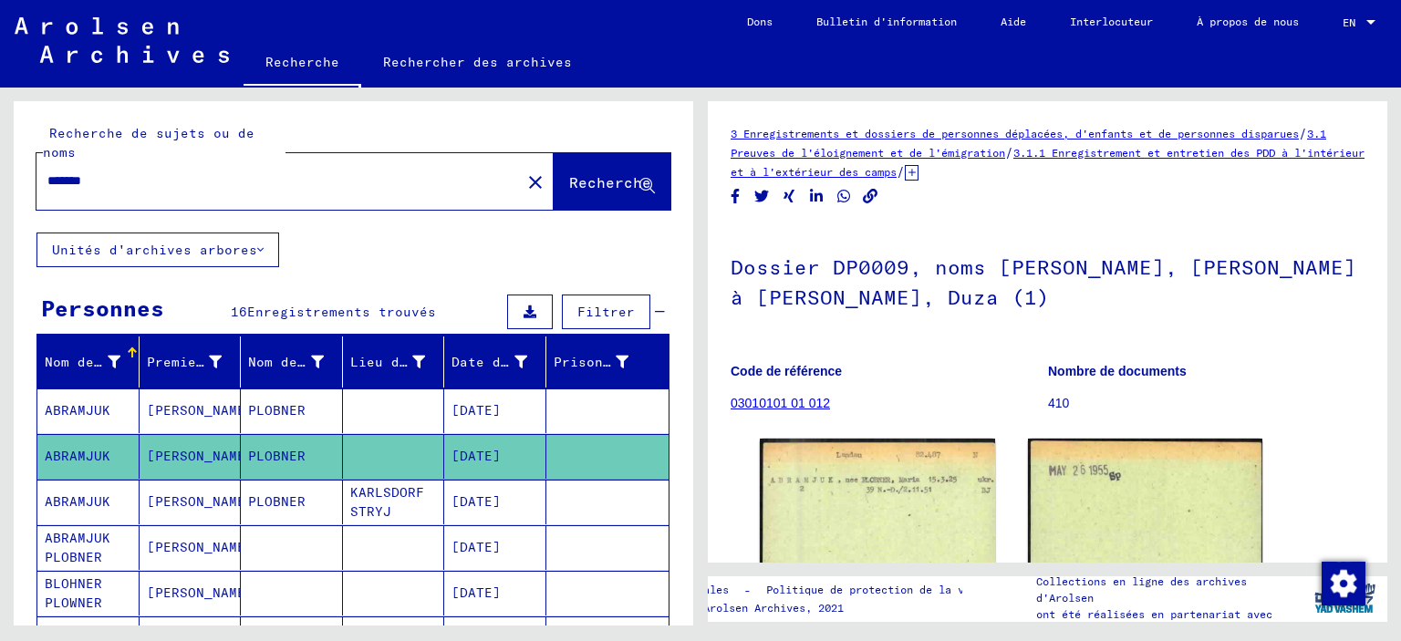
click at [60, 181] on input "*******" at bounding box center [278, 180] width 462 height 19
type input "*******"
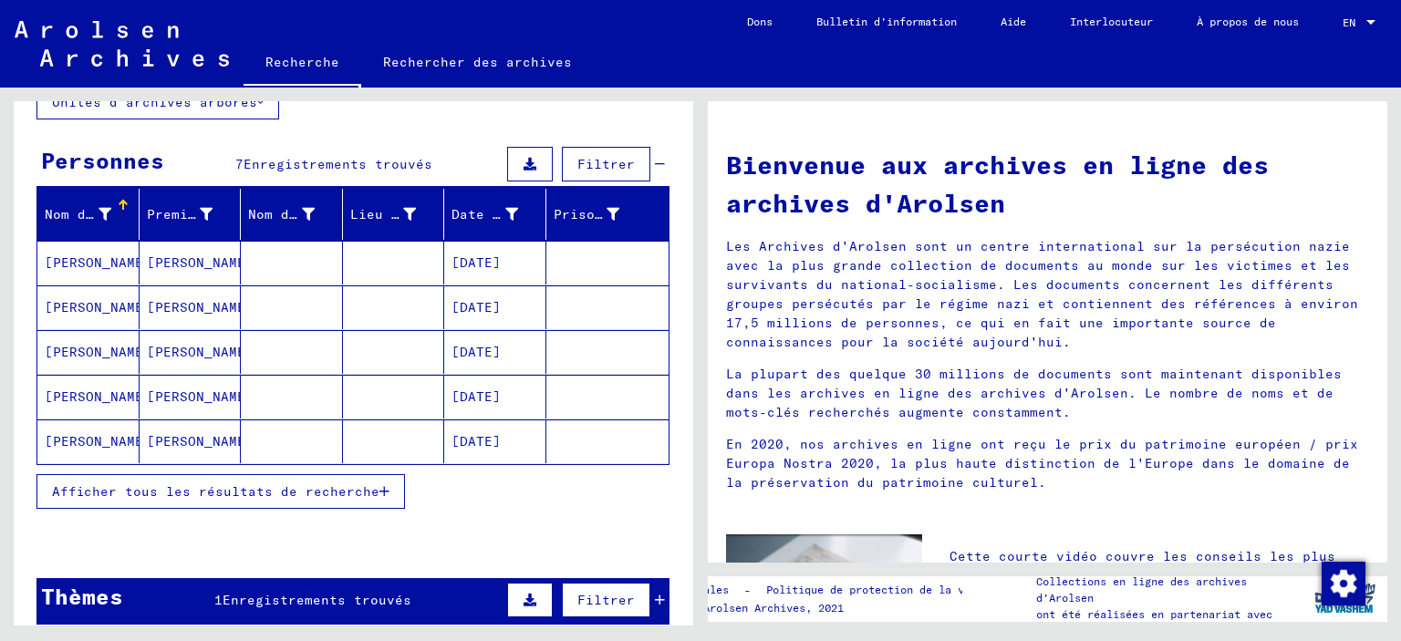
scroll to position [157, 0]
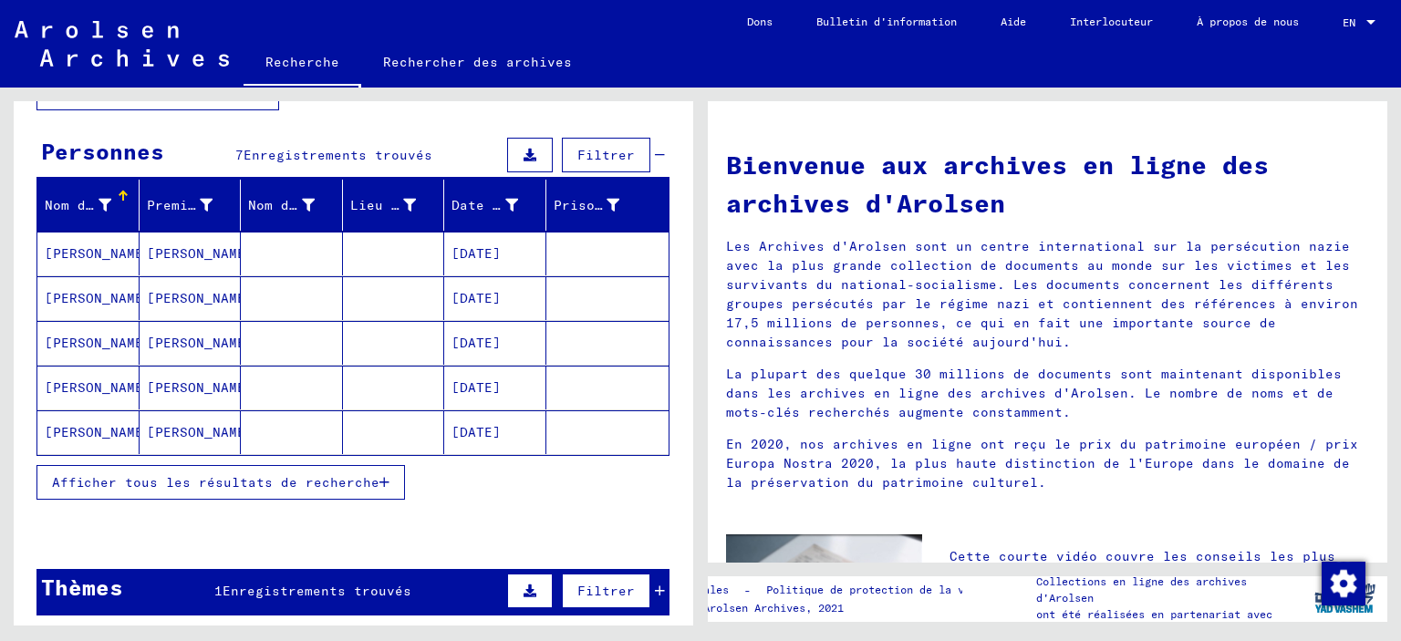
click at [139, 423] on mat-cell "[PERSON_NAME]" at bounding box center [88, 432] width 102 height 44
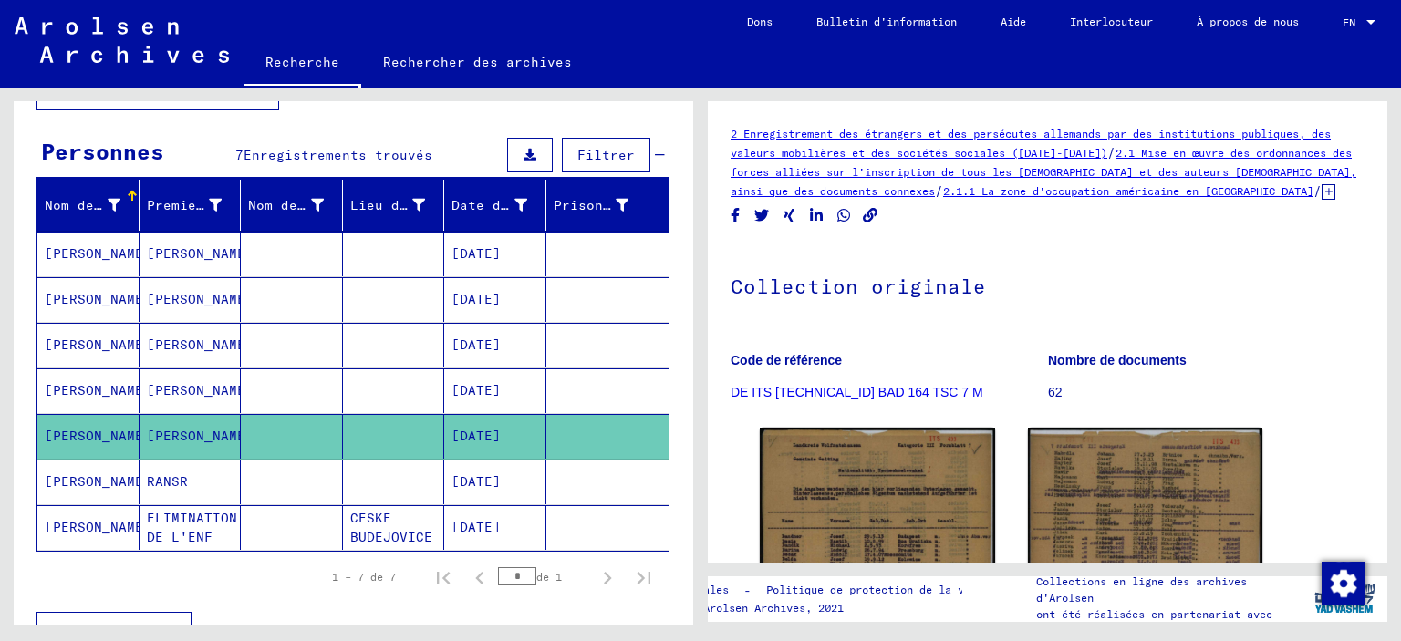
click at [205, 526] on mat-cell "ÉLIMINATION DE L'ENF" at bounding box center [191, 527] width 102 height 45
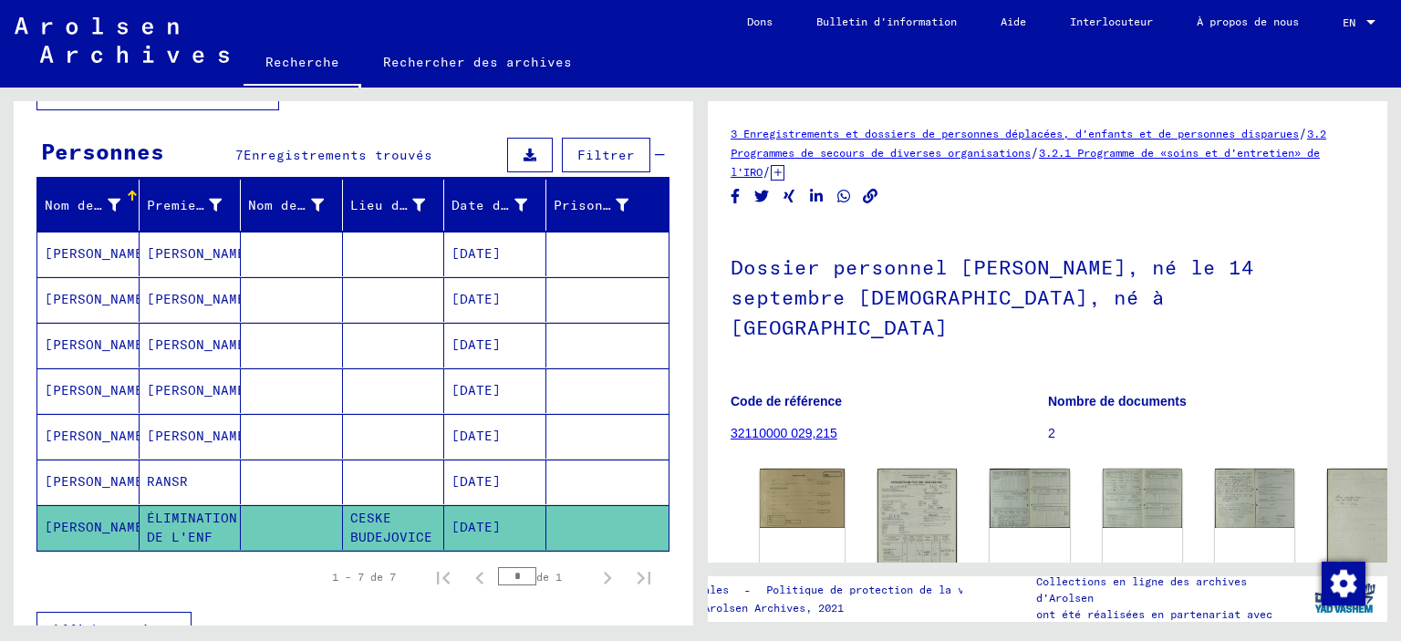
click at [185, 427] on mat-cell "[PERSON_NAME]" at bounding box center [191, 436] width 102 height 45
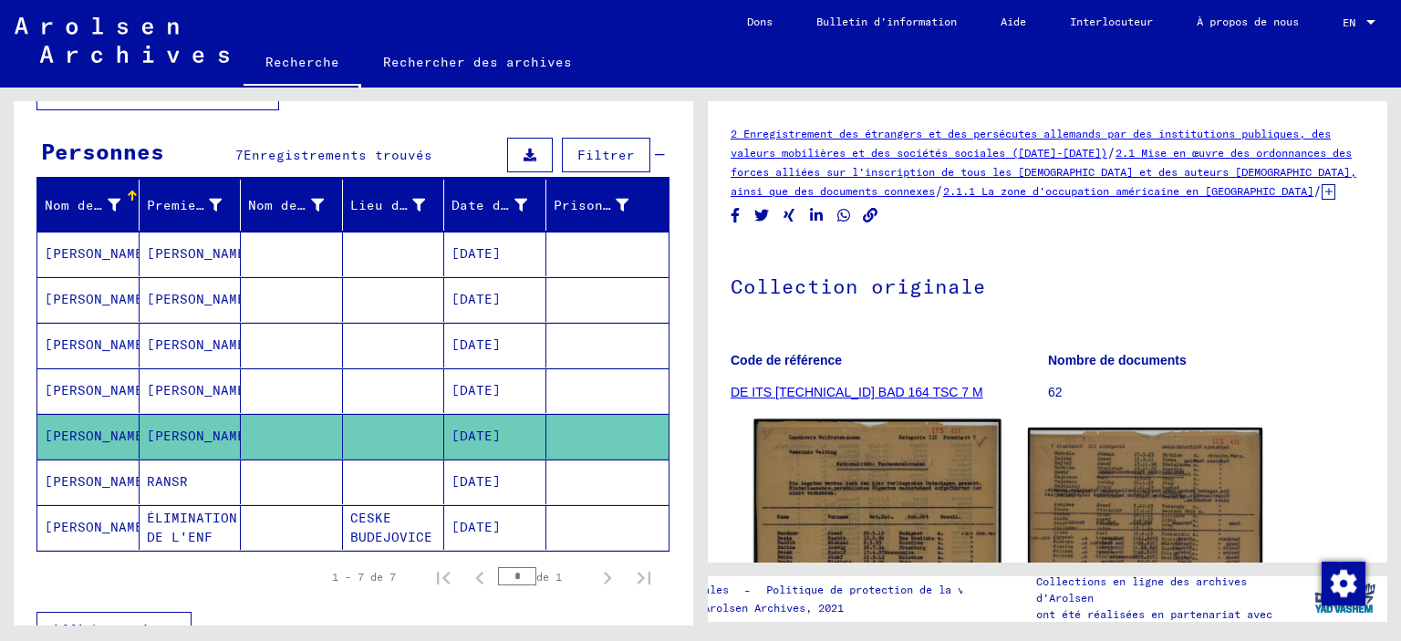
click at [922, 476] on img at bounding box center [877, 592] width 246 height 345
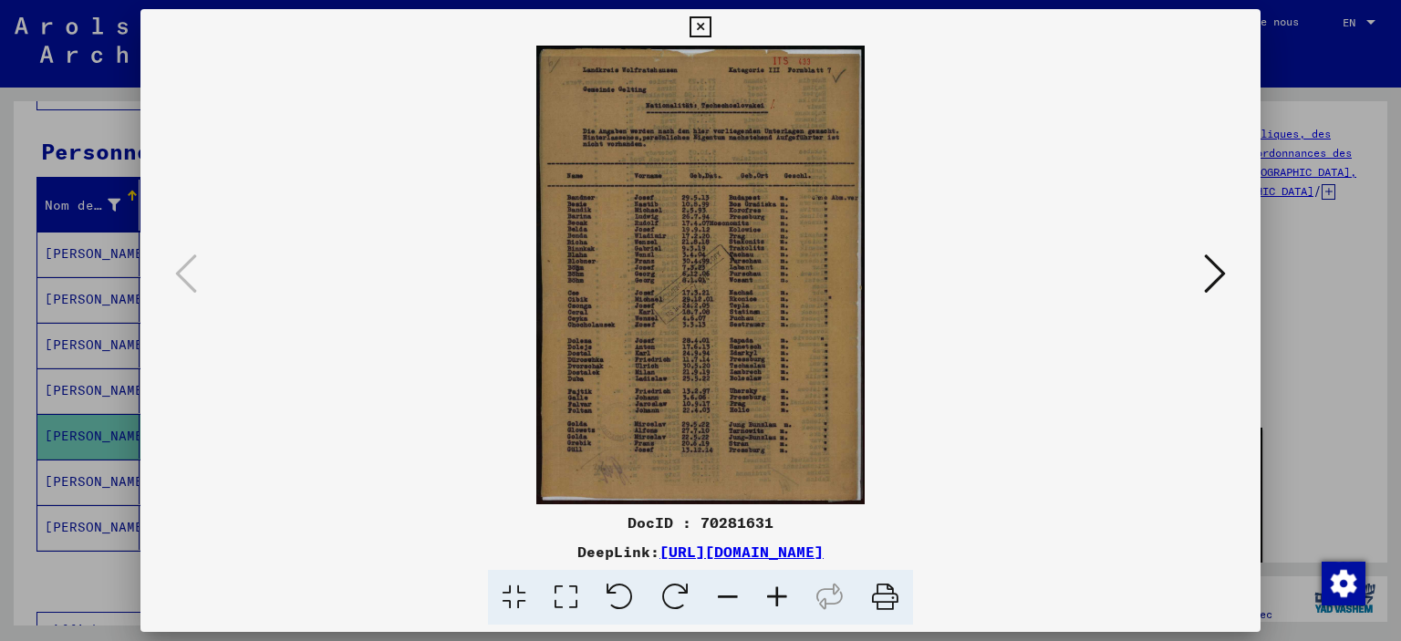
click at [711, 24] on icon at bounding box center [700, 27] width 21 height 22
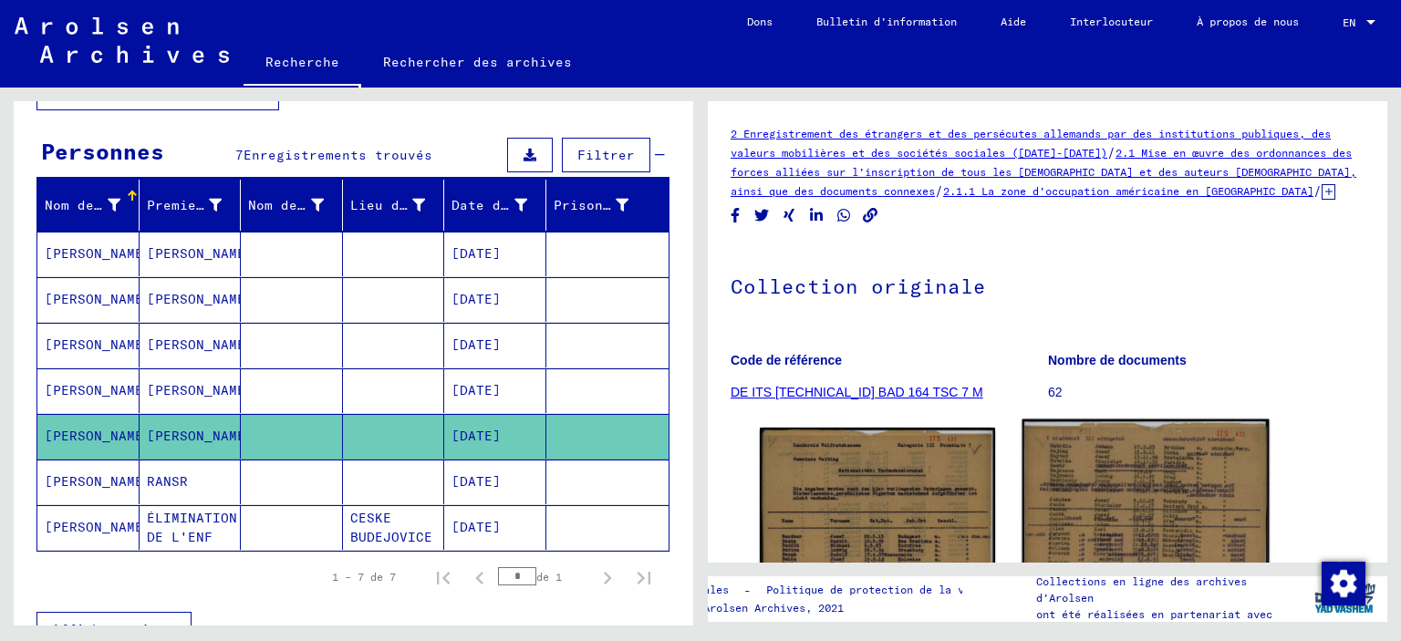
click at [1104, 480] on img at bounding box center [1145, 593] width 246 height 347
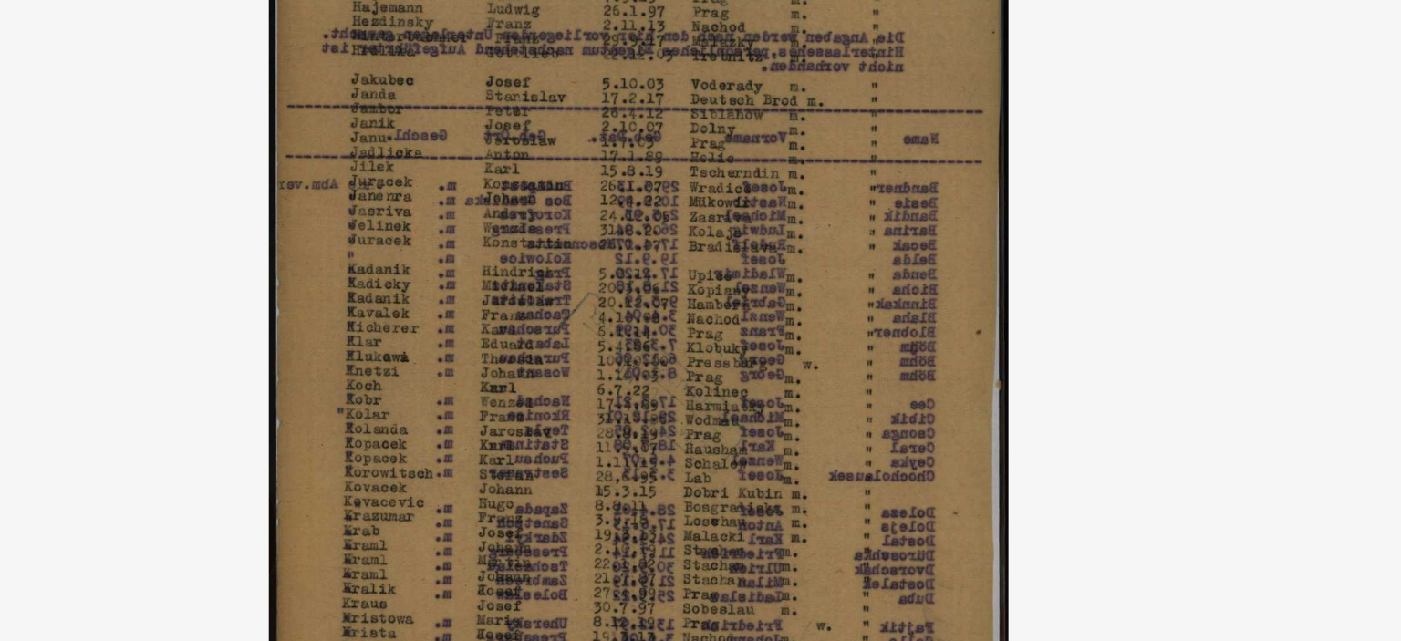
scroll to position [158, 0]
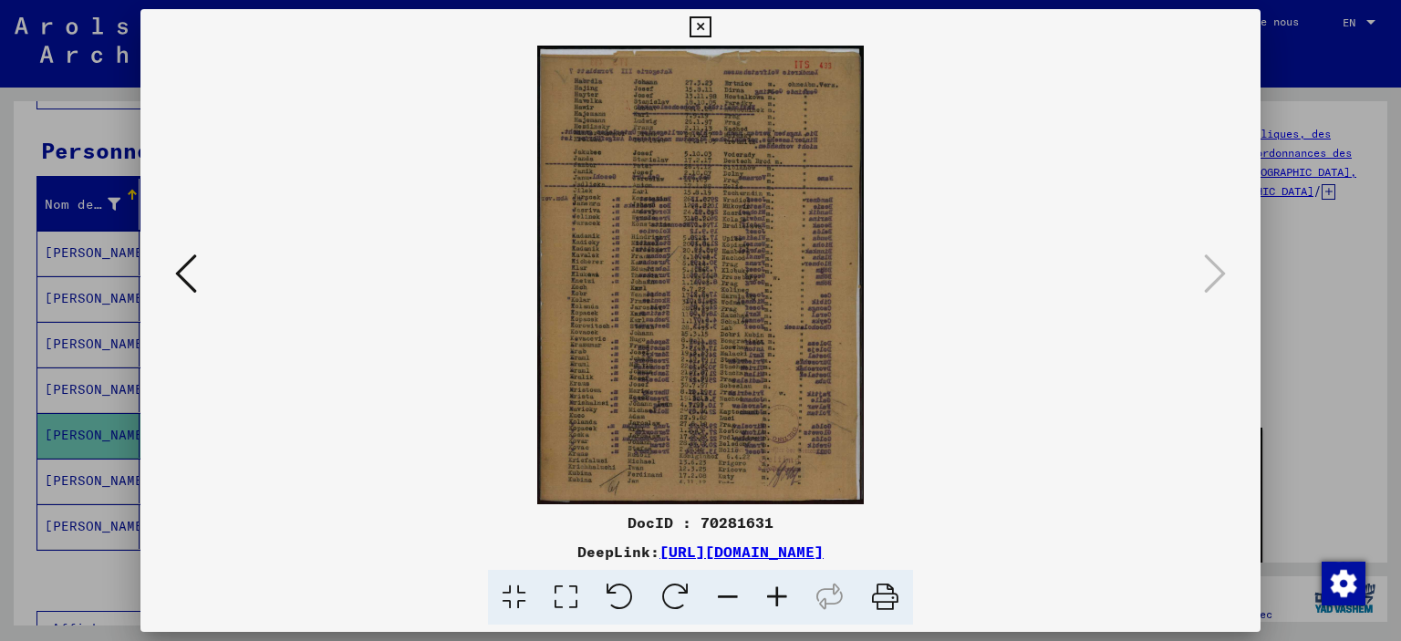
click at [711, 35] on icon at bounding box center [700, 27] width 21 height 22
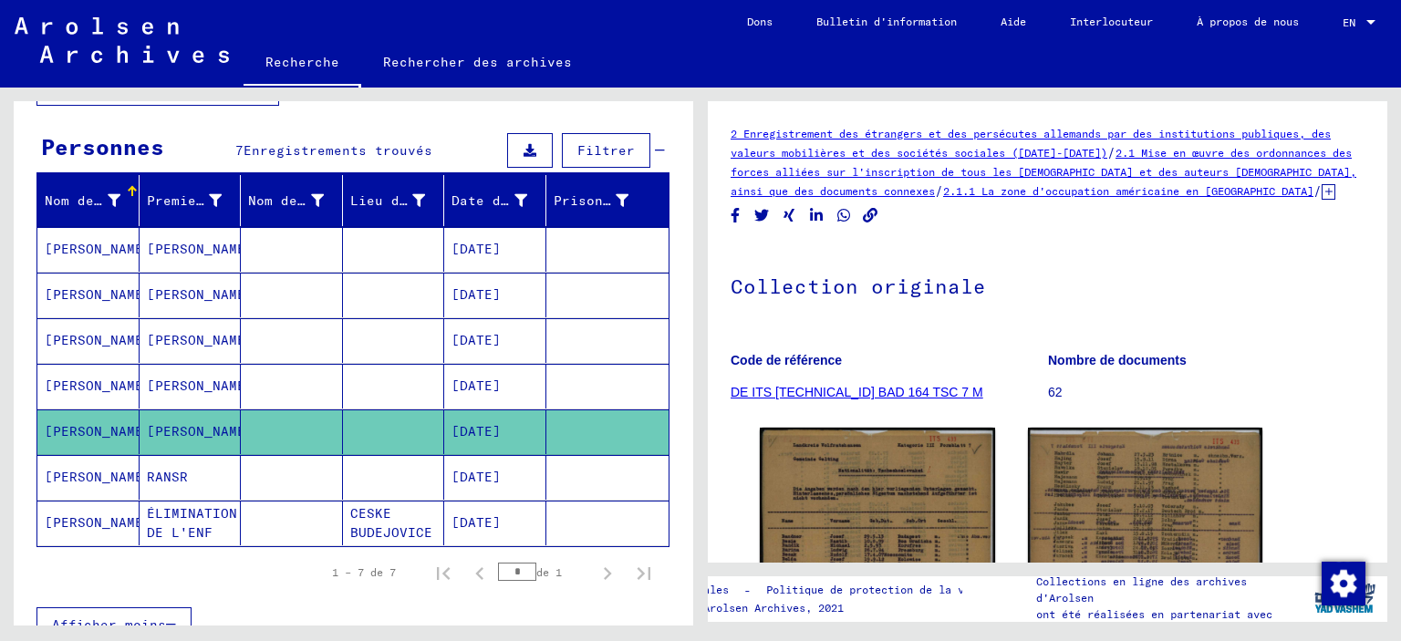
scroll to position [0, 0]
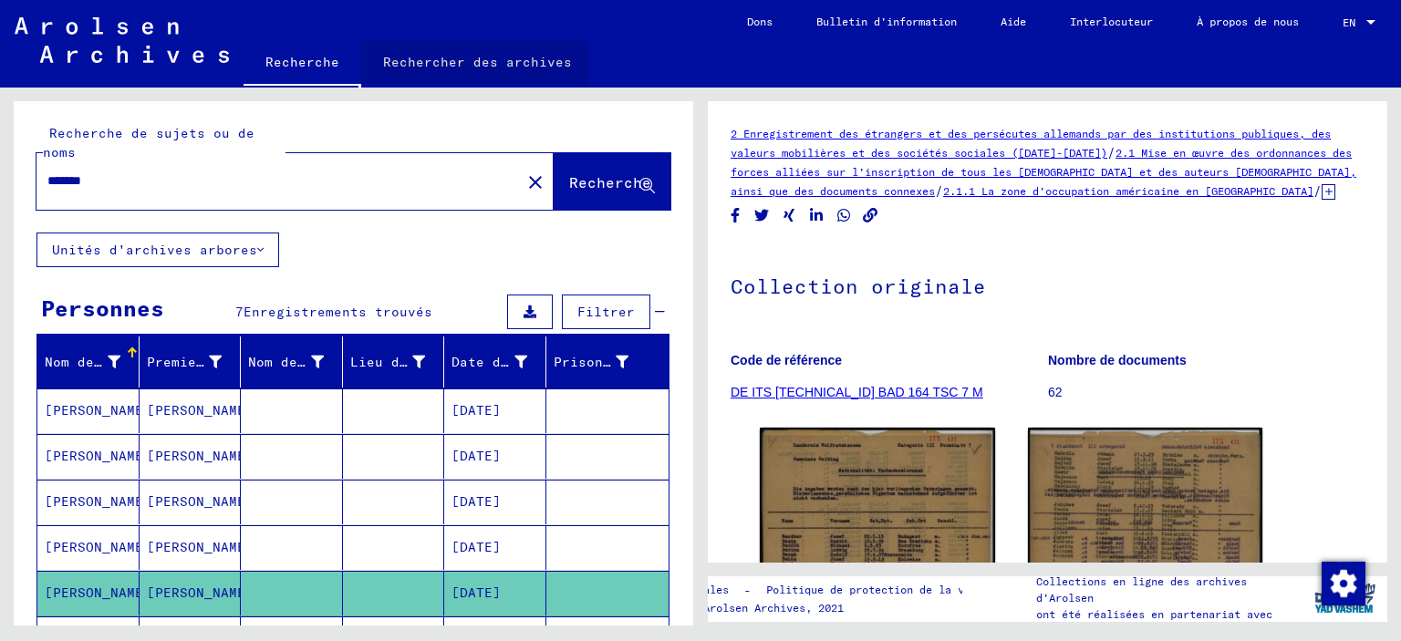
click at [403, 60] on link "Rechercher des archives" at bounding box center [477, 62] width 233 height 44
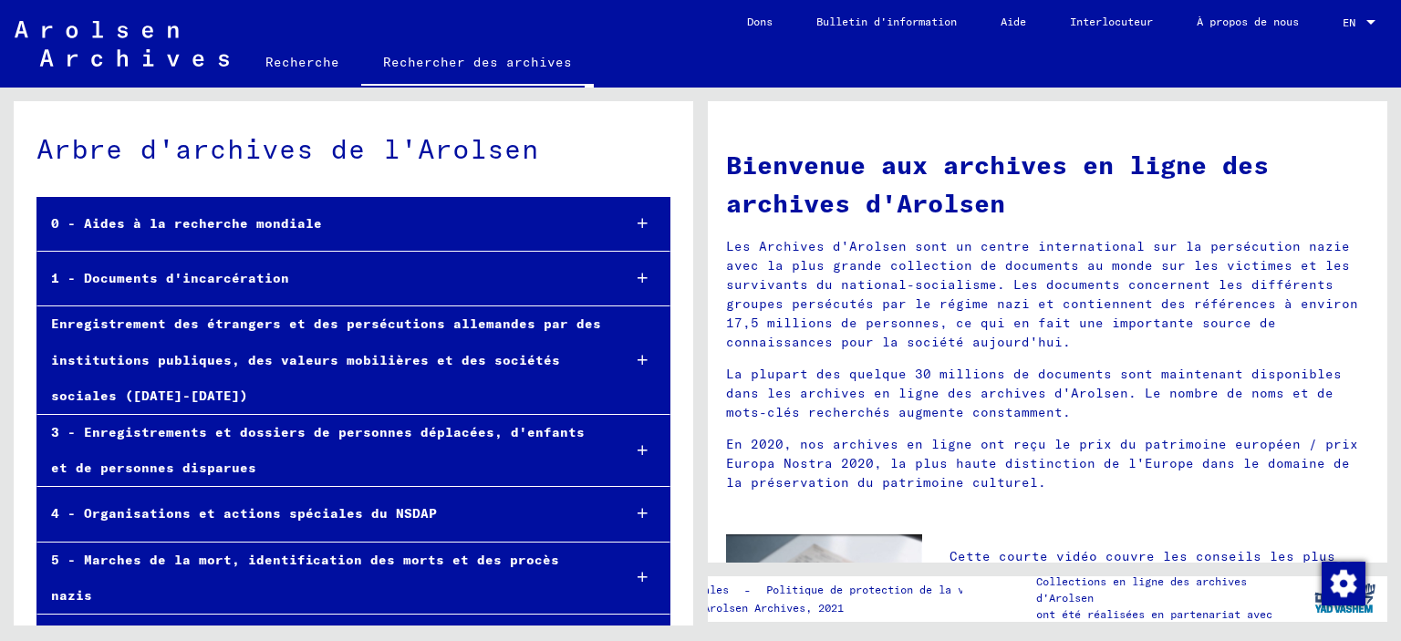
click at [491, 494] on mat-tree-node "4 - Organisations et actions spéciales du NSDAP" at bounding box center [353, 514] width 634 height 55
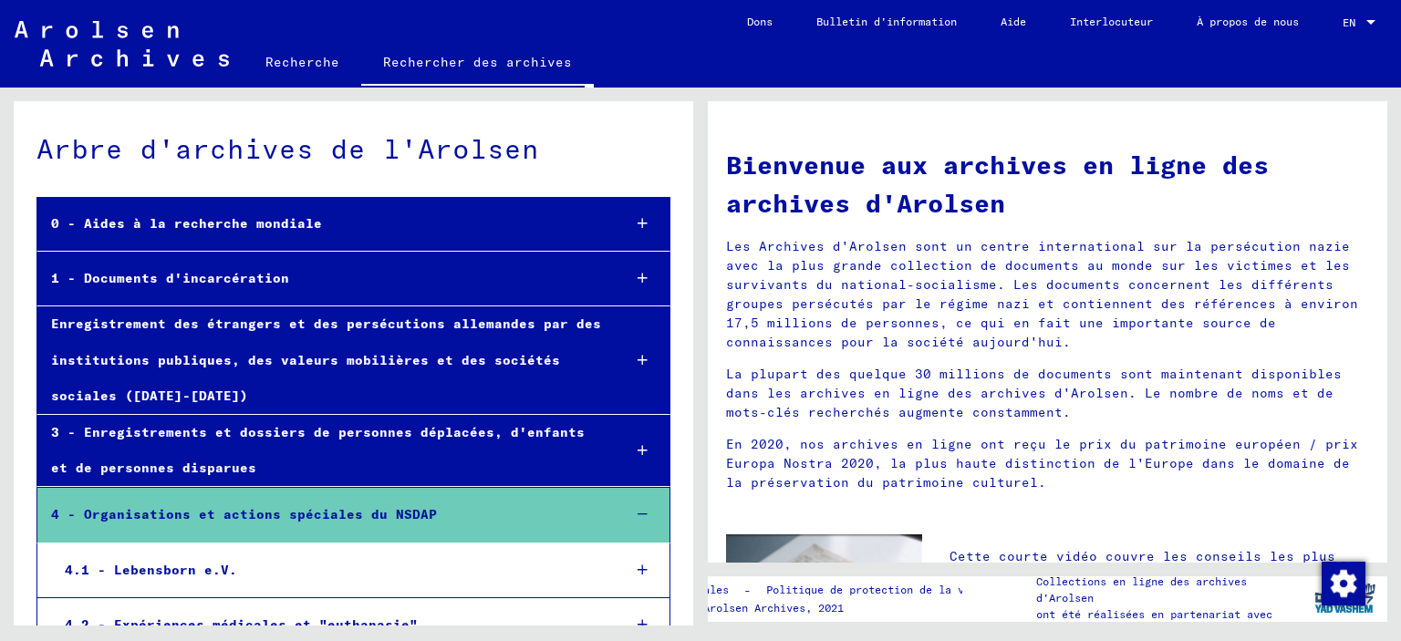
click at [491, 494] on mat-tree-node "4 - Organisations et actions spéciales du NSDAP" at bounding box center [353, 515] width 634 height 56
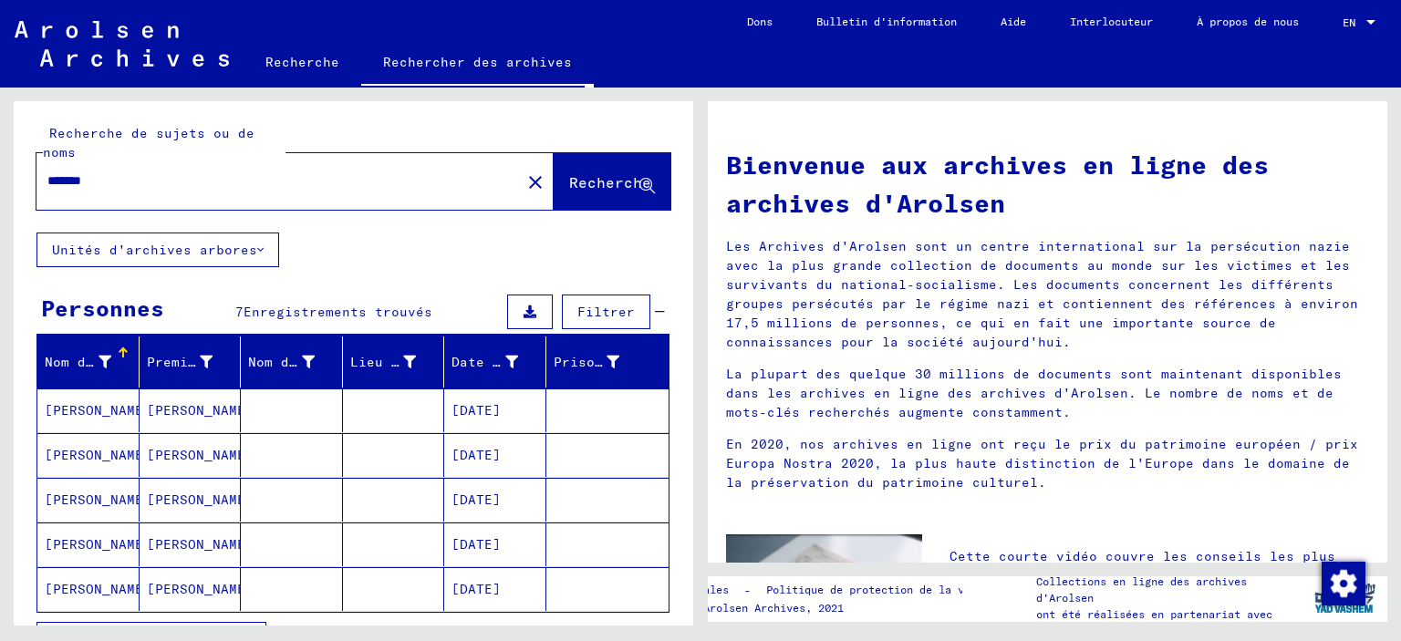
type input "*******"
